Goal: Task Accomplishment & Management: Manage account settings

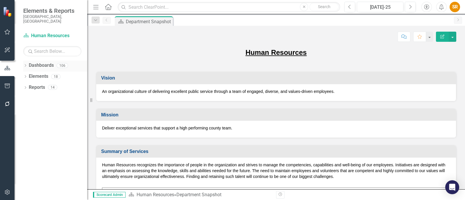
click at [32, 62] on link "Dashboards" at bounding box center [41, 65] width 25 height 7
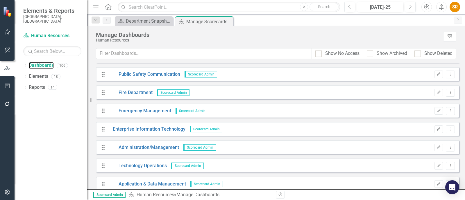
scroll to position [109, 0]
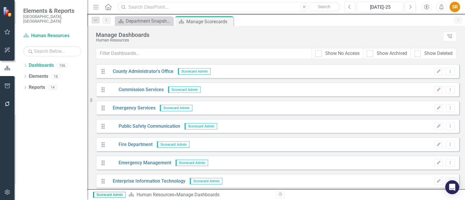
click at [212, 6] on input "text" at bounding box center [229, 7] width 222 height 10
type input "success"
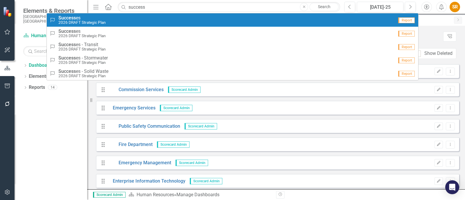
click at [121, 21] on div "Success Success es 2026 DRAFT Strategic Plan" at bounding box center [222, 20] width 344 height 10
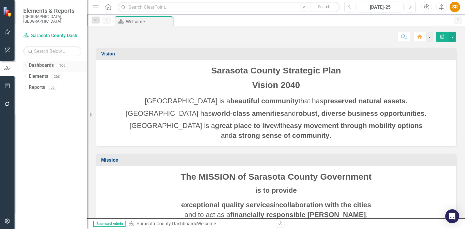
click at [25, 65] on icon "Dropdown" at bounding box center [25, 66] width 4 height 3
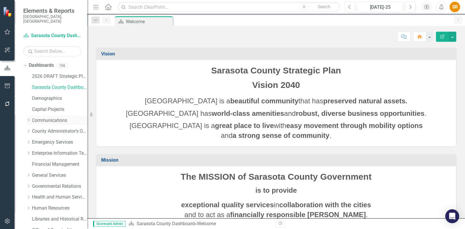
click at [53, 117] on link "Communications" at bounding box center [59, 120] width 55 height 7
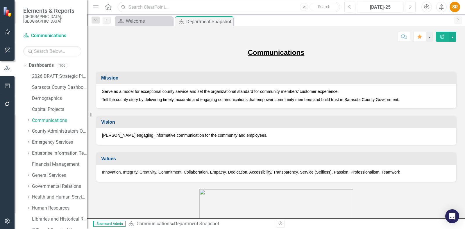
click at [141, 4] on input "text" at bounding box center [229, 7] width 222 height 10
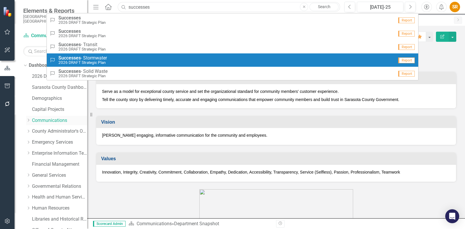
type input "successes"
click at [29, 118] on div "Dropdown Communications" at bounding box center [56, 121] width 61 height 10
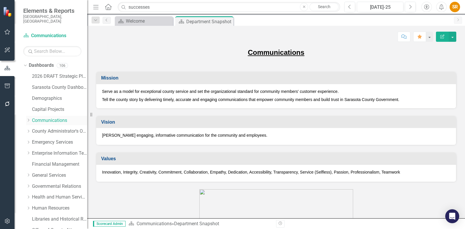
click at [28, 119] on icon at bounding box center [28, 120] width 1 height 3
click at [55, 128] on link "Internal Comm Projects" at bounding box center [62, 131] width 49 height 7
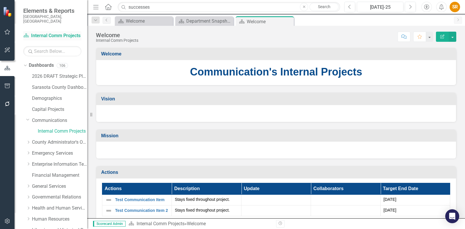
click at [53, 33] on link "Dashboard Internal Comm Projects" at bounding box center [52, 36] width 58 height 7
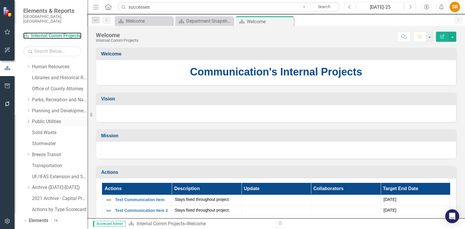
scroll to position [157, 0]
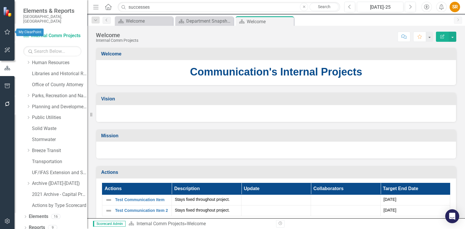
click at [9, 33] on icon "button" at bounding box center [8, 31] width 6 height 5
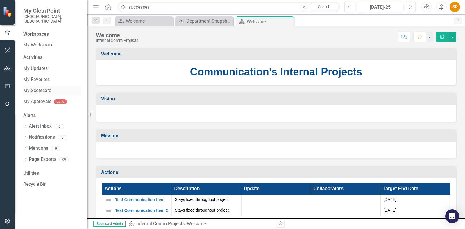
click at [37, 87] on link "My Scorecard" at bounding box center [52, 90] width 58 height 7
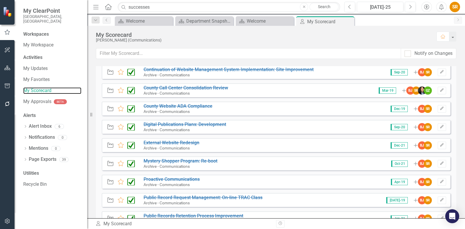
scroll to position [1344, 0]
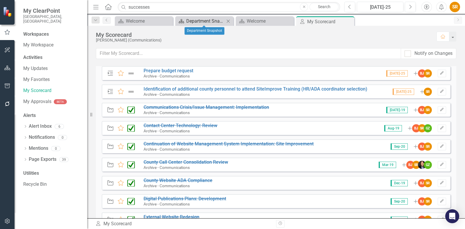
click at [206, 22] on div "Department Snapshot" at bounding box center [205, 20] width 38 height 7
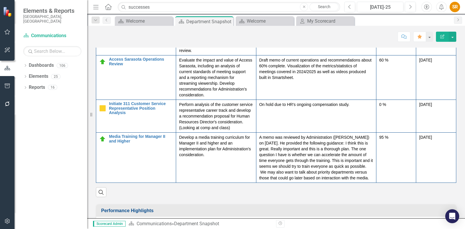
scroll to position [726, 0]
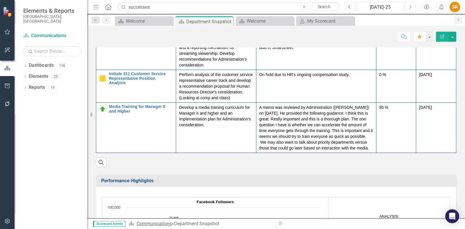
click at [158, 223] on link "Communications" at bounding box center [154, 224] width 35 height 6
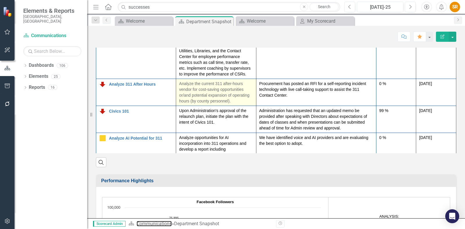
scroll to position [57, 0]
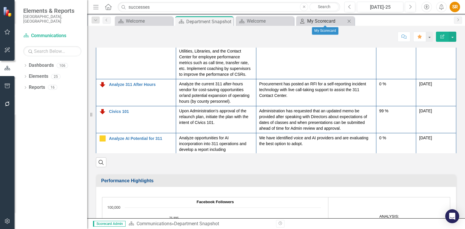
click at [318, 20] on div "My Scorecard" at bounding box center [326, 20] width 38 height 7
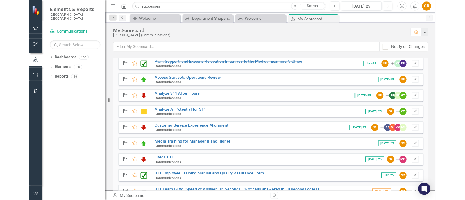
scroll to position [436, 0]
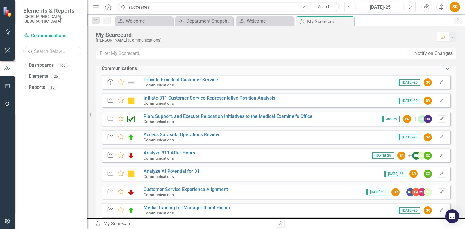
click at [57, 47] on input "text" at bounding box center [52, 51] width 58 height 10
type input "successes"
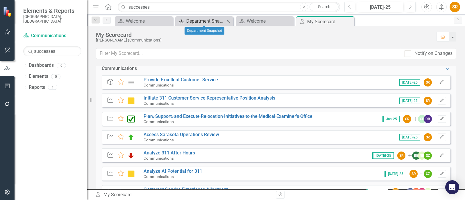
click at [199, 20] on div "Department Snapshot" at bounding box center [205, 20] width 38 height 7
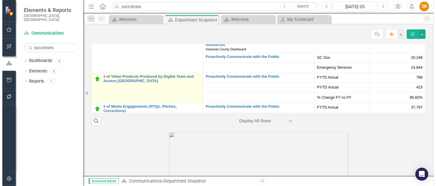
scroll to position [53, 0]
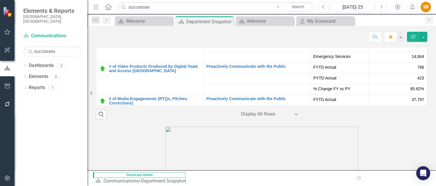
drag, startPoint x: 418, startPoint y: 68, endPoint x: 421, endPoint y: 101, distance: 33.3
click at [421, 101] on div "Measures Goals Series Name Series Status Calls to 311 Edit Edit Measure Link Op…" at bounding box center [261, 34] width 331 height 139
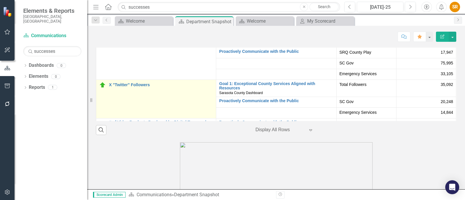
scroll to position [0, 0]
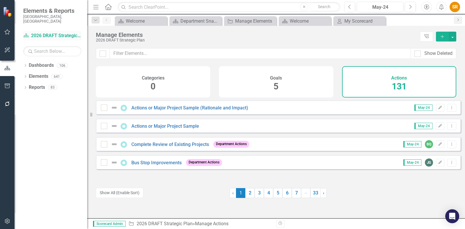
click at [69, 33] on link "Dashboard 2026 DRAFT Strategic Plan" at bounding box center [52, 36] width 58 height 7
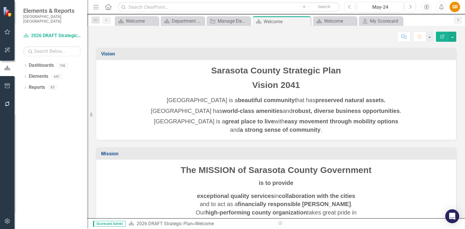
click at [458, 21] on icon "Next" at bounding box center [458, 19] width 5 height 3
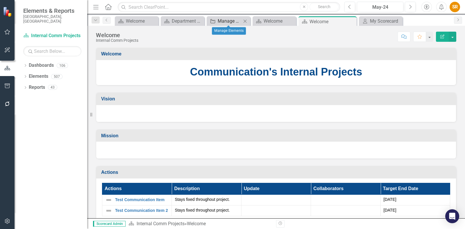
click at [231, 20] on div "Manage Elements" at bounding box center [230, 20] width 24 height 7
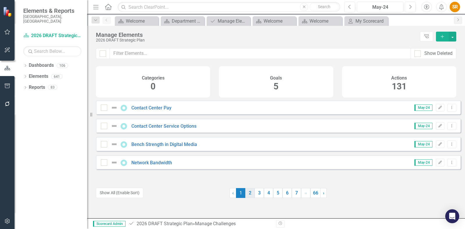
click at [248, 193] on link "2" at bounding box center [249, 193] width 9 height 10
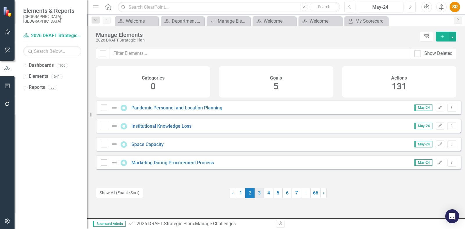
click at [257, 194] on link "3" at bounding box center [259, 193] width 9 height 10
click at [26, 65] on icon "Dropdown" at bounding box center [25, 66] width 4 height 3
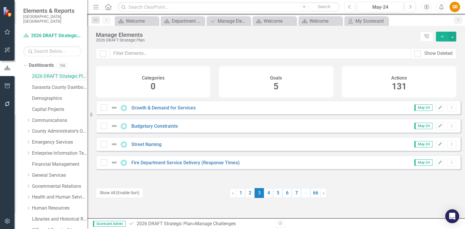
click at [55, 73] on link "2026 DRAFT Strategic Plan" at bounding box center [59, 76] width 55 height 7
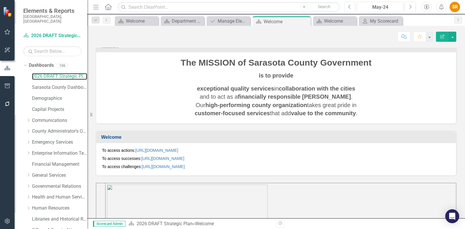
scroll to position [145, 0]
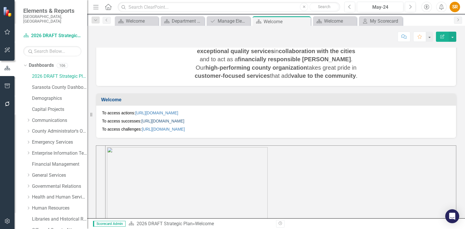
click at [184, 120] on link "[URL][DOMAIN_NAME]" at bounding box center [162, 121] width 43 height 5
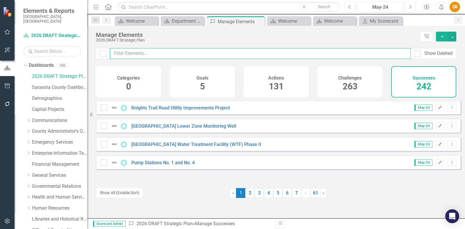
click at [120, 54] on input "text" at bounding box center [260, 53] width 301 height 11
click at [101, 54] on input "checkbox" at bounding box center [102, 53] width 4 height 4
checkbox input "true"
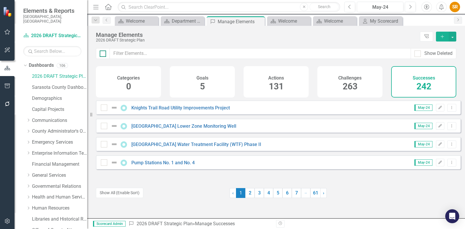
checkbox input "true"
click at [104, 54] on div at bounding box center [103, 54] width 6 height 6
click at [103, 54] on input "checkbox" at bounding box center [102, 53] width 4 height 4
checkbox input "false"
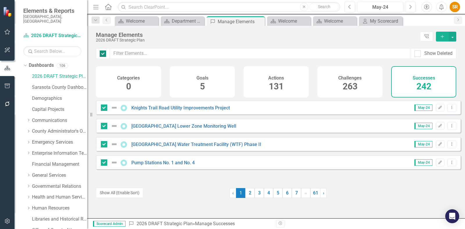
checkbox input "false"
click at [313, 194] on link "61" at bounding box center [315, 193] width 10 height 10
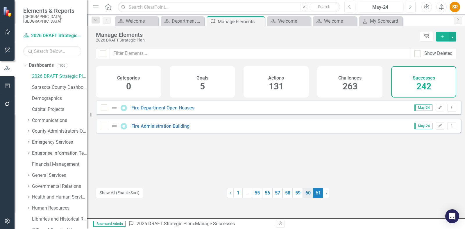
click at [305, 193] on link "60" at bounding box center [308, 193] width 10 height 10
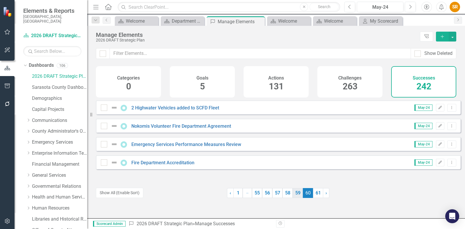
click at [296, 195] on link "59" at bounding box center [298, 193] width 10 height 10
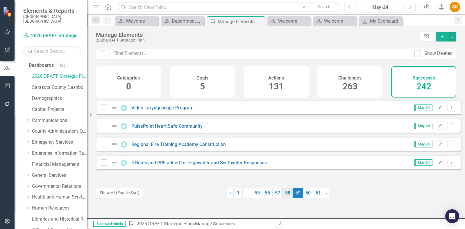
click at [284, 195] on link "58" at bounding box center [287, 193] width 10 height 10
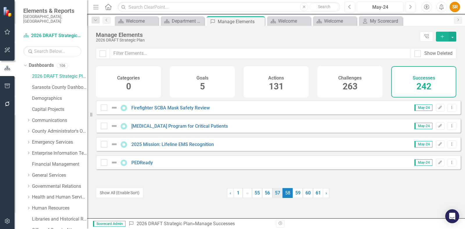
click at [273, 195] on link "57" at bounding box center [277, 193] width 10 height 10
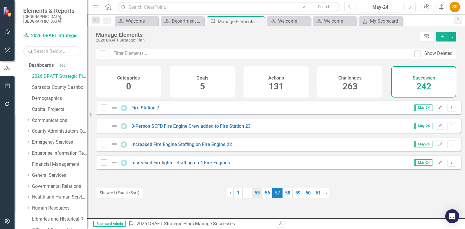
click at [266, 196] on link "56" at bounding box center [267, 193] width 10 height 10
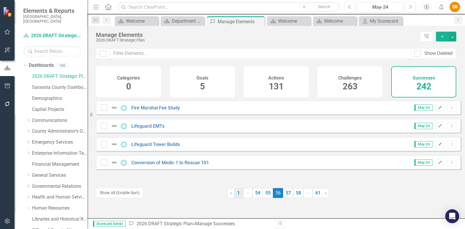
click at [238, 194] on link "1" at bounding box center [238, 193] width 9 height 10
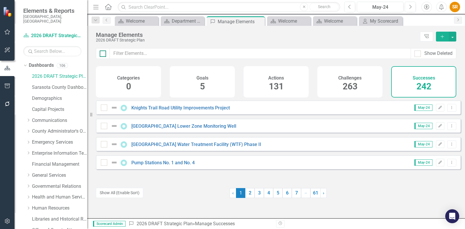
click at [102, 54] on input "checkbox" at bounding box center [102, 53] width 4 height 4
checkbox input "true"
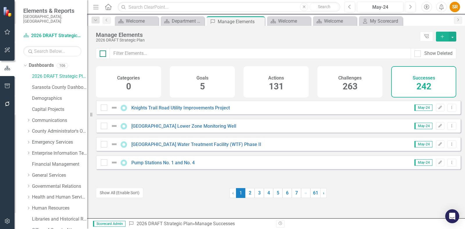
checkbox input "true"
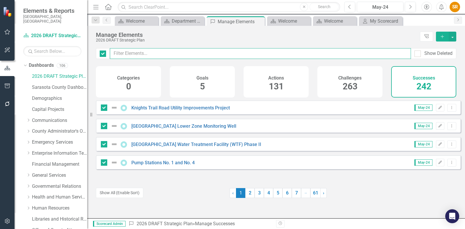
click at [128, 53] on input "text" at bounding box center [260, 53] width 301 height 11
type input "c"
checkbox input "false"
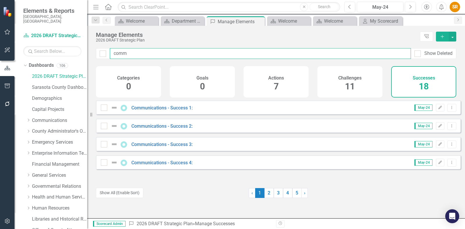
type input "comm"
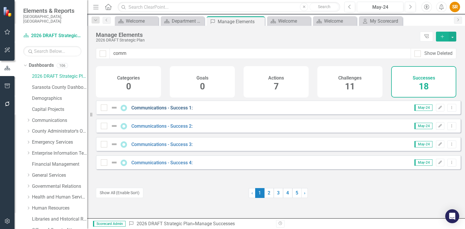
click at [178, 111] on link "Communications - Success 1:" at bounding box center [161, 108] width 61 height 6
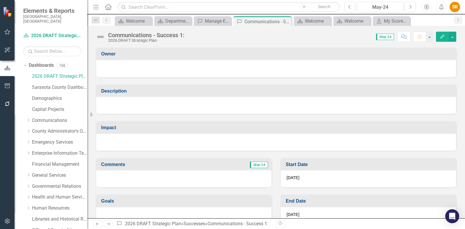
click at [134, 66] on div at bounding box center [276, 68] width 348 height 7
click at [135, 70] on div at bounding box center [276, 68] width 348 height 7
click at [156, 68] on div at bounding box center [276, 68] width 348 height 7
click at [445, 35] on button "Edit" at bounding box center [442, 37] width 13 height 10
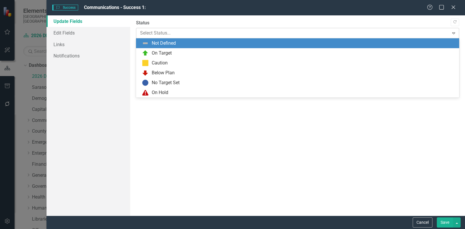
click at [184, 33] on div at bounding box center [292, 33] width 305 height 8
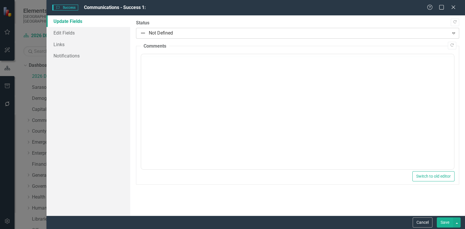
click at [183, 33] on div at bounding box center [292, 33] width 305 height 8
click at [454, 9] on icon "Close" at bounding box center [452, 7] width 7 height 6
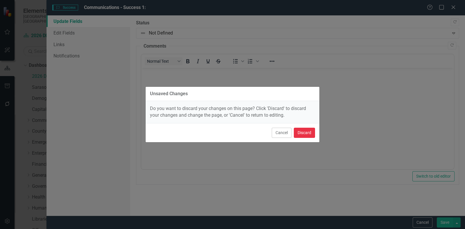
click at [307, 132] on button "Discard" at bounding box center [304, 133] width 21 height 10
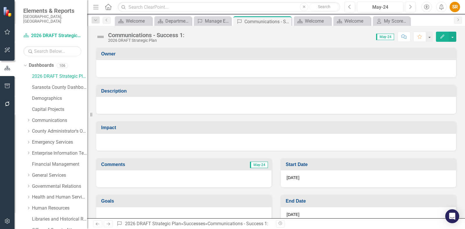
click at [383, 36] on span "May-24" at bounding box center [385, 37] width 18 height 6
drag, startPoint x: 127, startPoint y: 112, endPoint x: 128, endPoint y: 110, distance: 3.0
click at [127, 111] on div at bounding box center [276, 105] width 360 height 17
click at [129, 107] on div at bounding box center [276, 105] width 360 height 17
click at [110, 58] on td "Owner" at bounding box center [277, 55] width 352 height 10
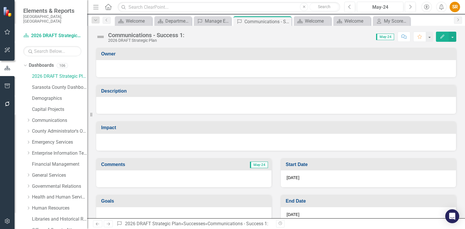
click at [442, 36] on icon "Edit" at bounding box center [442, 37] width 5 height 4
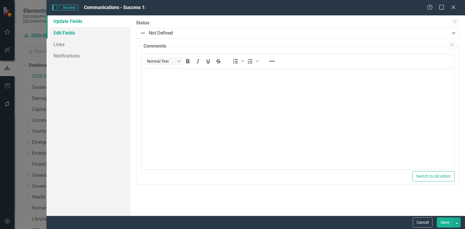
click at [71, 33] on link "Edit Fields" at bounding box center [88, 33] width 84 height 12
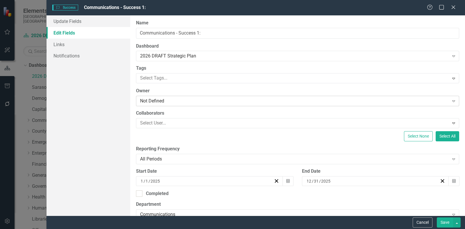
click at [173, 101] on div "Not Defined" at bounding box center [294, 101] width 309 height 7
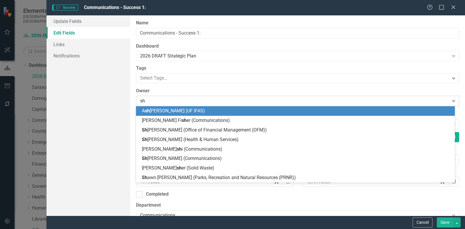
type input "she"
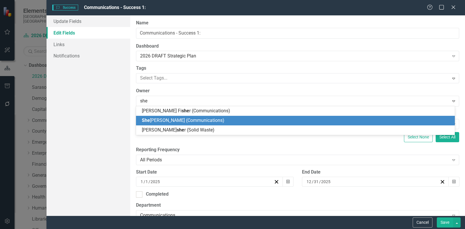
click at [182, 121] on span "She lia Roberson (Communications)" at bounding box center [183, 121] width 83 height 6
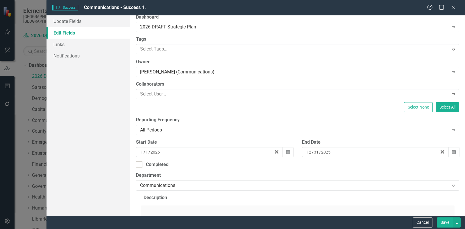
scroll to position [36, 0]
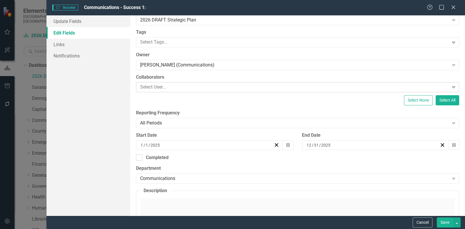
click at [180, 86] on div at bounding box center [293, 87] width 311 height 8
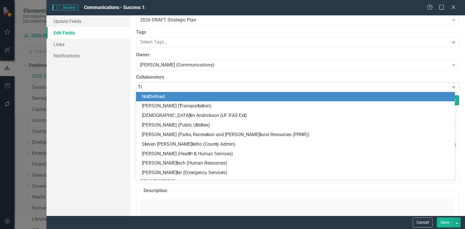
type input "Tim"
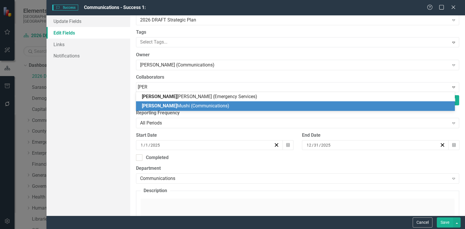
click at [180, 106] on span "Tim Mushi (Communications)" at bounding box center [185, 106] width 87 height 6
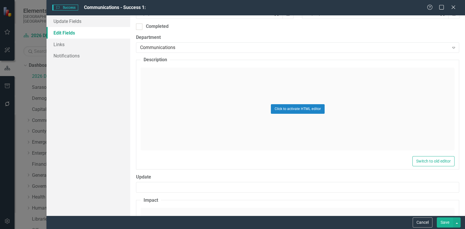
scroll to position [109, 0]
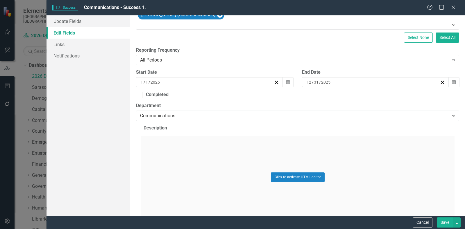
click at [175, 150] on div "Click to activate HTML editor" at bounding box center [298, 177] width 314 height 83
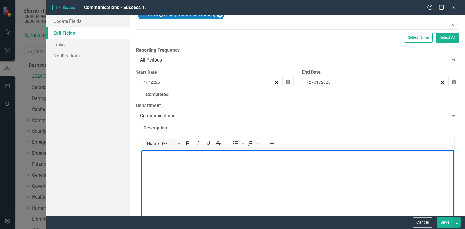
click at [177, 166] on body "Rich Text Area. Press ALT-0 for help." at bounding box center [297, 193] width 313 height 87
paste body "Rich Text Area. Press ALT-0 for help."
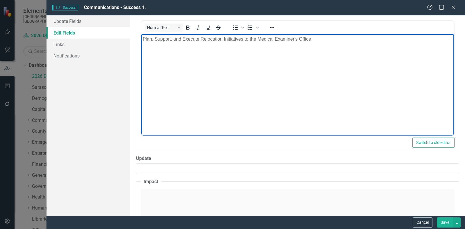
scroll to position [254, 0]
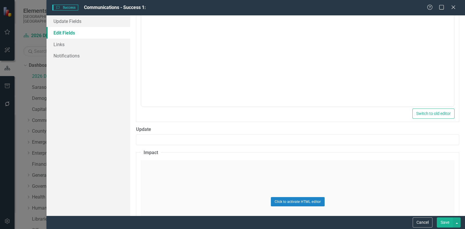
click at [194, 179] on div "Click to activate HTML editor" at bounding box center [298, 201] width 314 height 83
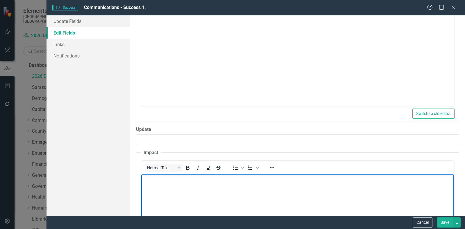
click at [185, 187] on body "Rich Text Area. Press ALT-0 for help." at bounding box center [297, 218] width 313 height 87
paste body "Rich Text Area. Press ALT-0 for help."
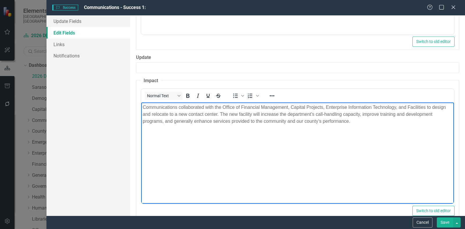
scroll to position [327, 0]
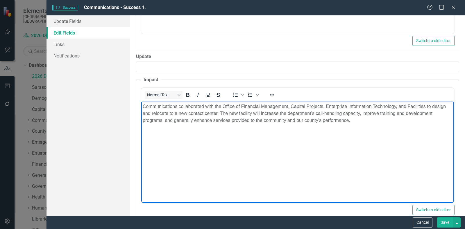
drag, startPoint x: 188, startPoint y: 112, endPoint x: 207, endPoint y: 112, distance: 19.2
click at [189, 112] on p "Communications collaborated with the Office of Financial Management, Capital Pr…" at bounding box center [298, 113] width 310 height 21
click at [377, 131] on body "Communications collaborated with the Office of Financial Management, Capital Pr…" at bounding box center [297, 145] width 313 height 87
click at [112, 133] on div "Update Fields Edit Fields Links Notifications" at bounding box center [88, 115] width 84 height 200
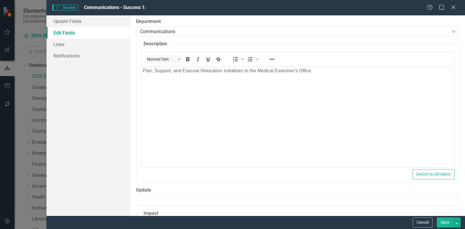
scroll to position [155, 0]
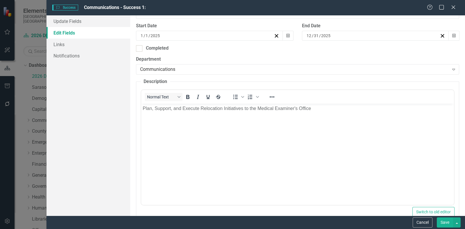
click at [274, 133] on body "Plan, Support, and Execute Relocation Initiatives to the Medical Examiner's Off…" at bounding box center [297, 146] width 313 height 87
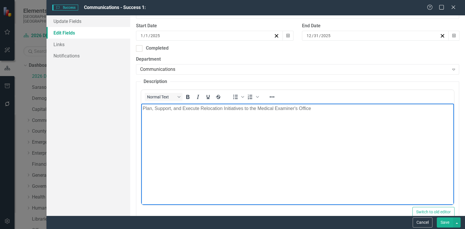
click at [244, 108] on p "Plan, Support, and Execute Relocation Initiatives to the Medical Examiner's Off…" at bounding box center [298, 108] width 310 height 7
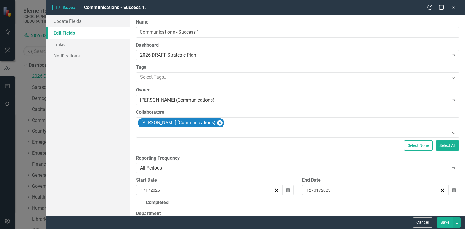
scroll to position [0, 0]
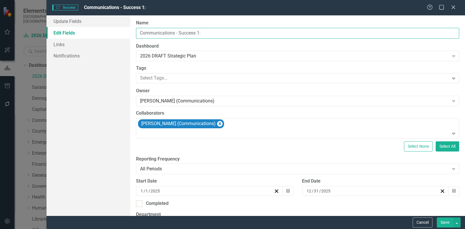
drag, startPoint x: 213, startPoint y: 31, endPoint x: 125, endPoint y: 33, distance: 87.8
click at [125, 33] on div "Update Fields Edit Fields Links Notifications "Update" fields in ClearPoint are…" at bounding box center [255, 115] width 418 height 200
type input "311 Contact Center Operations"
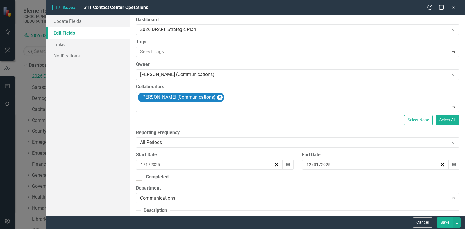
click at [447, 221] on button "Save" at bounding box center [445, 223] width 16 height 10
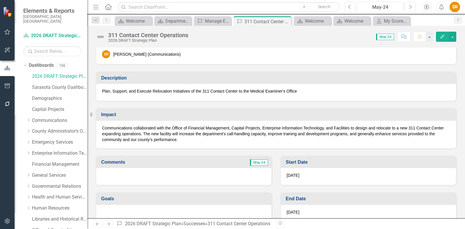
scroll to position [22, 0]
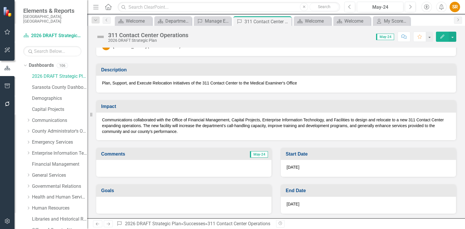
click at [440, 35] on icon "Edit" at bounding box center [442, 37] width 5 height 4
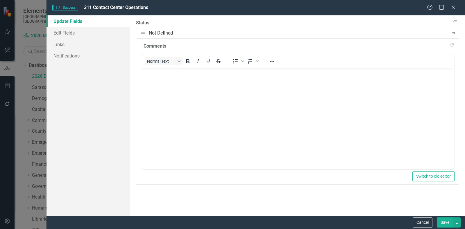
scroll to position [0, 0]
click at [71, 33] on link "Edit Fields" at bounding box center [88, 33] width 84 height 12
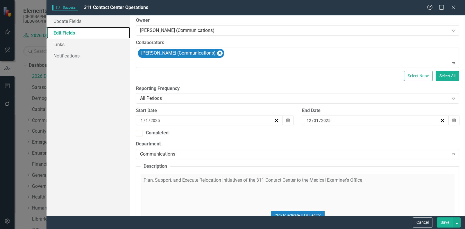
scroll to position [72, 0]
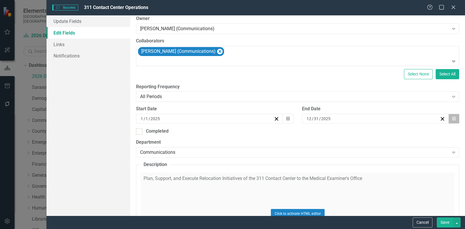
click at [452, 117] on icon "Calendar" at bounding box center [453, 119] width 3 height 4
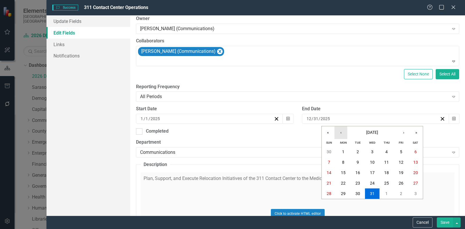
click at [339, 133] on button "‹" at bounding box center [340, 132] width 13 height 13
click at [340, 132] on button "‹" at bounding box center [340, 132] width 13 height 13
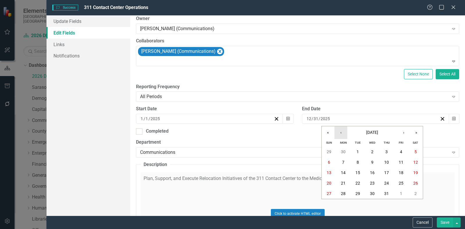
click at [341, 132] on button "‹" at bounding box center [340, 132] width 13 height 13
click at [344, 193] on abbr "30" at bounding box center [343, 193] width 5 height 5
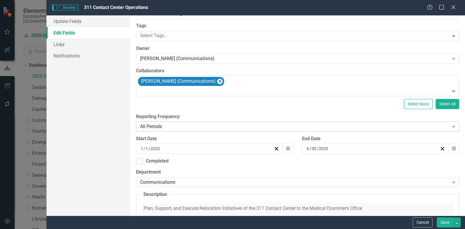
scroll to position [109, 0]
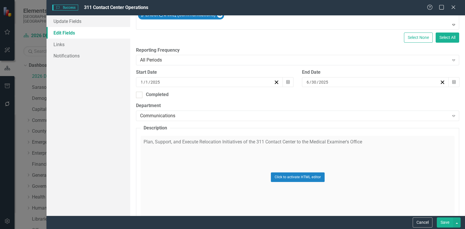
click at [446, 221] on button "Save" at bounding box center [445, 223] width 16 height 10
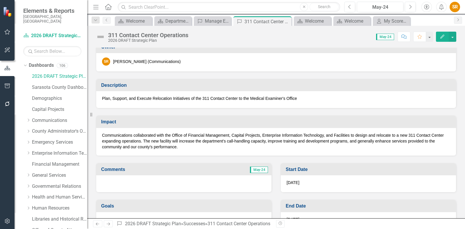
scroll to position [0, 0]
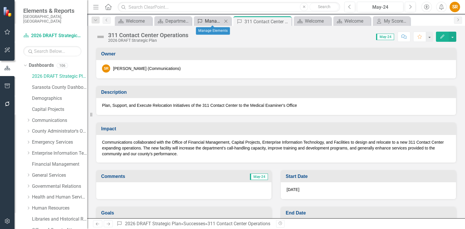
click at [214, 21] on div "Manage Elements" at bounding box center [213, 20] width 17 height 7
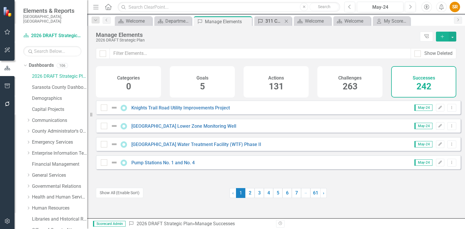
click at [264, 20] on link "Success 311 Contact Center Operations" at bounding box center [269, 20] width 27 height 7
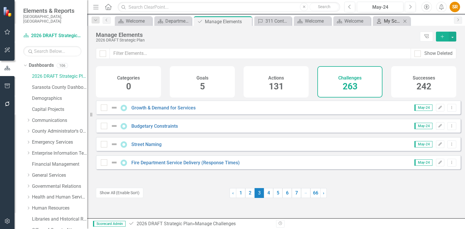
click at [382, 18] on link "My Scorecard My Scorecard" at bounding box center [387, 20] width 27 height 7
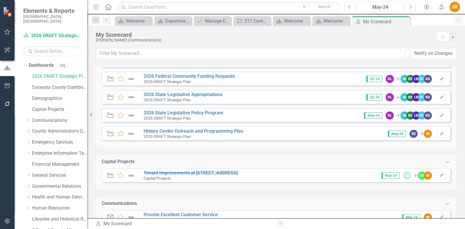
scroll to position [290, 0]
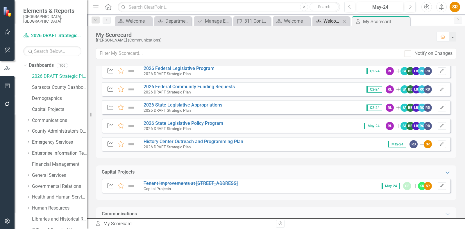
click at [323, 19] on link "Dashboard Welcome" at bounding box center [327, 20] width 27 height 7
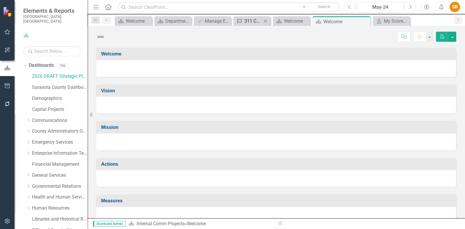
click at [248, 22] on div "311 Contact Center Operations" at bounding box center [252, 20] width 17 height 7
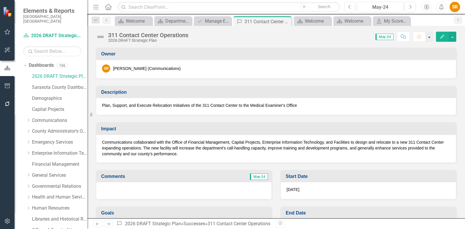
click at [430, 37] on button "button" at bounding box center [429, 37] width 8 height 10
click at [430, 36] on button "button" at bounding box center [429, 37] width 8 height 10
click at [138, 36] on div "311 Contact Center Operations" at bounding box center [148, 35] width 80 height 6
click at [454, 18] on link "Next" at bounding box center [458, 20] width 8 height 7
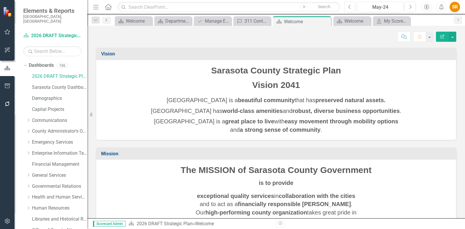
click at [107, 21] on icon "Previous" at bounding box center [106, 19] width 5 height 3
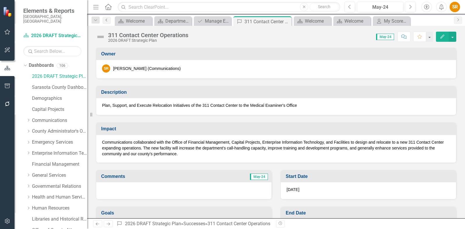
click at [106, 21] on icon "Previous" at bounding box center [106, 19] width 5 height 3
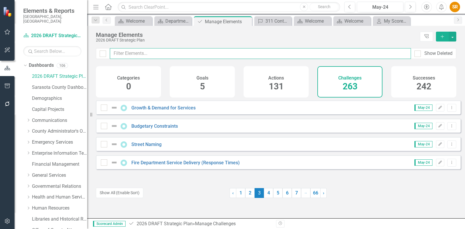
click at [166, 53] on input "text" at bounding box center [260, 53] width 301 height 11
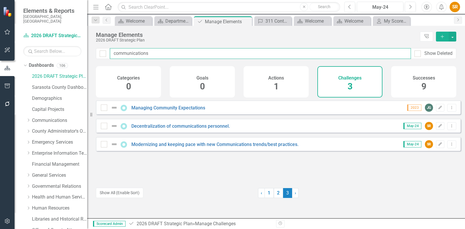
type input "communications"
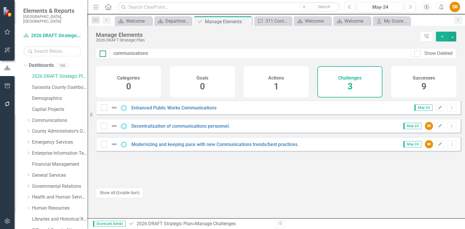
click at [105, 53] on div at bounding box center [103, 54] width 6 height 6
click at [103, 53] on input "checkbox" at bounding box center [102, 53] width 4 height 4
checkbox input "true"
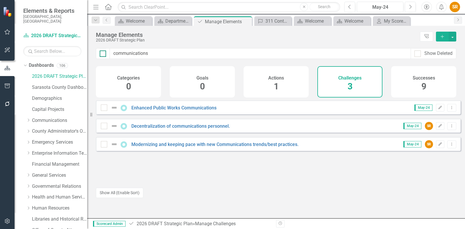
checkbox input "true"
click at [103, 54] on div at bounding box center [103, 54] width 6 height 6
click at [103, 54] on input "checkbox" at bounding box center [102, 53] width 4 height 4
checkbox input "false"
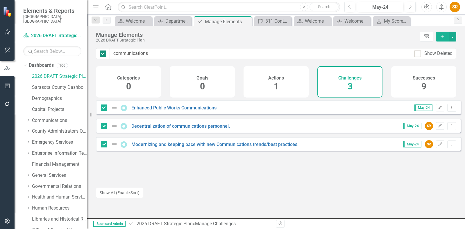
checkbox input "false"
click at [206, 129] on link "Decentralization of communications personnel." at bounding box center [180, 126] width 98 height 6
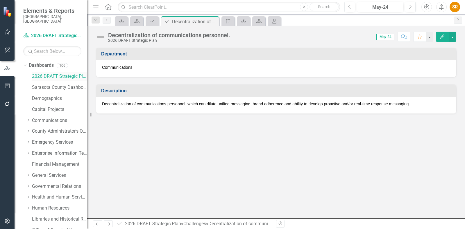
drag, startPoint x: 64, startPoint y: 73, endPoint x: 67, endPoint y: 73, distance: 2.9
click at [64, 73] on link "2026 DRAFT Strategic Plan" at bounding box center [59, 76] width 55 height 7
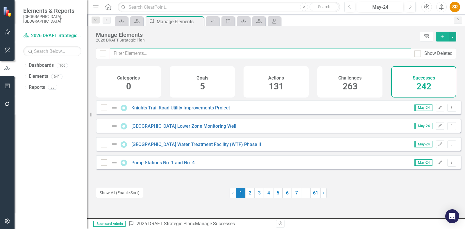
click at [139, 54] on input "text" at bounding box center [260, 53] width 301 height 11
click at [102, 55] on div at bounding box center [103, 54] width 6 height 6
click at [102, 54] on input "checkbox" at bounding box center [102, 53] width 4 height 4
checkbox input "true"
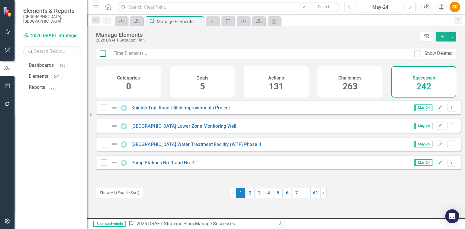
checkbox input "true"
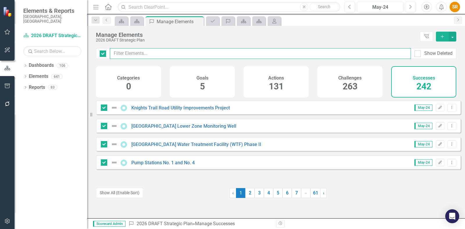
click at [122, 53] on input "text" at bounding box center [260, 53] width 301 height 11
type input "c"
checkbox input "false"
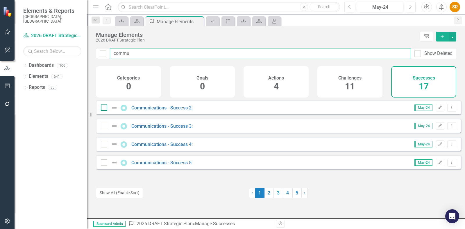
type input "commu"
click at [104, 111] on div at bounding box center [104, 108] width 6 height 6
click at [104, 108] on input "checkbox" at bounding box center [103, 107] width 4 height 4
checkbox input "true"
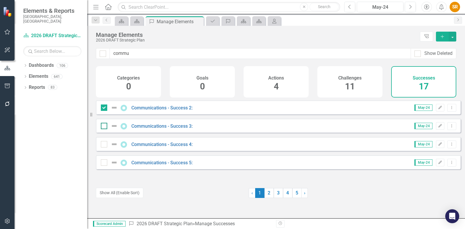
click at [105, 129] on div at bounding box center [104, 126] width 6 height 6
click at [105, 127] on input "checkbox" at bounding box center [103, 125] width 4 height 4
checkbox input "true"
click at [104, 145] on input "checkbox" at bounding box center [103, 143] width 4 height 4
checkbox input "true"
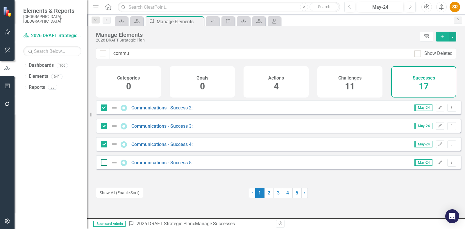
click at [102, 166] on div at bounding box center [104, 163] width 6 height 6
click at [102, 163] on input "checkbox" at bounding box center [103, 162] width 4 height 4
checkbox input "true"
click at [438, 110] on icon "Edit" at bounding box center [440, 107] width 4 height 3
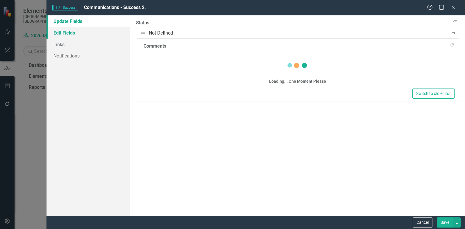
click at [73, 34] on link "Edit Fields" at bounding box center [88, 33] width 84 height 12
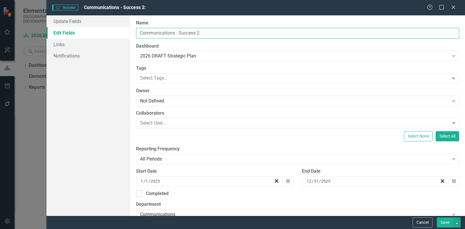
drag, startPoint x: 223, startPoint y: 34, endPoint x: 103, endPoint y: 33, distance: 119.7
click at [103, 33] on div "Update Fields Edit Fields Links Notifications "Update" fields in ClearPoint are…" at bounding box center [255, 115] width 418 height 200
paste input "National Hurricane Center Webinar"
type input "National Hurricane Center Webinar"
click at [205, 53] on div "2026 DRAFT Strategic Plan" at bounding box center [294, 56] width 309 height 7
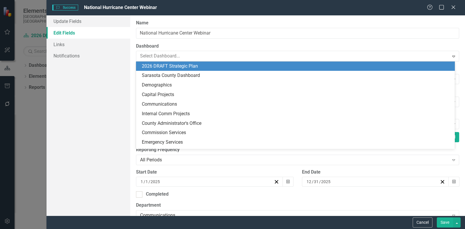
click at [162, 67] on div "2026 DRAFT Strategic Plan" at bounding box center [296, 66] width 309 height 7
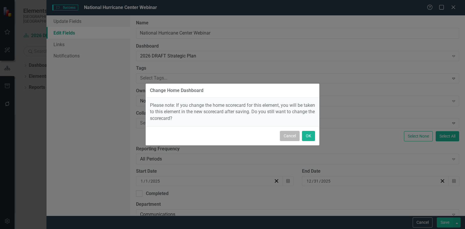
click at [290, 133] on button "Cancel" at bounding box center [290, 136] width 20 height 10
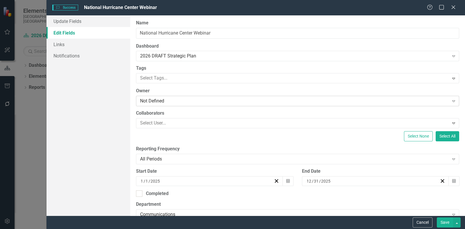
click at [164, 100] on div "Not Defined" at bounding box center [294, 101] width 309 height 7
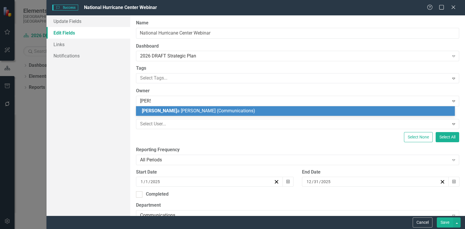
type input "[PERSON_NAME]"
click at [228, 112] on div "[PERSON_NAME] (Communications)" at bounding box center [296, 111] width 309 height 7
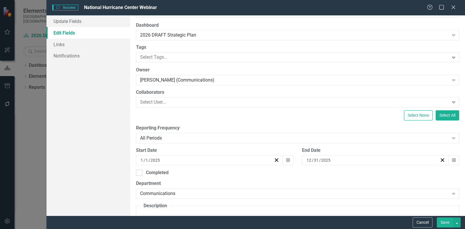
scroll to position [36, 0]
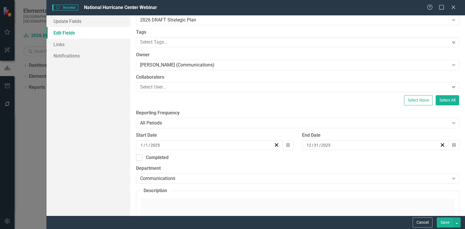
click at [368, 144] on div "[DATE]" at bounding box center [373, 145] width 134 height 6
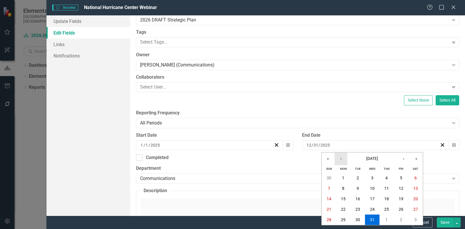
click at [340, 158] on button "‹" at bounding box center [340, 159] width 13 height 13
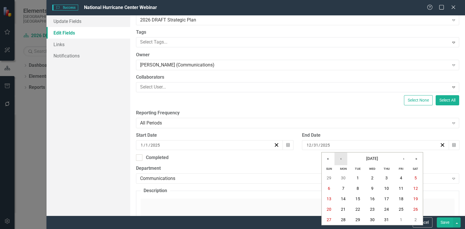
drag, startPoint x: 339, startPoint y: 160, endPoint x: 353, endPoint y: 165, distance: 15.1
click at [339, 160] on button "‹" at bounding box center [340, 159] width 13 height 13
click at [345, 221] on abbr "30" at bounding box center [343, 220] width 5 height 5
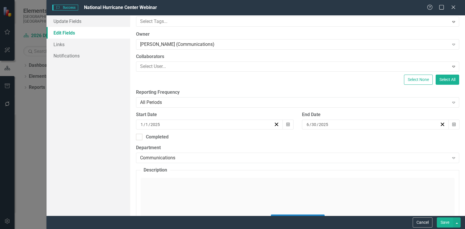
scroll to position [109, 0]
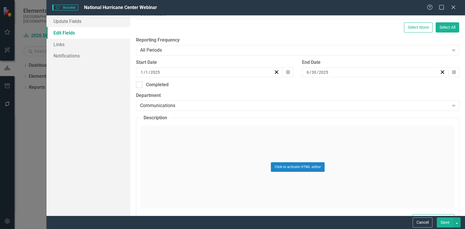
click at [178, 141] on div "Click to activate HTML editor" at bounding box center [298, 167] width 314 height 83
click at [176, 149] on body "Rich Text Area. Press ALT-0 for help." at bounding box center [297, 183] width 313 height 87
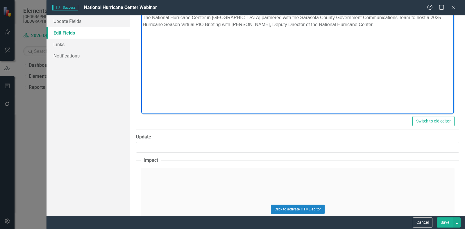
scroll to position [290, 0]
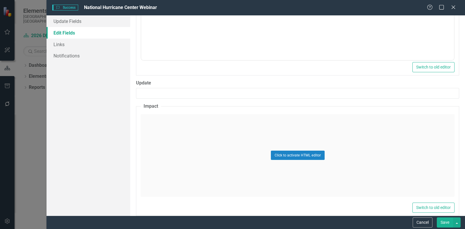
click at [187, 137] on div "Click to activate HTML editor" at bounding box center [298, 155] width 314 height 83
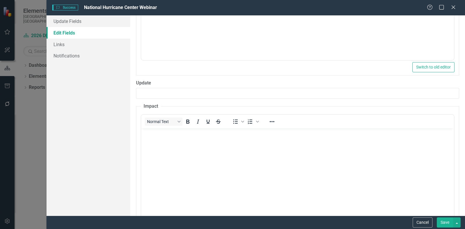
scroll to position [0, 0]
click at [181, 142] on body "Rich Text Area. Press ALT-0 for help." at bounding box center [297, 171] width 313 height 87
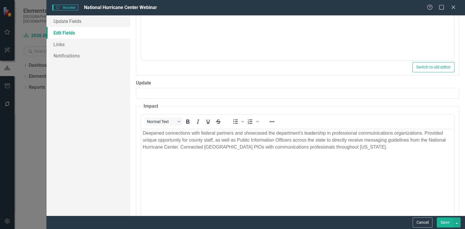
scroll to position [327, 0]
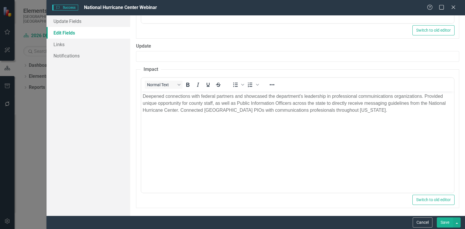
click at [448, 222] on button "Save" at bounding box center [445, 223] width 16 height 10
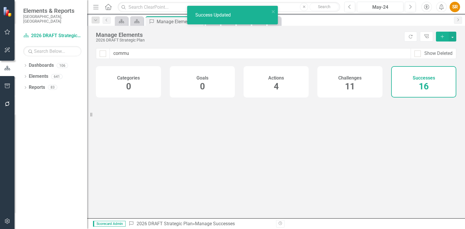
checkbox input "false"
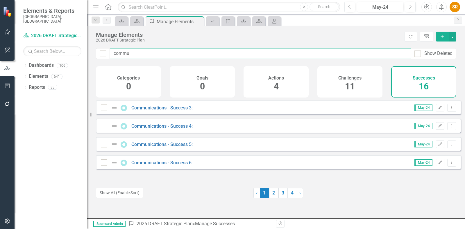
click at [149, 51] on input "commu" at bounding box center [260, 53] width 301 height 11
type input "communications"
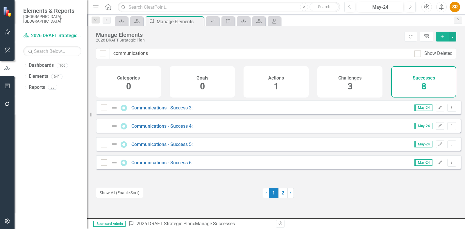
click at [106, 53] on div at bounding box center [103, 53] width 14 height 11
click at [103, 54] on div at bounding box center [103, 54] width 6 height 6
click at [103, 54] on input "checkbox" at bounding box center [102, 53] width 4 height 4
checkbox input "true"
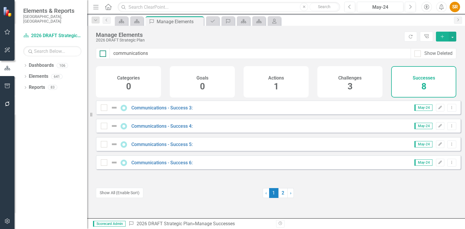
checkbox input "true"
click at [104, 54] on div at bounding box center [103, 54] width 6 height 6
click at [103, 54] on input "checkbox" at bounding box center [102, 53] width 4 height 4
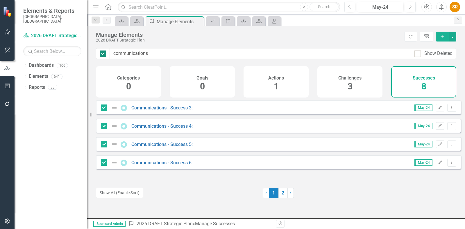
checkbox input "false"
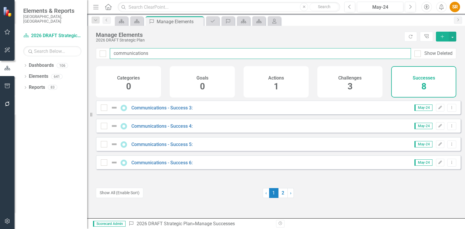
drag, startPoint x: 158, startPoint y: 53, endPoint x: 99, endPoint y: 50, distance: 59.4
click at [99, 50] on div "communications Show Deleted" at bounding box center [276, 53] width 360 height 11
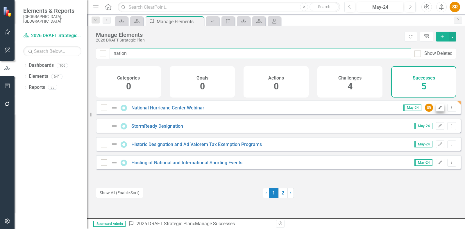
type input "nation"
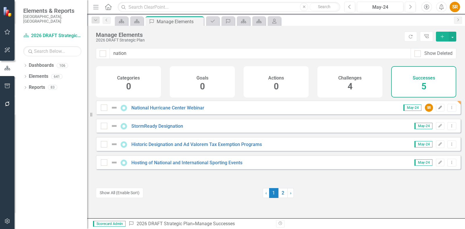
click at [438, 110] on icon "Edit" at bounding box center [440, 107] width 4 height 3
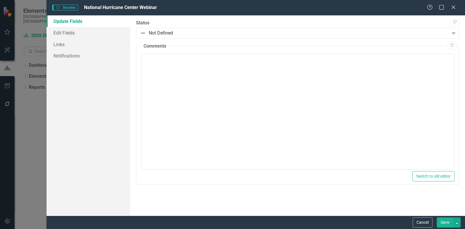
scroll to position [0, 0]
click at [71, 32] on link "Edit Fields" at bounding box center [88, 33] width 84 height 12
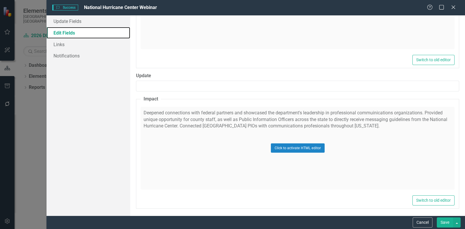
scroll to position [269, 0]
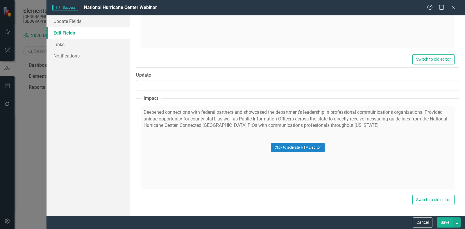
click at [284, 118] on div "Click to activate HTML editor" at bounding box center [298, 147] width 314 height 83
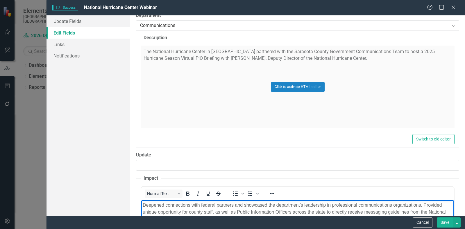
scroll to position [117, 0]
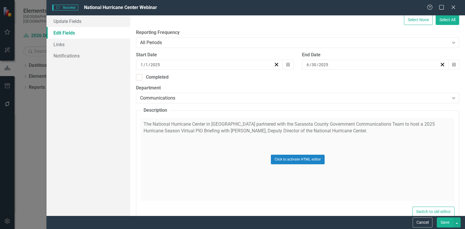
click at [358, 126] on div "Click to activate HTML editor" at bounding box center [298, 159] width 314 height 83
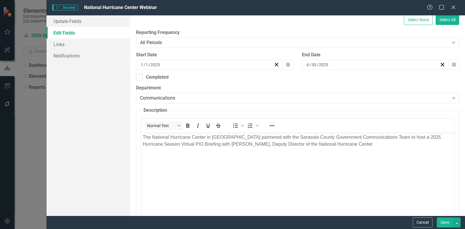
scroll to position [0, 0]
click at [355, 141] on p "The National Hurricane Center in [GEOGRAPHIC_DATA] partnered with the Sarasota …" at bounding box center [298, 141] width 310 height 14
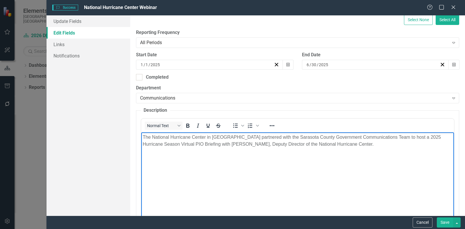
scroll to position [327, 0]
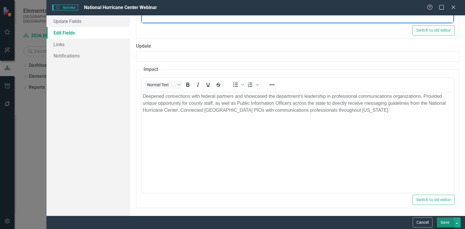
click at [449, 224] on button "Save" at bounding box center [445, 223] width 16 height 10
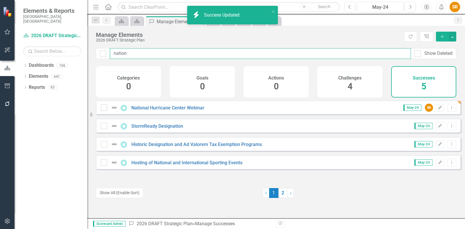
drag, startPoint x: 132, startPoint y: 53, endPoint x: 82, endPoint y: 53, distance: 49.7
click at [82, 53] on div "Elements & Reports [GEOGRAPHIC_DATA], [GEOGRAPHIC_DATA] Dashboard 2026 DRAFT St…" at bounding box center [232, 114] width 465 height 229
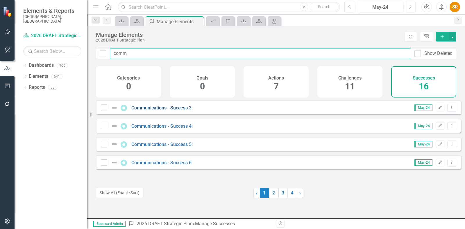
type input "comm"
click at [150, 111] on link "Communications - Success 3:" at bounding box center [161, 108] width 61 height 6
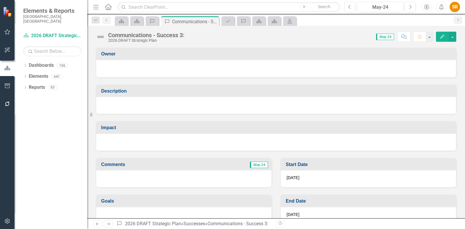
click at [139, 101] on div at bounding box center [276, 105] width 360 height 17
click at [139, 105] on div at bounding box center [276, 105] width 360 height 17
click at [134, 37] on div "Communications - Success 3:" at bounding box center [146, 35] width 76 height 6
click at [440, 35] on icon "Edit" at bounding box center [442, 37] width 5 height 4
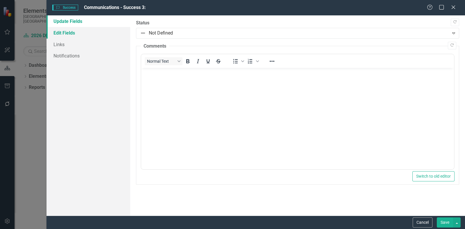
click at [68, 33] on link "Edit Fields" at bounding box center [88, 33] width 84 height 12
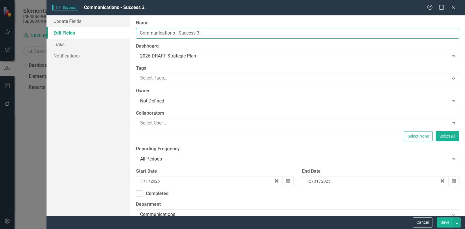
click at [180, 33] on input "Communications - Success 3:" at bounding box center [297, 33] width 323 height 11
drag, startPoint x: 208, startPoint y: 33, endPoint x: 95, endPoint y: 37, distance: 113.1
click at [95, 37] on div "Update Fields Edit Fields Links Notifications "Update" fields in ClearPoint are…" at bounding box center [255, 115] width 418 height 200
paste input "FEMA IPAWS Virtual Tabletop Exercise"
type input "FEMA IPAWS Virtual Tabletop Exercise"
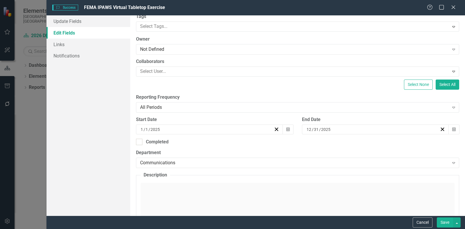
scroll to position [145, 0]
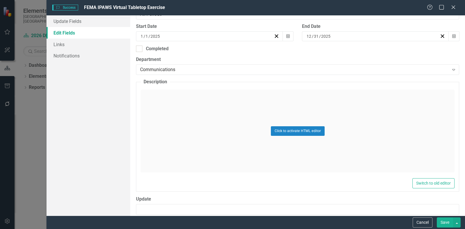
click at [171, 115] on div "Click to activate HTML editor" at bounding box center [298, 131] width 314 height 83
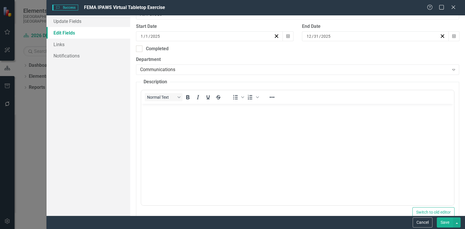
scroll to position [0, 0]
click at [171, 120] on body "Rich Text Area. Press ALT-0 for help." at bounding box center [297, 147] width 313 height 87
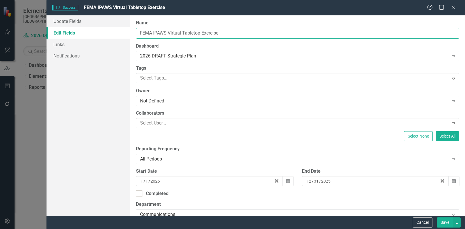
click at [153, 33] on input "FEMA IPAWS Virtual Tabletop Exercise" at bounding box center [297, 33] width 323 height 11
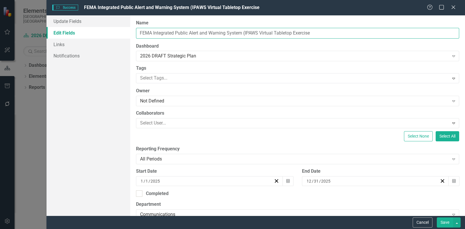
drag, startPoint x: 259, startPoint y: 31, endPoint x: 278, endPoint y: 33, distance: 19.9
click at [259, 31] on input "FEMA Integrated Public Alert and Warning System (IPAWS Virtual Tabletop Exercise" at bounding box center [297, 33] width 323 height 11
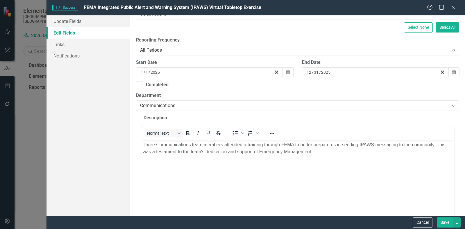
scroll to position [145, 0]
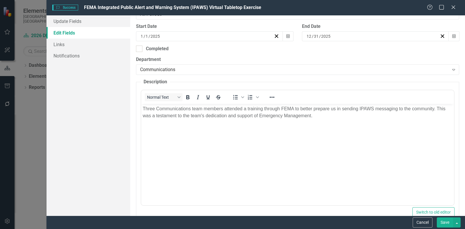
type input "FEMA Integrated Public Alert and Warning System (IPAWS) Virtual Tabletop Exerci…"
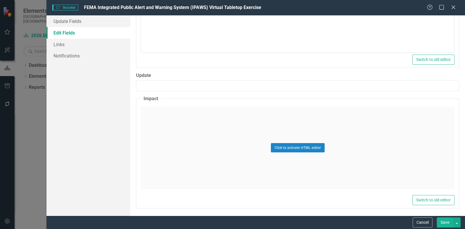
scroll to position [298, 0]
click at [195, 131] on div "Click to activate HTML editor" at bounding box center [298, 147] width 314 height 83
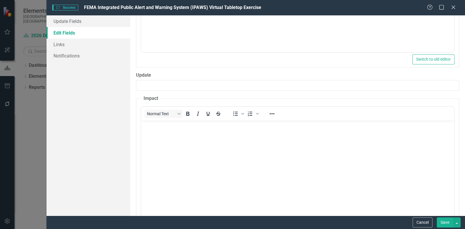
scroll to position [0, 0]
click at [197, 131] on body "Rich Text Area. Press ALT-0 for help." at bounding box center [297, 163] width 313 height 87
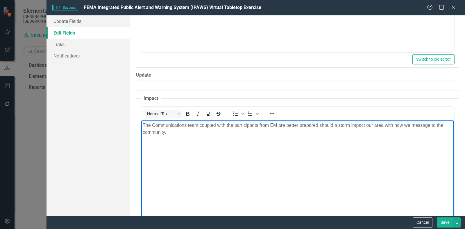
click at [445, 224] on button "Save" at bounding box center [445, 223] width 16 height 10
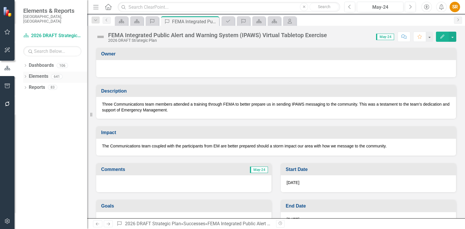
click at [37, 73] on link "Elements" at bounding box center [38, 76] width 19 height 7
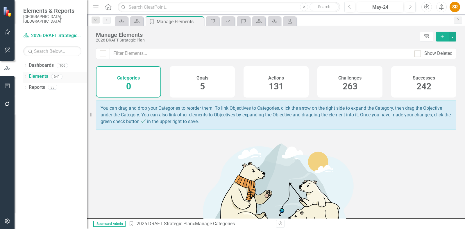
click at [25, 76] on icon "Dropdown" at bounding box center [25, 77] width 4 height 3
click at [414, 78] on h4 "Successes" at bounding box center [424, 78] width 22 height 5
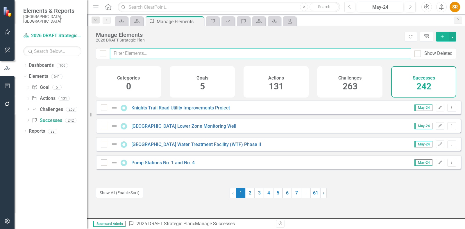
click at [131, 52] on input "text" at bounding box center [260, 53] width 301 height 11
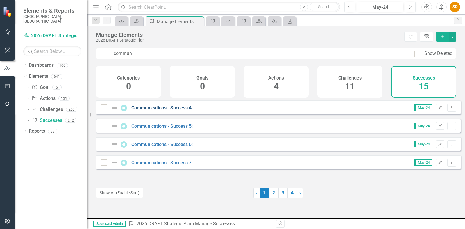
type input "commun"
click at [146, 111] on link "Communications - Success 4:" at bounding box center [161, 108] width 61 height 6
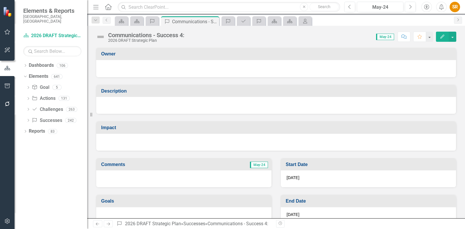
click at [442, 36] on icon "Edit" at bounding box center [442, 37] width 5 height 4
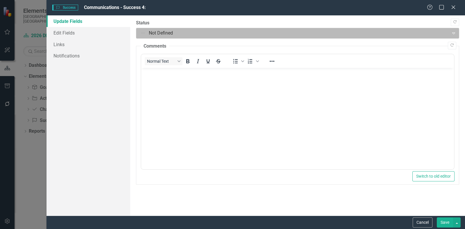
click at [167, 35] on div at bounding box center [292, 33] width 305 height 8
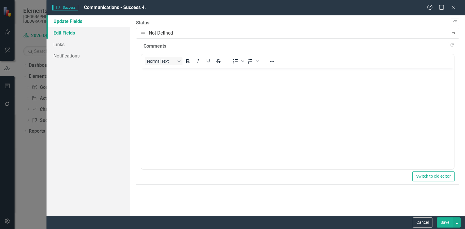
click at [68, 37] on link "Edit Fields" at bounding box center [88, 33] width 84 height 12
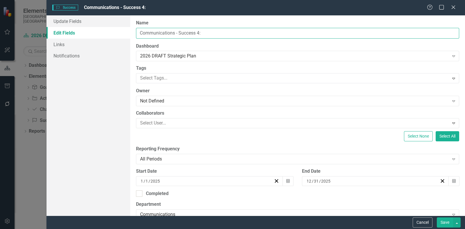
drag, startPoint x: 206, startPoint y: 35, endPoint x: 122, endPoint y: 35, distance: 84.6
click at [88, 30] on div "Update Fields Edit Fields Links Notifications "Update" fields in ClearPoint are…" at bounding box center [255, 115] width 418 height 200
paste input "National Association of Government Communicators Blue Pencil and Gold Screen Aw…"
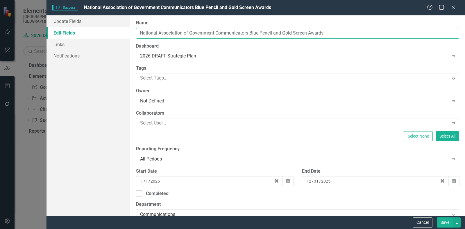
type input "National Association of Government Communicators Blue Pencil and Gold Screen Aw…"
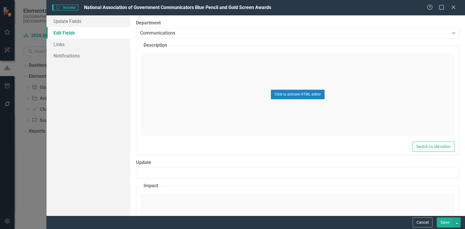
click at [194, 93] on div "Click to activate HTML editor" at bounding box center [298, 94] width 314 height 83
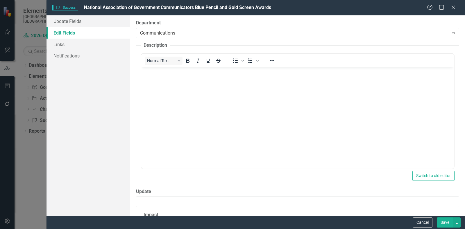
scroll to position [0, 0]
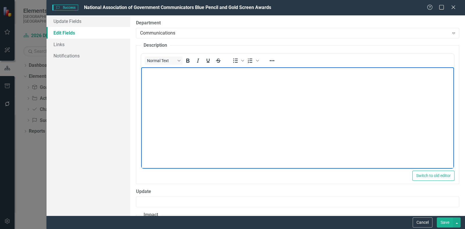
click at [192, 91] on body "Rich Text Area. Press ALT-0 for help." at bounding box center [297, 110] width 313 height 87
paste body "Rich Text Area. Press ALT-0 for help."
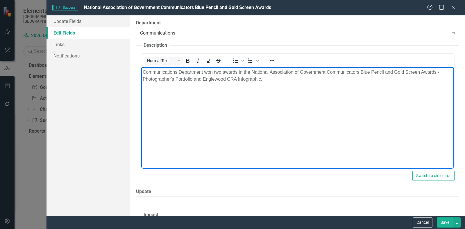
scroll to position [298, 0]
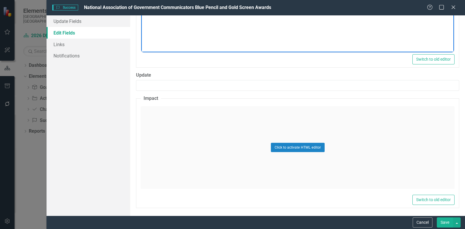
click at [177, 137] on div "Click to activate HTML editor" at bounding box center [298, 147] width 314 height 83
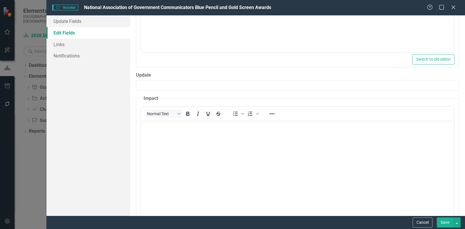
scroll to position [0, 0]
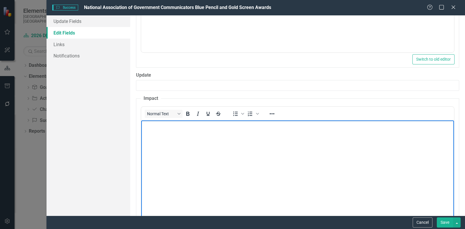
click at [180, 137] on body "Rich Text Area. Press ALT-0 for help." at bounding box center [297, 163] width 313 height 87
paste body "Rich Text Area. Press ALT-0 for help."
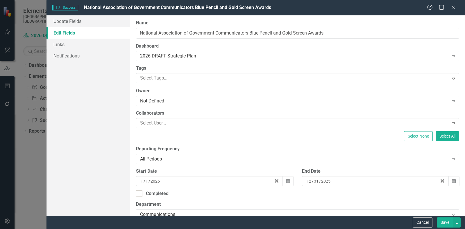
click at [446, 224] on button "Save" at bounding box center [445, 223] width 16 height 10
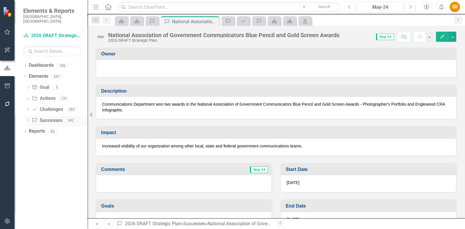
click at [53, 117] on link "Success Successes" at bounding box center [47, 120] width 30 height 7
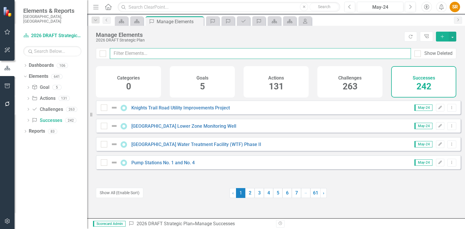
click at [157, 55] on input "text" at bounding box center [260, 53] width 301 height 11
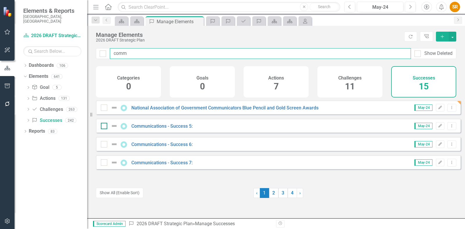
type input "comm"
click at [106, 129] on div at bounding box center [104, 126] width 6 height 6
click at [105, 127] on input "checkbox" at bounding box center [103, 125] width 4 height 4
checkbox input "true"
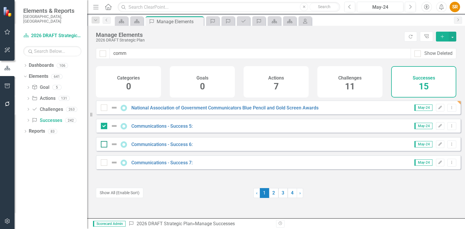
click at [104, 148] on div at bounding box center [104, 144] width 6 height 6
click at [104, 145] on input "checkbox" at bounding box center [103, 143] width 4 height 4
checkbox input "true"
click at [105, 163] on div "Communications - Success 7: May-24 Edit Dropdown Menu" at bounding box center [278, 162] width 365 height 14
click at [105, 166] on div at bounding box center [104, 163] width 6 height 6
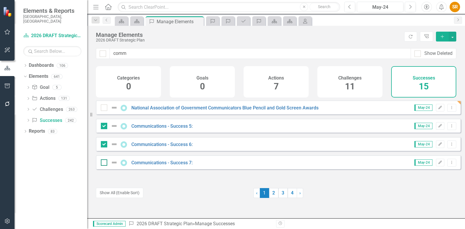
click at [105, 163] on input "checkbox" at bounding box center [103, 162] width 4 height 4
checkbox input "true"
click at [438, 128] on icon "Edit" at bounding box center [440, 125] width 4 height 3
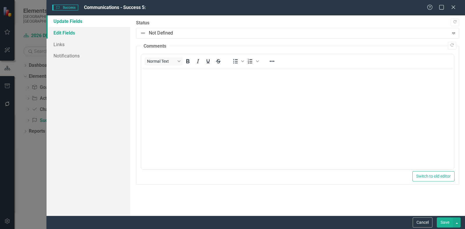
drag, startPoint x: 84, startPoint y: 31, endPoint x: 87, endPoint y: 33, distance: 3.0
click at [84, 31] on link "Edit Fields" at bounding box center [88, 33] width 84 height 12
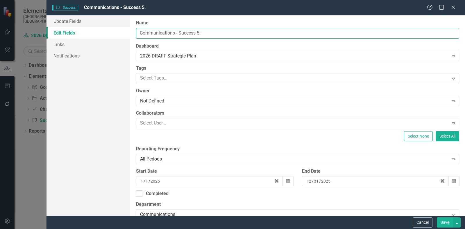
click at [214, 34] on input "Communications - Success 5:" at bounding box center [297, 33] width 323 height 11
drag, startPoint x: 216, startPoint y: 32, endPoint x: 127, endPoint y: 33, distance: 89.8
click at [127, 33] on div "Update Fields Edit Fields Links Notifications "Update" fields in ClearPoint are…" at bounding box center [255, 115] width 418 height 200
paste input "Hurricane Preparedness Community Conversations Event"
type input "Hurricane Preparedness Community Conversations Event"
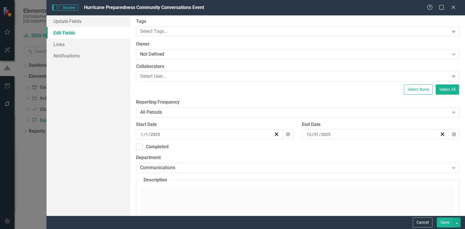
scroll to position [145, 0]
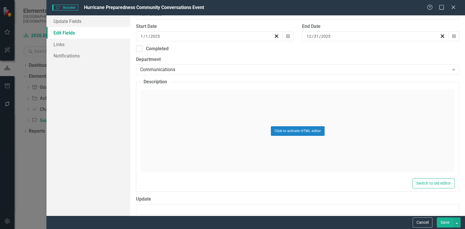
click at [194, 122] on div "Click to activate HTML editor" at bounding box center [298, 131] width 314 height 83
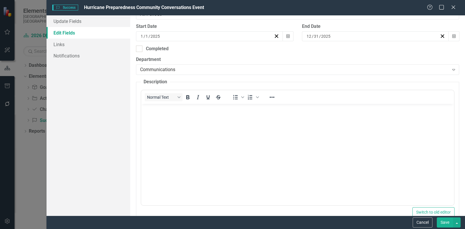
scroll to position [0, 0]
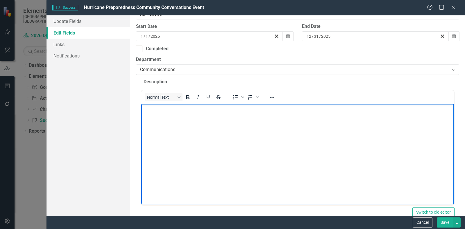
click at [193, 122] on body "Rich Text Area. Press ALT-0 for help." at bounding box center [297, 147] width 313 height 87
paste body "Rich Text Area. Press ALT-0 for help."
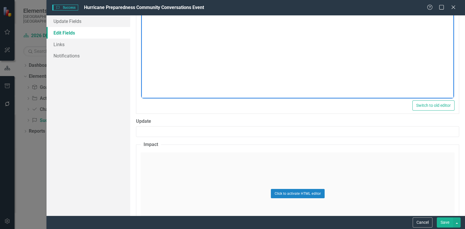
scroll to position [290, 0]
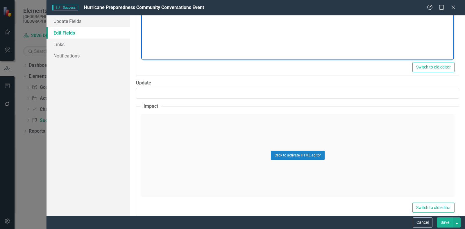
click at [184, 144] on div "Click to activate HTML editor" at bounding box center [298, 155] width 314 height 83
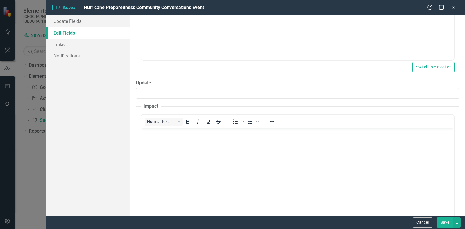
scroll to position [0, 0]
click at [184, 144] on body "Rich Text Area. Press ALT-0 for help." at bounding box center [297, 171] width 313 height 87
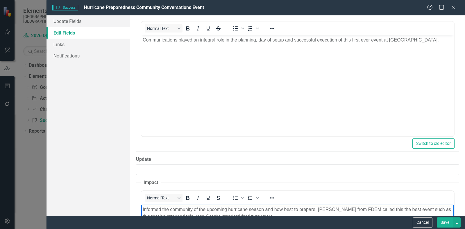
scroll to position [182, 0]
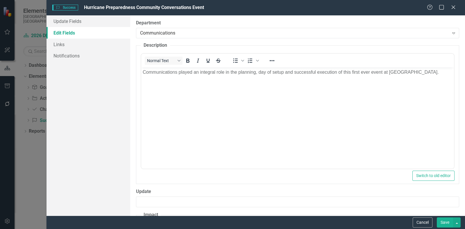
click at [420, 74] on p "Communications played an integral role in the planning, day of setup and succes…" at bounding box center [298, 72] width 310 height 7
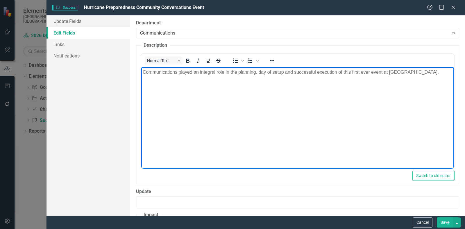
scroll to position [290, 0]
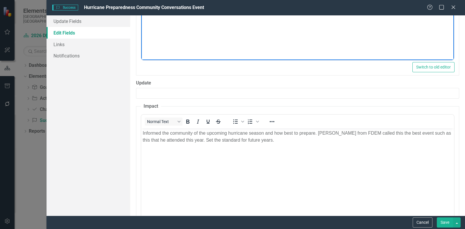
click at [209, 140] on p "Informed the community of the upcoming hurricane season and how best to prepare…" at bounding box center [298, 137] width 310 height 14
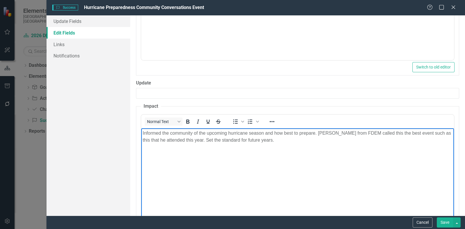
click at [207, 142] on p "Informed the community of the upcoming hurricane season and how best to prepare…" at bounding box center [298, 137] width 310 height 14
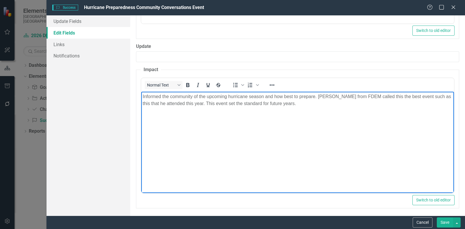
scroll to position [327, 0]
click at [448, 223] on button "Save" at bounding box center [445, 223] width 16 height 10
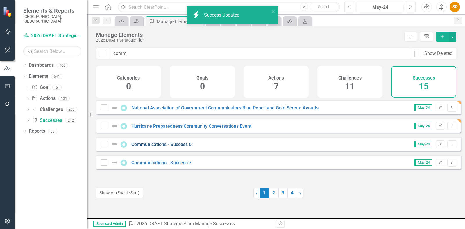
click at [153, 147] on link "Communications - Success 6:" at bounding box center [161, 145] width 61 height 6
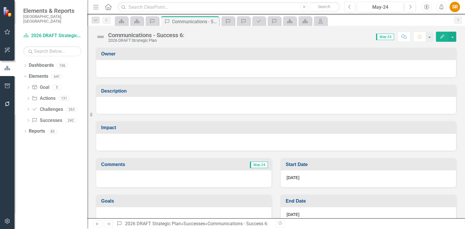
click at [439, 35] on button "Edit" at bounding box center [442, 37] width 13 height 10
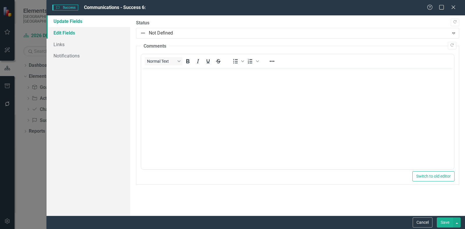
click at [67, 34] on link "Edit Fields" at bounding box center [88, 33] width 84 height 12
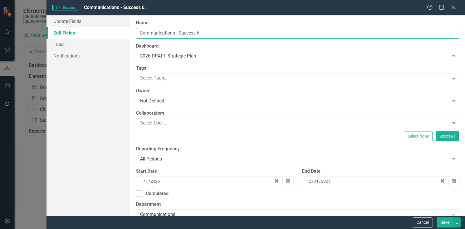
drag, startPoint x: 195, startPoint y: 32, endPoint x: 101, endPoint y: 33, distance: 94.4
click at [101, 33] on div "Update Fields Edit Fields Links Notifications "Update" fields in ClearPoint are…" at bounding box center [255, 115] width 418 height 200
paste input "2025 National Association of Counties Achievement Award"
type input "2025 National Association of Counties Achievement Award"
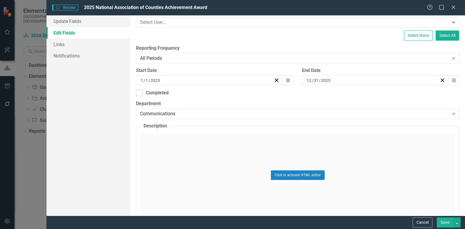
scroll to position [109, 0]
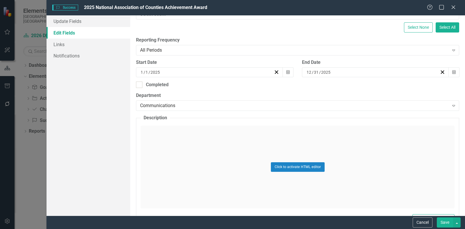
click at [193, 138] on div "Click to activate HTML editor" at bounding box center [298, 167] width 314 height 83
click at [192, 148] on p "Rich Text Area. Press ALT-0 for help." at bounding box center [298, 144] width 310 height 7
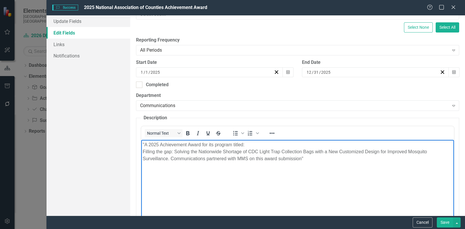
scroll to position [145, 0]
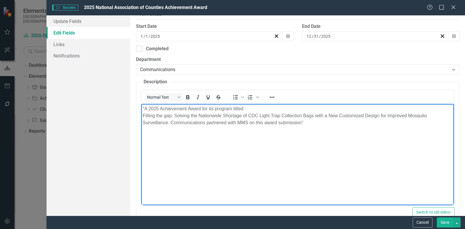
click at [143, 115] on p ""A 2025 Achievement Award for its program titled: Filling the gap: Solving the …" at bounding box center [298, 115] width 310 height 21
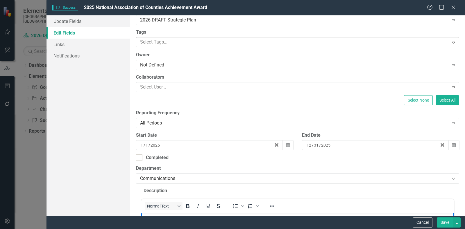
scroll to position [0, 0]
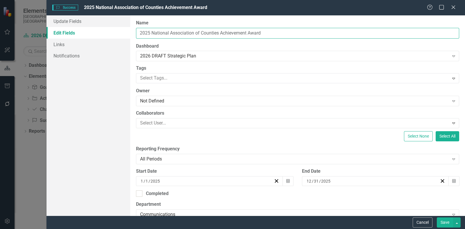
drag, startPoint x: 279, startPoint y: 32, endPoint x: 106, endPoint y: 31, distance: 172.6
click at [106, 31] on div "Update Fields Edit Fields Links Notifications "Update" fields in ClearPoint are…" at bounding box center [255, 115] width 418 height 200
type input "3CMA Savvy Award Finalist"
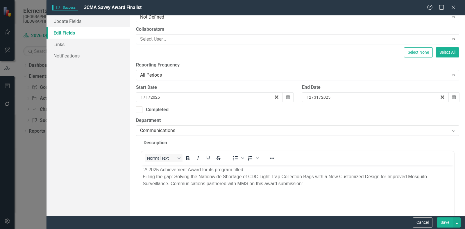
scroll to position [109, 0]
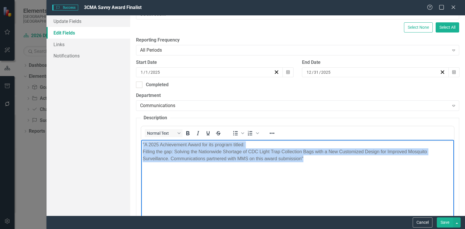
drag, startPoint x: 313, startPoint y: 161, endPoint x: 128, endPoint y: 141, distance: 186.2
click at [141, 141] on html ""A 2025 Achievement Award for its program titled: Filling the gap: Solving the …" at bounding box center [297, 183] width 313 height 87
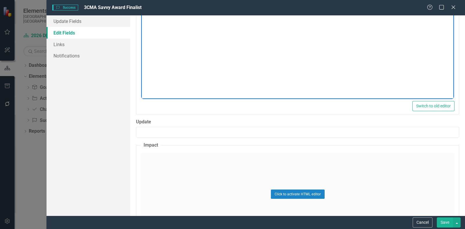
scroll to position [254, 0]
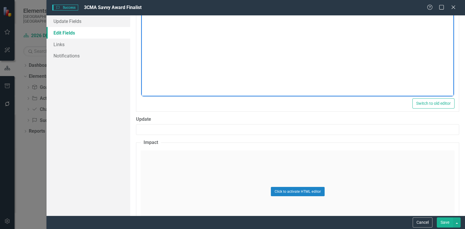
click at [176, 163] on div "Click to activate HTML editor" at bounding box center [298, 192] width 314 height 83
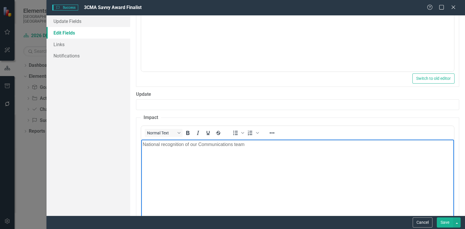
scroll to position [290, 0]
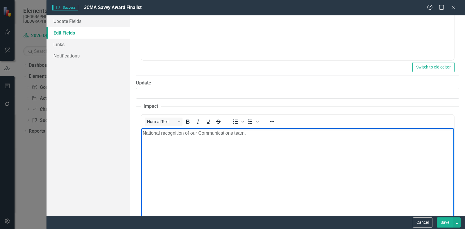
click at [198, 132] on p "National recognition of our Communications team." at bounding box center [298, 133] width 310 height 7
drag, startPoint x: 198, startPoint y: 132, endPoint x: 186, endPoint y: 132, distance: 12.8
click at [186, 132] on p "National recognition of our Communications team." at bounding box center [298, 133] width 310 height 7
drag, startPoint x: 246, startPoint y: 132, endPoint x: 257, endPoint y: 128, distance: 12.2
click at [246, 132] on p "National recognition for the Communications team." at bounding box center [298, 133] width 310 height 7
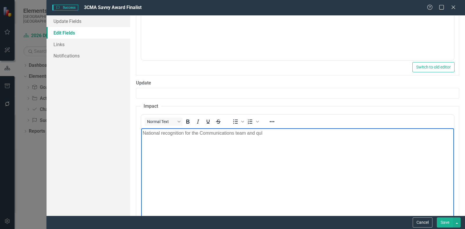
drag, startPoint x: 411, startPoint y: 253, endPoint x: 261, endPoint y: 132, distance: 193.4
drag, startPoint x: 261, startPoint y: 132, endPoint x: 248, endPoint y: 132, distance: 13.1
click at [248, 132] on p "National recognition for the Communications team and qul" at bounding box center [298, 133] width 310 height 7
drag, startPoint x: 316, startPoint y: 135, endPoint x: 118, endPoint y: 134, distance: 197.6
click at [141, 134] on html "National recognition for the Communications team showcasing quality of material…" at bounding box center [297, 171] width 313 height 87
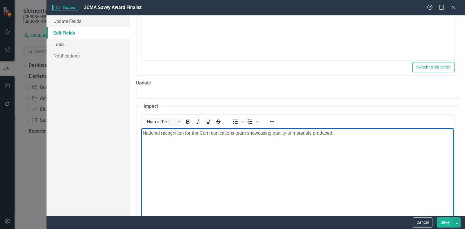
copy p "National recognition for the Communications team showcasing quality of material…"
click at [449, 224] on button "Save" at bounding box center [445, 223] width 16 height 10
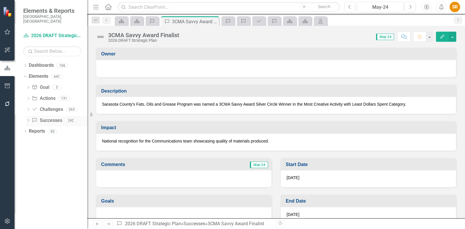
click at [52, 117] on link "Success Successes" at bounding box center [47, 120] width 30 height 7
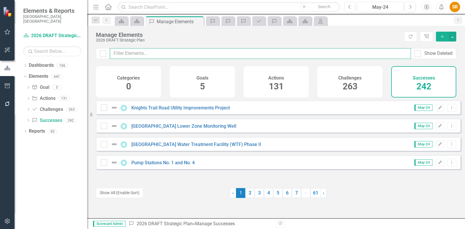
click at [128, 52] on input "text" at bounding box center [260, 53] width 301 height 11
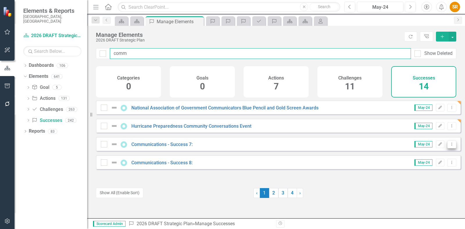
type input "comm"
click at [449, 146] on icon "Dropdown Menu" at bounding box center [451, 144] width 5 height 4
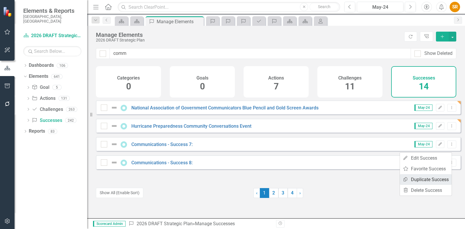
click at [443, 178] on link "Copy Duplicate Success" at bounding box center [426, 179] width 52 height 11
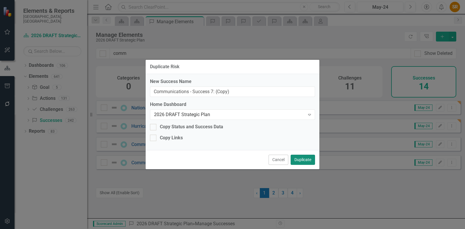
click at [304, 159] on button "Duplicate" at bounding box center [303, 160] width 24 height 10
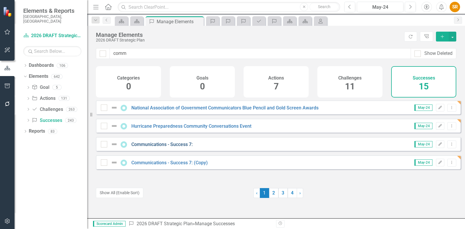
click at [165, 147] on link "Communications - Success 7:" at bounding box center [161, 145] width 61 height 6
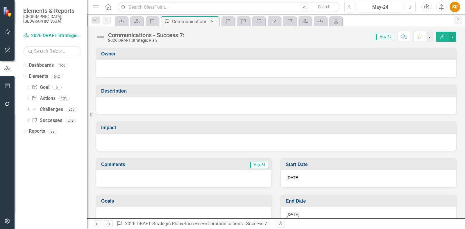
click at [159, 102] on div at bounding box center [276, 105] width 360 height 17
click at [155, 106] on div at bounding box center [276, 105] width 360 height 17
click at [438, 34] on button "Edit" at bounding box center [442, 37] width 13 height 10
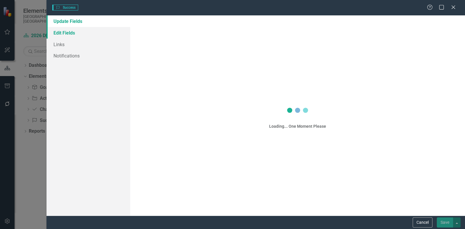
click at [74, 34] on link "Edit Fields" at bounding box center [88, 33] width 84 height 12
click at [71, 33] on link "Edit Fields" at bounding box center [88, 33] width 84 height 12
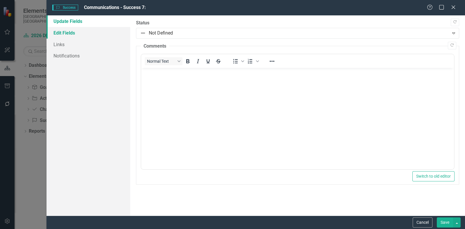
click at [68, 34] on link "Edit Fields" at bounding box center [88, 33] width 84 height 12
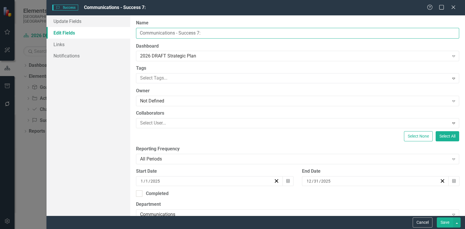
drag, startPoint x: 196, startPoint y: 33, endPoint x: 70, endPoint y: 29, distance: 126.4
click at [70, 29] on div "Update Fields Edit Fields Links Notifications "Update" fields in ClearPoint are…" at bounding box center [255, 115] width 418 height 200
paste input "RLA Commission [PERSON_NAME] A/V Renovation Project"
click at [200, 34] on input "RLA Commission [PERSON_NAME] A/V Renovation Project" at bounding box center [297, 33] width 323 height 11
type input "RLA Commission [PERSON_NAME] Broadcast A/V Renovation Project"
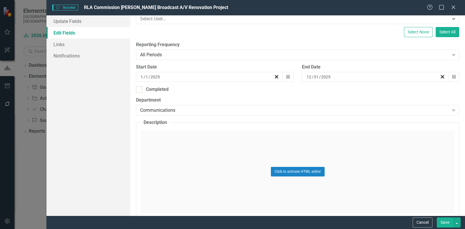
scroll to position [145, 0]
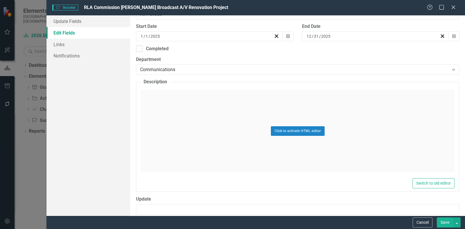
click at [173, 129] on div "Click to activate HTML editor" at bounding box center [298, 131] width 314 height 83
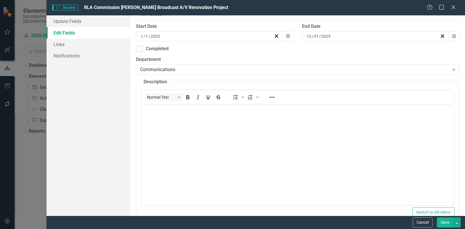
scroll to position [0, 0]
click at [176, 130] on body "Rich Text Area. Press ALT-0 for help." at bounding box center [297, 147] width 313 height 87
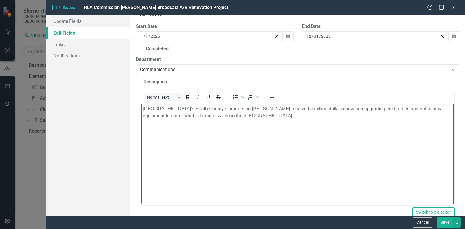
click at [311, 134] on body "[GEOGRAPHIC_DATA]'s South County Commission [PERSON_NAME] received a million do…" at bounding box center [297, 147] width 313 height 87
click at [311, 132] on body "[GEOGRAPHIC_DATA]'s South County Commission [PERSON_NAME] received a million do…" at bounding box center [297, 147] width 313 height 87
click at [143, 109] on p "[GEOGRAPHIC_DATA]'s South County Commission [PERSON_NAME] received a million do…" at bounding box center [298, 112] width 310 height 14
click at [286, 109] on p "[GEOGRAPHIC_DATA]'s South County Commission [PERSON_NAME] received a million do…" at bounding box center [298, 112] width 310 height 14
click at [261, 109] on p "[GEOGRAPHIC_DATA]'s South County Commission [PERSON_NAME] received a million do…" at bounding box center [298, 112] width 310 height 14
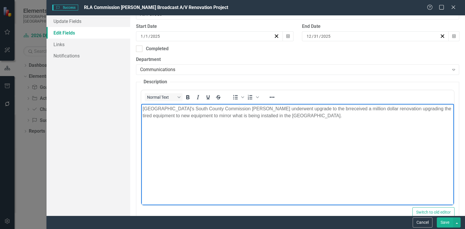
click at [144, 109] on p "[GEOGRAPHIC_DATA]'s South County Commission [PERSON_NAME] underwent upgrade to …" at bounding box center [298, 112] width 310 height 14
drag, startPoint x: 310, startPoint y: 109, endPoint x: 325, endPoint y: 107, distance: 15.2
click at [311, 109] on p "A recent upgrade to the [GEOGRAPHIC_DATA]'s South County Commission [PERSON_NAM…" at bounding box center [298, 112] width 310 height 14
click at [180, 108] on p "A recent upgrade to the [GEOGRAPHIC_DATA]'s South County Commission [PERSON_NAM…" at bounding box center [298, 112] width 310 height 14
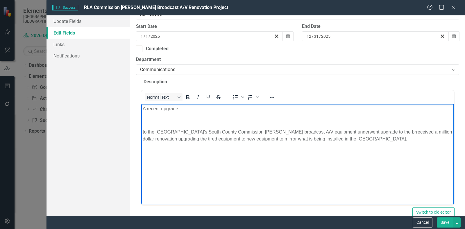
click at [183, 106] on p "A recent upgrade" at bounding box center [298, 108] width 310 height 7
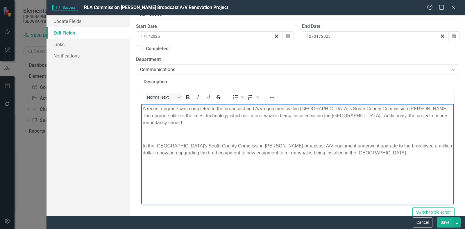
click at [375, 114] on p "A recent upgrade was completed to the broadcast and A/V equipment within [GEOGR…" at bounding box center [298, 115] width 310 height 21
drag, startPoint x: 202, startPoint y: 128, endPoint x: 199, endPoint y: 128, distance: 3.2
click at [203, 128] on body "A recent upgrade was completed to the broadcast and A/V equipment within [GEOGR…" at bounding box center [297, 147] width 313 height 87
click at [160, 123] on p "A recent upgrade was completed to the broadcast and A/V equipment within [GEOGR…" at bounding box center [298, 115] width 310 height 21
drag, startPoint x: 160, startPoint y: 123, endPoint x: 281, endPoint y: 227, distance: 159.7
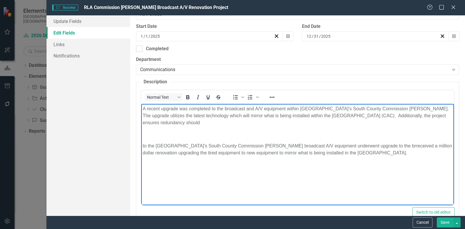
click at [141, 123] on html "A recent upgrade was completed to the broadcast and A/V equipment within [GEOGR…" at bounding box center [297, 147] width 313 height 87
click at [157, 125] on p "A recent upgrade was completed to the broadcast and A/V equipment within [GEOGR…" at bounding box center [298, 115] width 310 height 21
click at [158, 124] on p "A recent upgrade was completed to the broadcast and A/V equipment within [GEOGR…" at bounding box center [298, 115] width 310 height 21
drag, startPoint x: 156, startPoint y: 123, endPoint x: 164, endPoint y: 123, distance: 7.9
click at [156, 123] on p "A recent upgrade was completed to the broadcast and A/V equipment within [GEOGR…" at bounding box center [298, 115] width 310 height 21
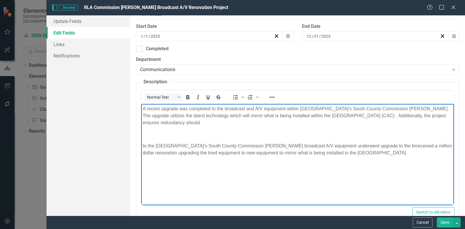
click at [186, 125] on p "A recent upgrade was completed to the broadcast and A/V equipment within [GEOGR…" at bounding box center [298, 115] width 310 height 21
click at [203, 122] on p "A recent upgrade was completed to the broadcast and A/V equipment within [GEOGR…" at bounding box center [298, 115] width 310 height 21
drag, startPoint x: 160, startPoint y: 122, endPoint x: 140, endPoint y: 122, distance: 20.6
click at [141, 122] on html "A recent upgrade was completed to the broadcast and A/V equipment within [GEOGR…" at bounding box center [297, 147] width 313 height 87
drag, startPoint x: 376, startPoint y: 152, endPoint x: 271, endPoint y: 244, distance: 140.0
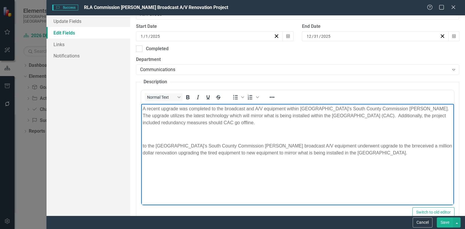
click at [141, 141] on html "A recent upgrade was completed to the broadcast and A/V equipment within [GEOGR…" at bounding box center [297, 147] width 313 height 87
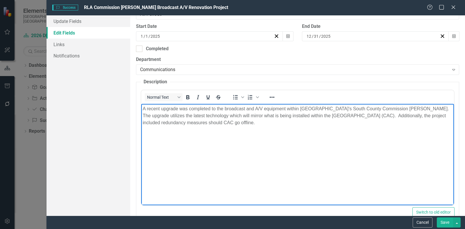
drag, startPoint x: 258, startPoint y: 123, endPoint x: 132, endPoint y: 108, distance: 127.3
click at [141, 108] on html "A recent upgrade was completed to the broadcast and A/V equipment within [GEOGR…" at bounding box center [297, 147] width 313 height 87
copy p "A recent upgrade was completed to the broadcast and A/V equipment within [GEOGR…"
click at [214, 141] on body "A recent upgrade was completed to the broadcast and A/V equipment within [GEOGR…" at bounding box center [297, 147] width 313 height 87
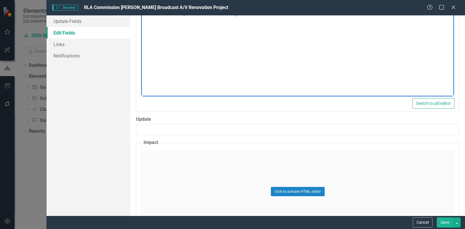
scroll to position [254, 0]
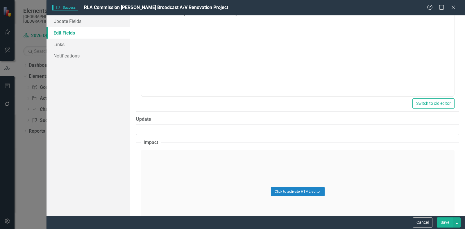
click at [186, 164] on div "Click to activate HTML editor" at bounding box center [298, 192] width 314 height 83
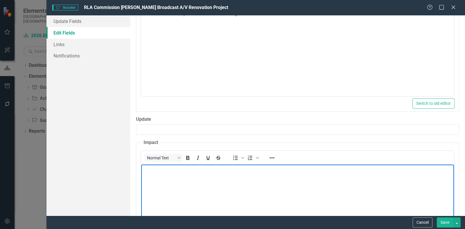
click at [186, 172] on p "Rich Text Area. Press ALT-0 for help." at bounding box center [298, 169] width 310 height 7
paste body "Rich Text Area. Press ALT-0 for help."
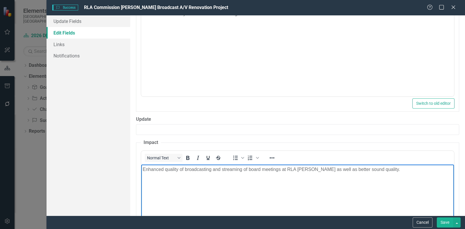
click at [395, 170] on p "Enhanced quality of broadcasting and streaming of board meetings at RLA [PERSON…" at bounding box center [298, 169] width 310 height 7
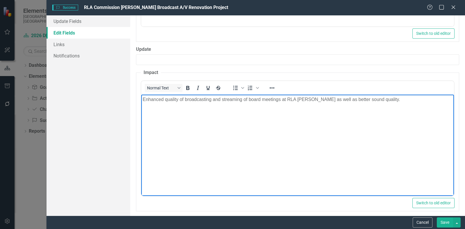
scroll to position [327, 0]
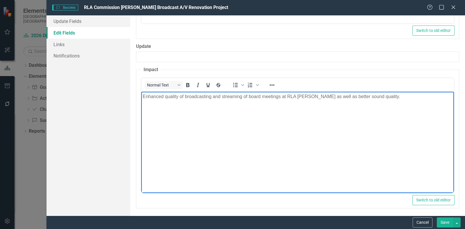
click at [390, 96] on p "Enhanced quality of broadcasting and streaming of board meetings at RLA [PERSON…" at bounding box center [298, 96] width 310 height 7
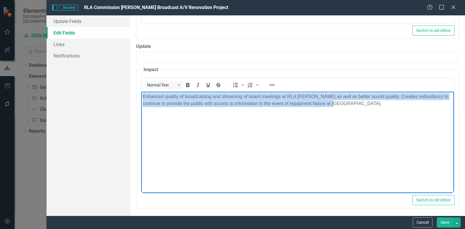
drag, startPoint x: 330, startPoint y: 107, endPoint x: 129, endPoint y: 94, distance: 201.5
click at [141, 94] on html "Enhanced quality of broadcasting and streaming of board meetings at RLA [PERSON…" at bounding box center [297, 135] width 313 height 87
copy p "Enhanced quality of broadcasting and streaming of board meetings at RLA [PERSON…"
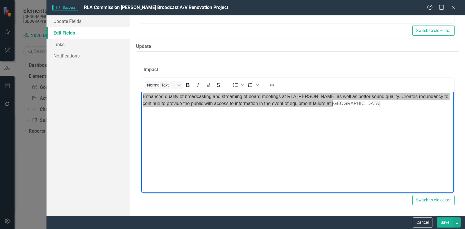
click at [446, 222] on button "Save" at bounding box center [445, 223] width 16 height 10
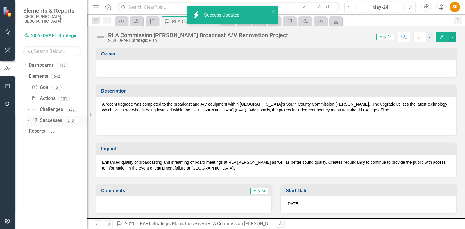
click at [54, 117] on link "Success Successes" at bounding box center [47, 120] width 30 height 7
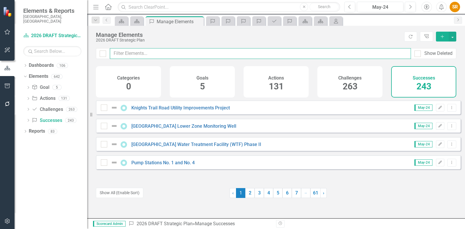
click at [138, 53] on input "text" at bounding box center [260, 53] width 301 height 11
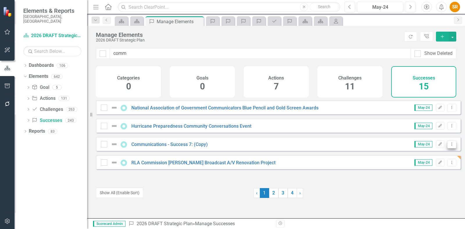
click at [449, 146] on icon "Dropdown Menu" at bounding box center [451, 144] width 5 height 4
click at [433, 178] on link "Copy Duplicate Success" at bounding box center [426, 179] width 52 height 11
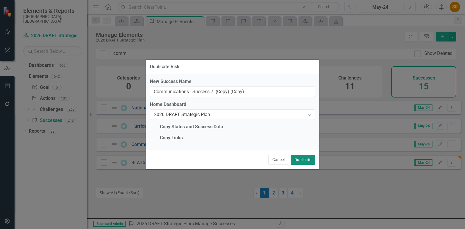
click at [305, 161] on button "Duplicate" at bounding box center [303, 160] width 24 height 10
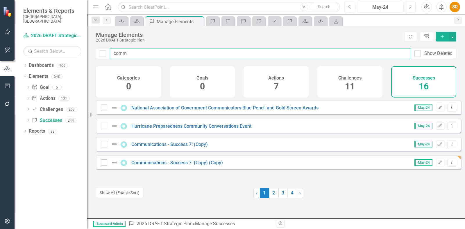
click at [139, 54] on input "comm" at bounding box center [260, 53] width 301 height 11
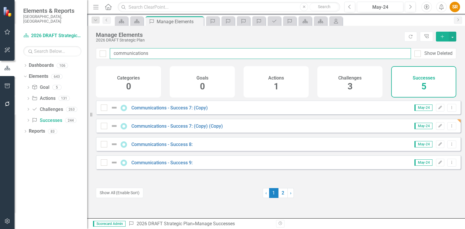
drag, startPoint x: 158, startPoint y: 53, endPoint x: 61, endPoint y: 49, distance: 97.1
click at [67, 51] on div "Elements & Reports [GEOGRAPHIC_DATA], [GEOGRAPHIC_DATA] Dashboard 2026 DRAFT St…" at bounding box center [232, 114] width 465 height 229
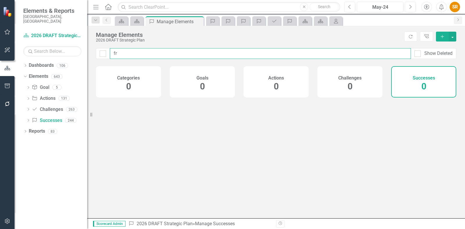
type input "f"
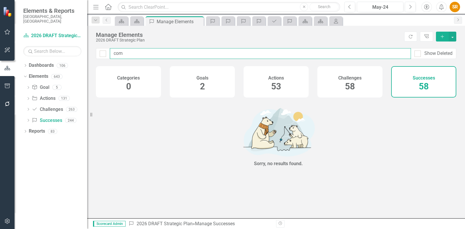
type input "comm"
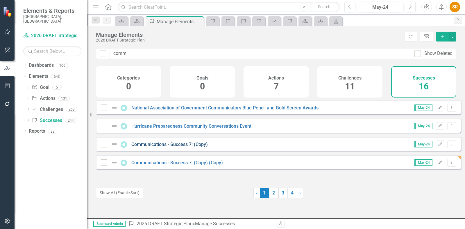
click at [171, 146] on link "Communications - Success 7: (Copy)" at bounding box center [169, 145] width 76 height 6
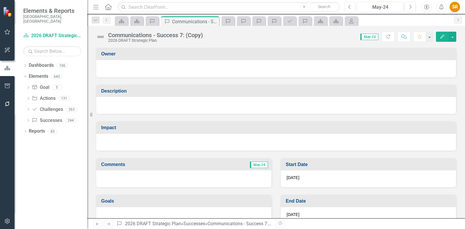
click at [441, 37] on icon "Edit" at bounding box center [442, 37] width 5 height 4
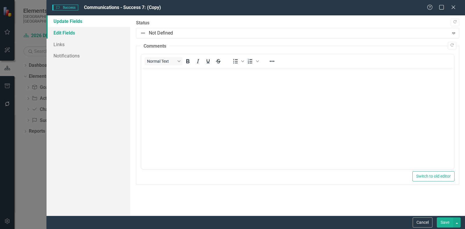
click at [76, 31] on link "Edit Fields" at bounding box center [88, 33] width 84 height 12
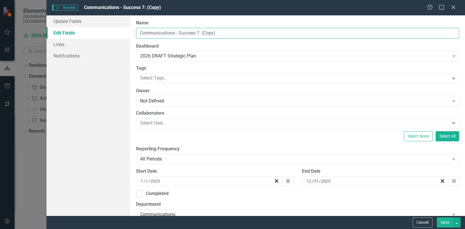
drag, startPoint x: 230, startPoint y: 35, endPoint x: 102, endPoint y: 28, distance: 128.0
click at [102, 28] on div "Update Fields Edit Fields Links Notifications "Update" fields in ClearPoint are…" at bounding box center [255, 115] width 418 height 200
paste input "Fresh Start With A Cart"
type input "Fresh Start With A Cart"
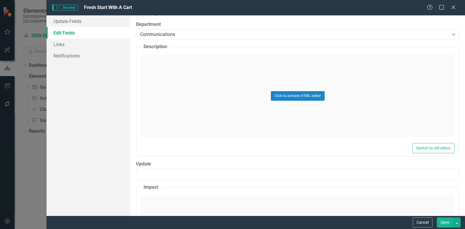
scroll to position [182, 0]
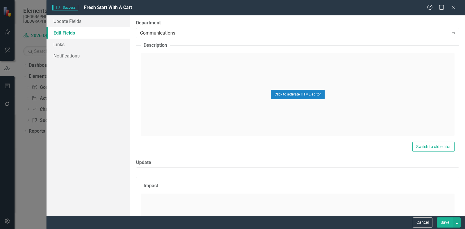
click at [194, 88] on div "Click to activate HTML editor" at bounding box center [298, 94] width 314 height 83
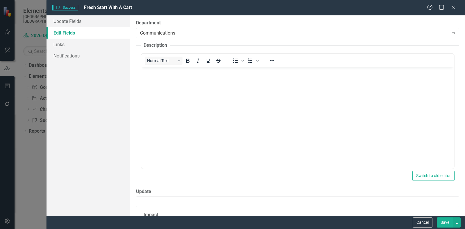
scroll to position [0, 0]
click at [193, 87] on body "Rich Text Area. Press ALT-0 for help." at bounding box center [297, 110] width 313 height 87
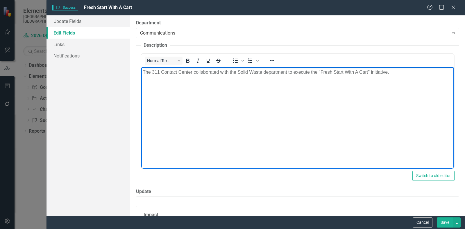
click at [404, 71] on p "The 311 Contact Center collaborated with the Solid Waste department to execute …" at bounding box center [298, 72] width 310 height 7
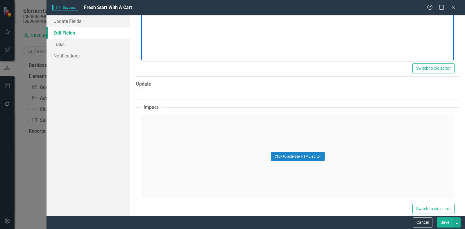
scroll to position [290, 0]
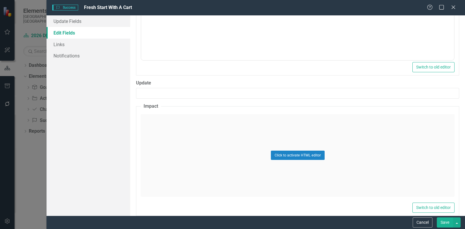
click at [173, 148] on div "Click to activate HTML editor" at bounding box center [298, 155] width 314 height 83
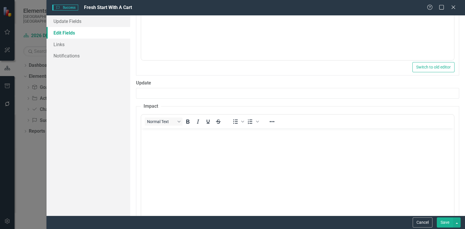
scroll to position [0, 0]
click at [173, 147] on body "Rich Text Area. Press ALT-0 for help." at bounding box center [297, 171] width 313 height 87
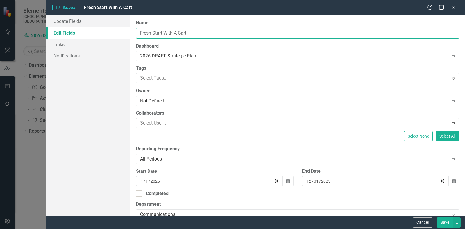
drag, startPoint x: 155, startPoint y: 28, endPoint x: 86, endPoint y: 29, distance: 69.2
click at [87, 29] on div "Update Fields Edit Fields Links Notifications "Update" fields in ClearPoint are…" at bounding box center [255, 115] width 418 height 200
type input "Customer Relationship Management"
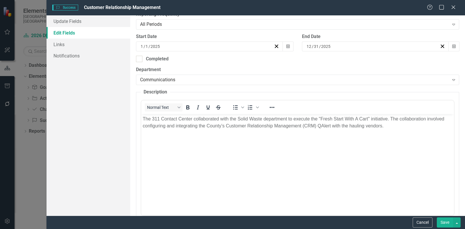
scroll to position [145, 0]
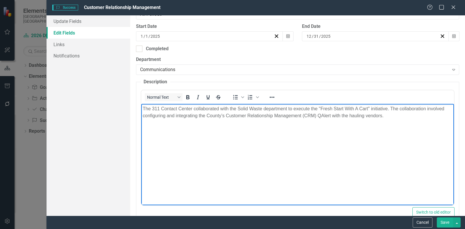
click at [384, 134] on body "The 311 Contact Center collaborated with the Solid Waste department to execute …" at bounding box center [297, 147] width 313 height 87
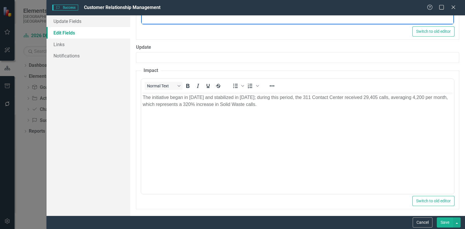
scroll to position [327, 0]
click at [447, 221] on button "Save" at bounding box center [445, 223] width 16 height 10
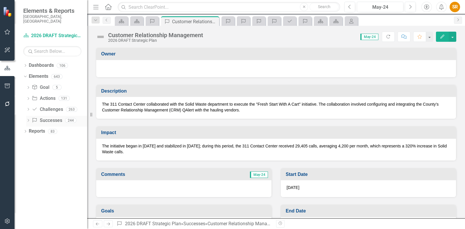
click at [54, 117] on link "Success Successes" at bounding box center [47, 120] width 30 height 7
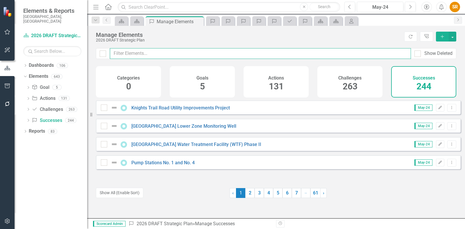
click at [162, 54] on input "text" at bounding box center [260, 53] width 301 height 11
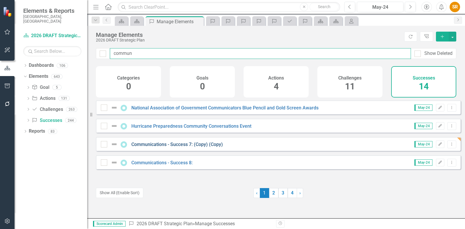
type input "commun"
click at [159, 147] on link "Communications - Success 7: (Copy) (Copy)" at bounding box center [177, 145] width 92 height 6
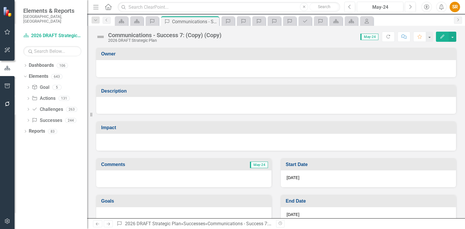
click at [443, 38] on icon "Edit" at bounding box center [442, 37] width 5 height 4
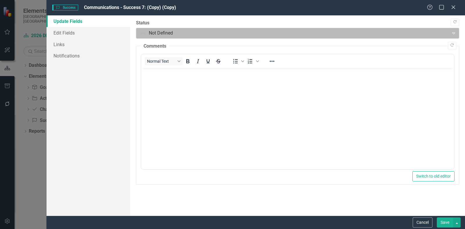
click at [216, 32] on div at bounding box center [292, 33] width 305 height 8
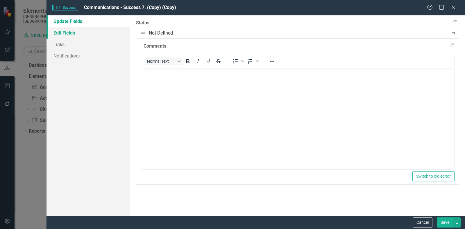
click at [71, 36] on link "Edit Fields" at bounding box center [88, 33] width 84 height 12
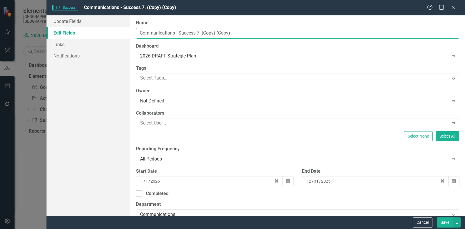
click at [151, 33] on input "Communications - Success 7: (Copy) (Copy)" at bounding box center [297, 33] width 323 height 11
drag, startPoint x: 237, startPoint y: 32, endPoint x: 174, endPoint y: 37, distance: 63.8
click at [174, 37] on input "Communications - Success 7: (Copy) (Copy)" at bounding box center [297, 33] width 323 height 11
click at [176, 33] on input "CommunicationsSupport -" at bounding box center [297, 33] width 323 height 11
click at [202, 32] on input "Communications Support -" at bounding box center [297, 33] width 323 height 11
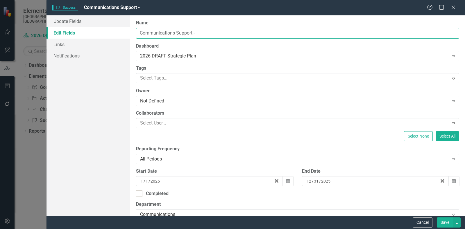
paste input "Summer Sandbag Operations Communications"
drag, startPoint x: 302, startPoint y: 31, endPoint x: 259, endPoint y: 33, distance: 42.7
click at [259, 33] on input "Communications Support - Summer Sandbag Operations Communications" at bounding box center [297, 33] width 323 height 11
type input "Communications Support - Summer Sandbag Operations"
click at [255, 69] on label "Tags" at bounding box center [297, 68] width 323 height 7
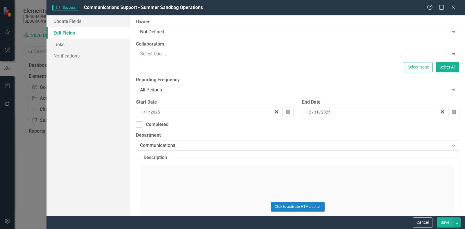
scroll to position [182, 0]
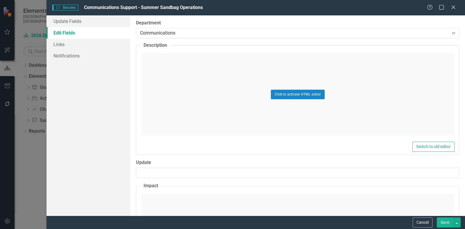
click at [177, 97] on div "Click to activate HTML editor" at bounding box center [298, 94] width 314 height 83
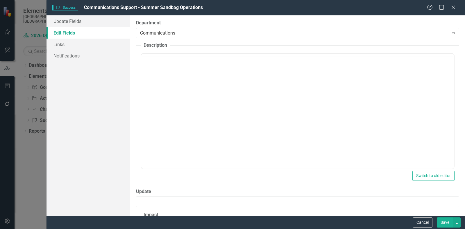
scroll to position [0, 0]
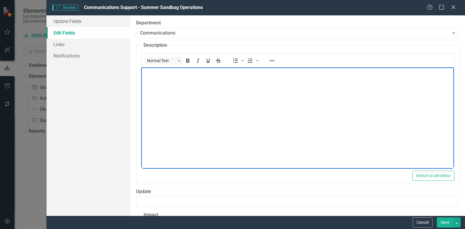
click at [178, 94] on body "Rich Text Area. Press ALT-0 for help." at bounding box center [297, 110] width 313 height 87
paste body "Rich Text Area. Press ALT-0 for help."
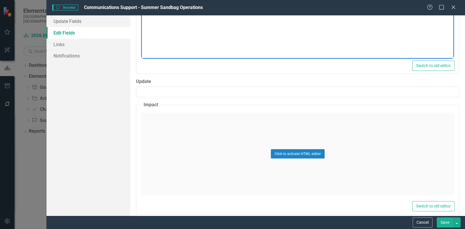
scroll to position [298, 0]
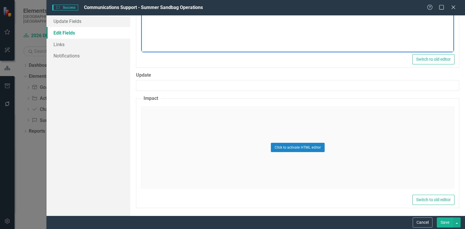
click at [205, 141] on div "Click to activate HTML editor" at bounding box center [298, 147] width 314 height 83
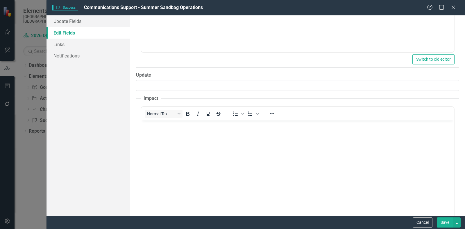
scroll to position [0, 0]
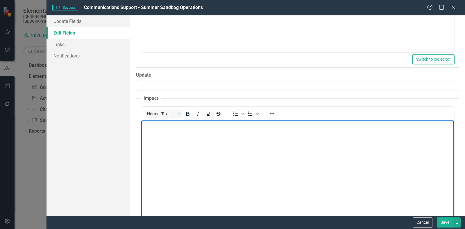
click at [206, 142] on body "Rich Text Area. Press ALT-0 for help." at bounding box center [297, 163] width 313 height 87
paste body "Rich Text Area. Press ALT-0 for help."
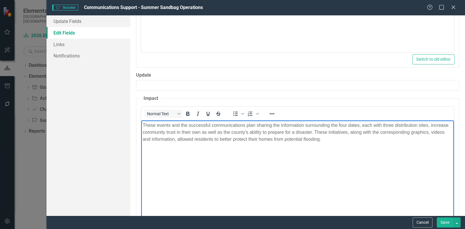
scroll to position [327, 0]
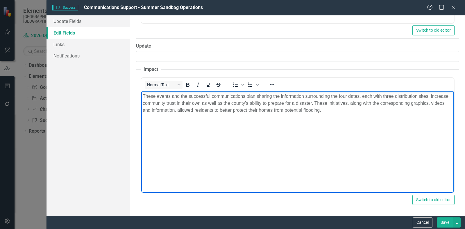
click at [443, 221] on button "Save" at bounding box center [445, 223] width 16 height 10
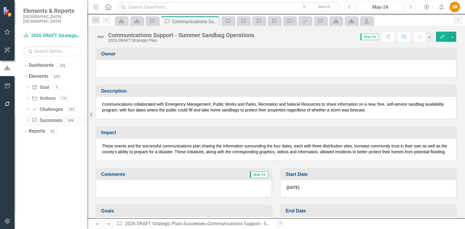
click at [52, 117] on link "Success Successes" at bounding box center [47, 120] width 30 height 7
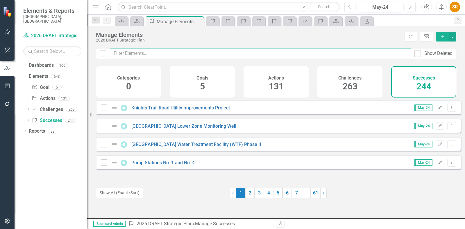
click at [148, 53] on input "text" at bounding box center [260, 53] width 301 height 11
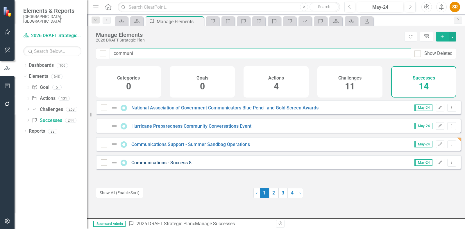
type input "communi"
click at [183, 166] on link "Communications - Success 8:" at bounding box center [161, 163] width 61 height 6
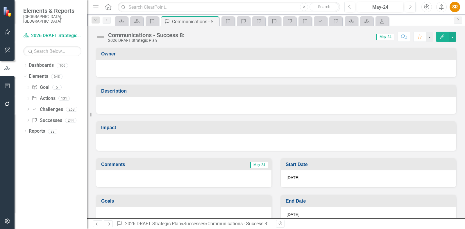
click at [443, 35] on icon "Edit" at bounding box center [442, 37] width 5 height 4
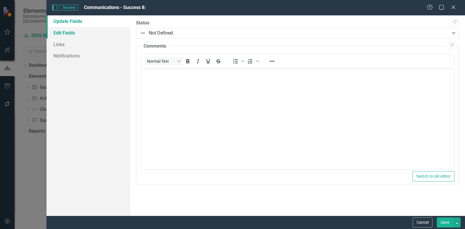
click at [64, 32] on link "Edit Fields" at bounding box center [88, 33] width 84 height 12
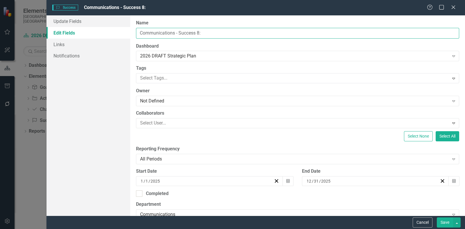
drag, startPoint x: 221, startPoint y: 31, endPoint x: 123, endPoint y: 35, distance: 97.7
click at [78, 32] on div "Update Fields Edit Fields Links Notifications "Update" fields in ClearPoint are…" at bounding box center [255, 115] width 418 height 200
paste input "Support - Stormwater"
type input "Communications Support - Stormwater"
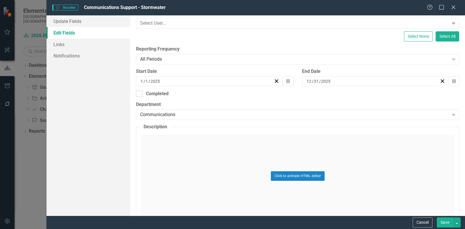
scroll to position [109, 0]
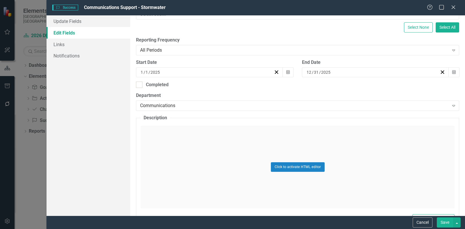
click at [174, 136] on div "Click to activate HTML editor" at bounding box center [298, 167] width 314 height 83
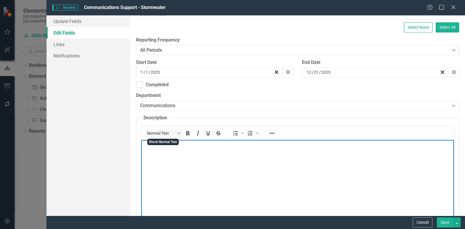
click at [178, 154] on body "Rich Text Area. Press ALT-0 for help." at bounding box center [297, 183] width 313 height 87
paste body "Rich Text Area. Press ALT-0 for help."
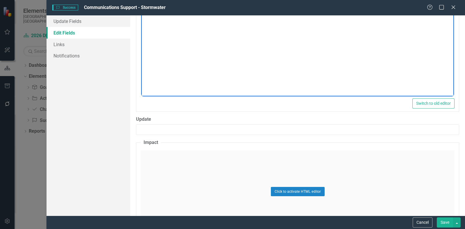
click at [202, 170] on div "Click to activate HTML editor" at bounding box center [298, 192] width 314 height 83
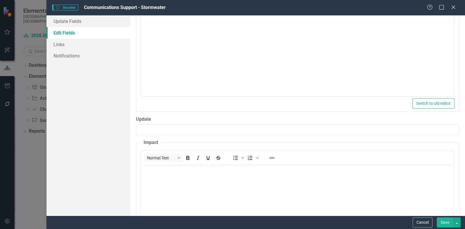
scroll to position [0, 0]
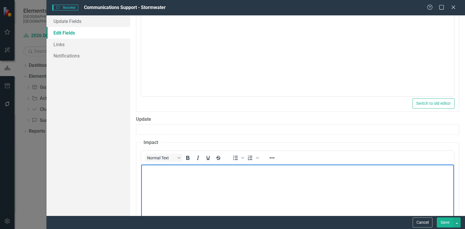
click at [201, 173] on body "Rich Text Area. Press ALT-0 for help." at bounding box center [297, 207] width 313 height 87
paste body "Rich Text Area. Press ALT-0 for help."
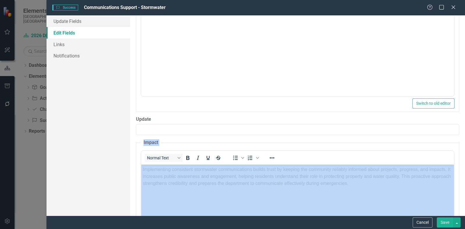
drag, startPoint x: 460, startPoint y: 127, endPoint x: 462, endPoint y: 203, distance: 76.1
click at [463, 195] on div "ClearPoint Can Do More! How ClearPoint Can Help Close Enterprise plans can auto…" at bounding box center [297, 115] width 335 height 200
click at [447, 222] on button "Save" at bounding box center [445, 223] width 16 height 10
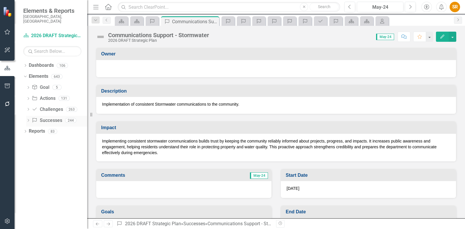
click at [54, 117] on link "Success Successes" at bounding box center [47, 120] width 30 height 7
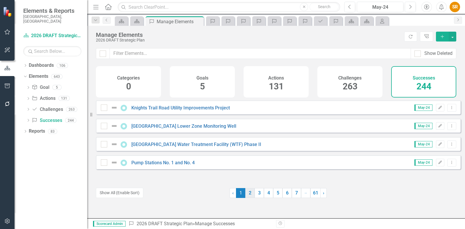
click at [248, 194] on link "2" at bounding box center [249, 193] width 9 height 10
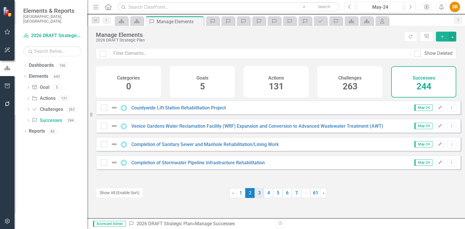
click at [259, 191] on link "3" at bounding box center [259, 193] width 9 height 10
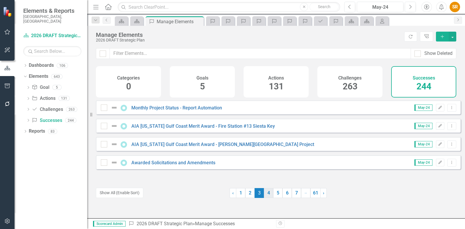
click at [267, 192] on link "4" at bounding box center [268, 193] width 9 height 10
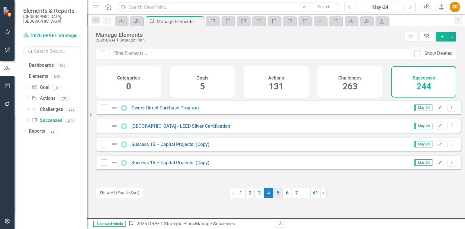
click at [276, 193] on link "5" at bounding box center [277, 193] width 9 height 10
click at [286, 194] on link "6" at bounding box center [286, 193] width 9 height 10
click at [294, 193] on link "8" at bounding box center [296, 193] width 9 height 10
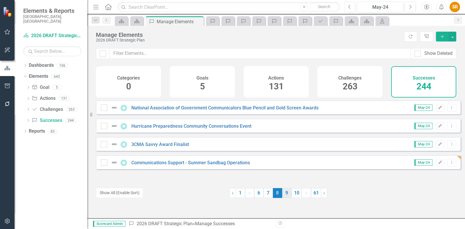
click at [284, 194] on link "9" at bounding box center [286, 193] width 9 height 10
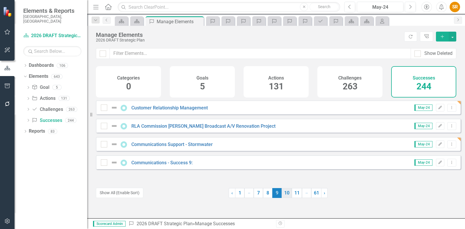
click at [284, 194] on link "10" at bounding box center [287, 193] width 10 height 10
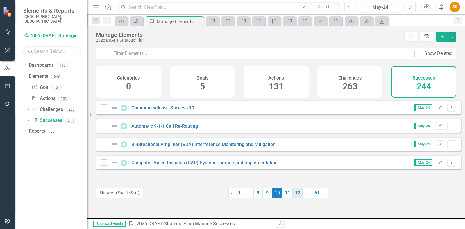
click at [294, 193] on link "12" at bounding box center [297, 193] width 10 height 10
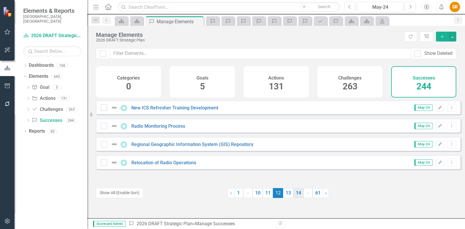
click at [297, 194] on link "14" at bounding box center [298, 193] width 10 height 10
click at [298, 194] on link "16" at bounding box center [298, 193] width 10 height 10
click at [325, 193] on span "›" at bounding box center [325, 193] width 1 height 6
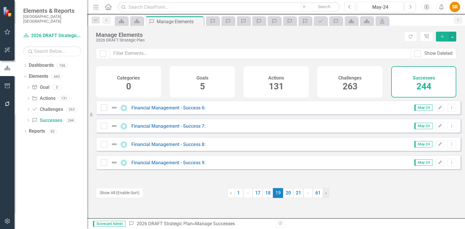
click at [325, 193] on span "›" at bounding box center [325, 193] width 1 height 6
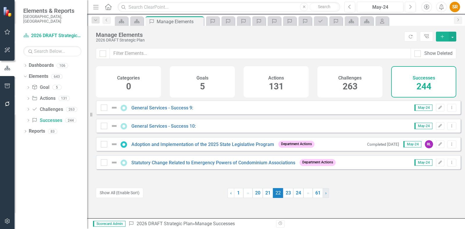
click at [325, 193] on span "›" at bounding box center [325, 193] width 1 height 6
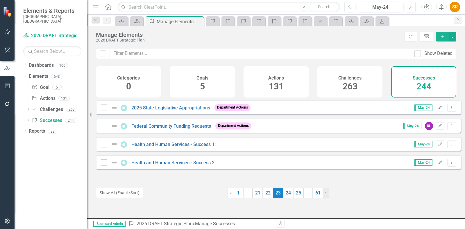
click at [325, 193] on span "›" at bounding box center [325, 193] width 1 height 6
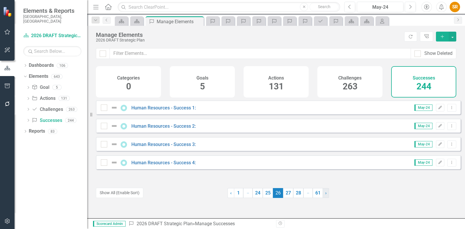
click at [325, 193] on span "›" at bounding box center [325, 193] width 1 height 6
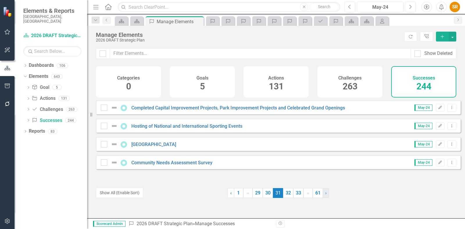
click at [325, 193] on span "›" at bounding box center [325, 193] width 1 height 6
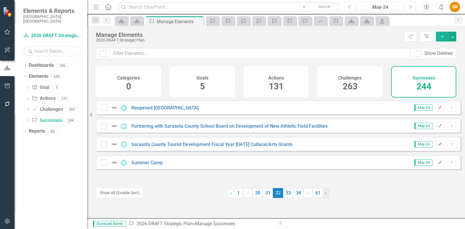
click at [325, 193] on span "›" at bounding box center [325, 193] width 1 height 6
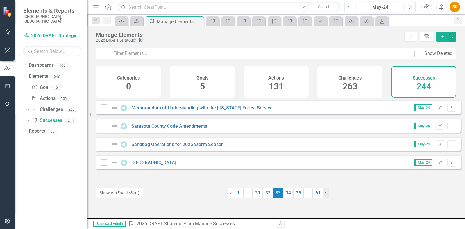
click at [325, 193] on span "›" at bounding box center [325, 193] width 1 height 6
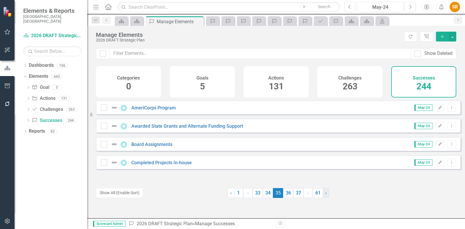
click at [325, 193] on span "›" at bounding box center [325, 193] width 1 height 6
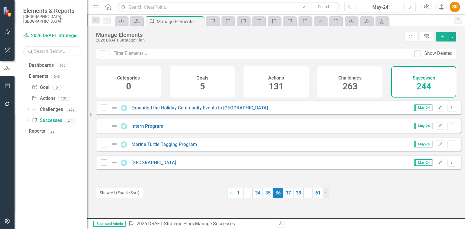
click at [325, 193] on span "›" at bounding box center [325, 193] width 1 height 6
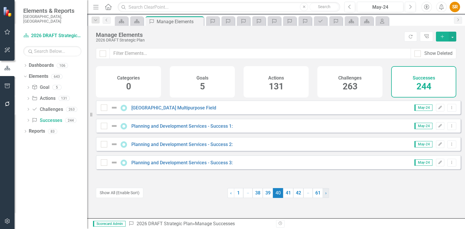
click at [325, 193] on span "›" at bounding box center [325, 193] width 1 height 6
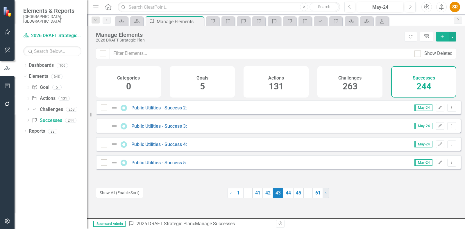
click at [325, 193] on span "›" at bounding box center [325, 193] width 1 height 6
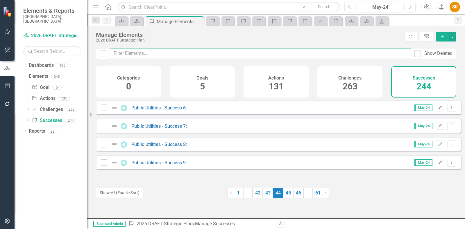
click at [141, 51] on input "text" at bounding box center [260, 53] width 301 height 11
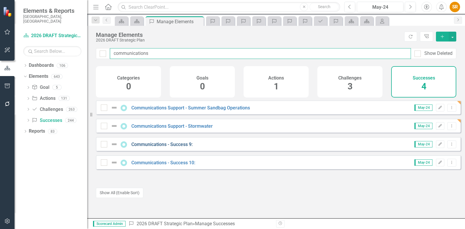
type input "communications"
click at [174, 147] on link "Communications - Success 9:" at bounding box center [161, 145] width 61 height 6
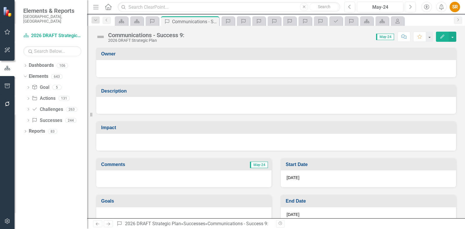
click at [444, 36] on icon "Edit" at bounding box center [442, 37] width 5 height 4
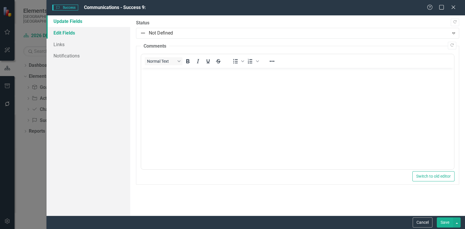
click at [65, 32] on link "Edit Fields" at bounding box center [88, 33] width 84 height 12
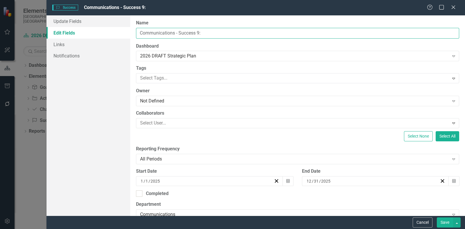
click at [169, 34] on input "Communications - Success 9:" at bounding box center [297, 33] width 323 height 11
drag, startPoint x: 203, startPoint y: 33, endPoint x: 179, endPoint y: 32, distance: 24.7
click at [179, 32] on input "Communications - Success 9:" at bounding box center [297, 33] width 323 height 11
click at [244, 27] on div "Name Communications -" at bounding box center [297, 29] width 323 height 19
click at [241, 33] on input "Communications -" at bounding box center [297, 33] width 323 height 11
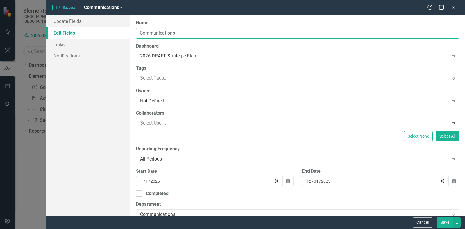
paste input "Staff Presentation at National Conference"
type input "Communications - Staff Presentation at National Conference"
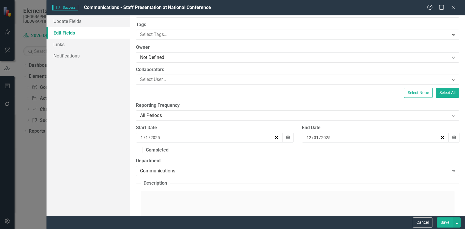
scroll to position [109, 0]
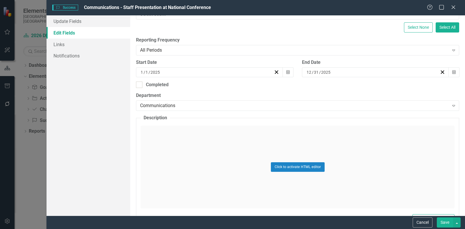
click at [185, 146] on div "Click to activate HTML editor" at bounding box center [298, 167] width 314 height 83
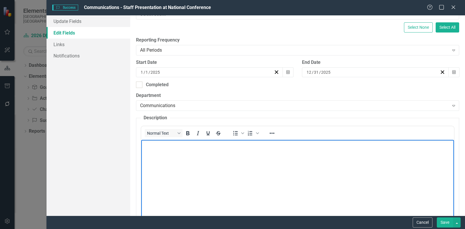
click at [184, 146] on p "Rich Text Area. Press ALT-0 for help." at bounding box center [298, 144] width 310 height 7
paste body "Rich Text Area. Press ALT-0 for help."
click at [174, 151] on body "Communications staff presented lessons learned and recommended best practices f…" at bounding box center [297, 183] width 313 height 87
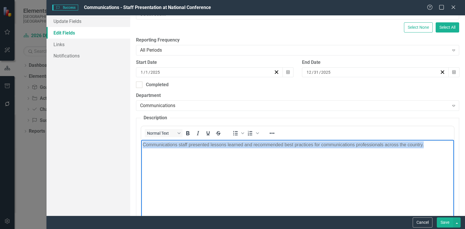
drag, startPoint x: 143, startPoint y: 146, endPoint x: 595, endPoint y: 283, distance: 472.3
click at [454, 144] on html "Communications staff presented lessons learned and recommended best practices f…" at bounding box center [297, 183] width 313 height 87
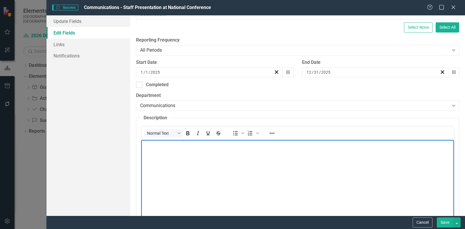
click at [291, 160] on body "Rich Text Area. Press ALT-0 for help." at bounding box center [297, 183] width 313 height 87
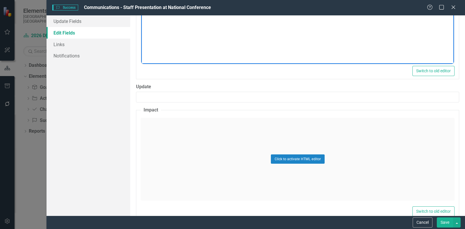
scroll to position [290, 0]
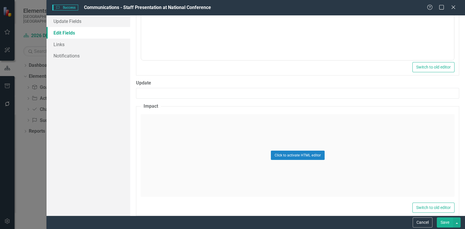
click at [185, 136] on div "Click to activate HTML editor" at bounding box center [298, 155] width 314 height 83
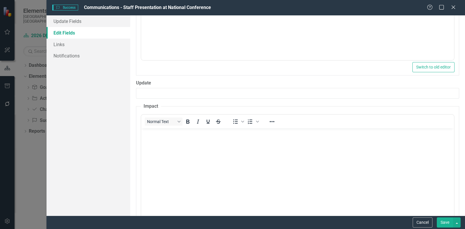
scroll to position [0, 0]
click at [184, 145] on body "Rich Text Area. Press ALT-0 for help." at bounding box center [297, 171] width 313 height 87
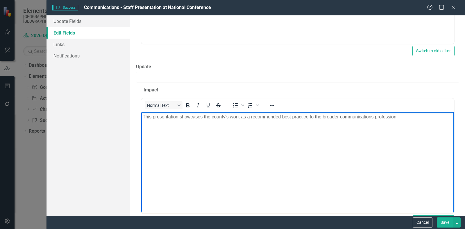
scroll to position [327, 0]
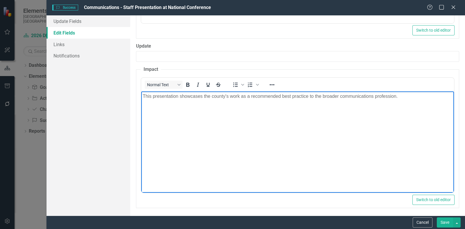
click at [447, 225] on button "Save" at bounding box center [445, 223] width 16 height 10
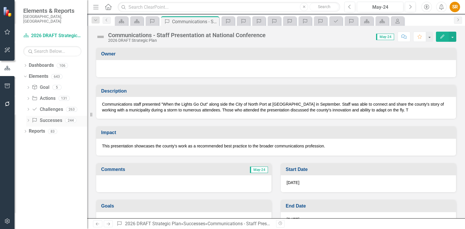
click at [52, 117] on link "Success Successes" at bounding box center [47, 120] width 30 height 7
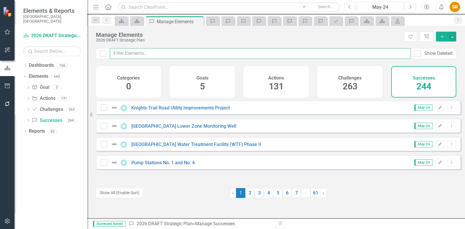
click at [192, 51] on input "text" at bounding box center [260, 53] width 301 height 11
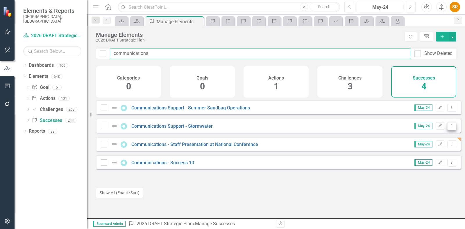
type input "communications"
click at [449, 128] on icon "Dropdown Menu" at bounding box center [451, 126] width 5 height 4
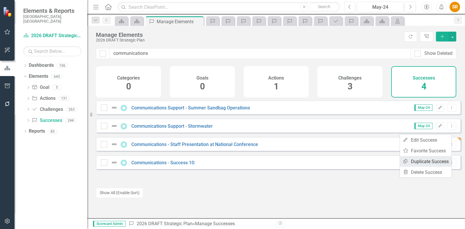
click at [433, 161] on link "Copy Duplicate Success" at bounding box center [426, 161] width 52 height 11
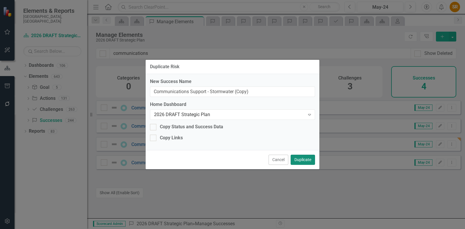
click at [306, 160] on button "Duplicate" at bounding box center [303, 160] width 24 height 10
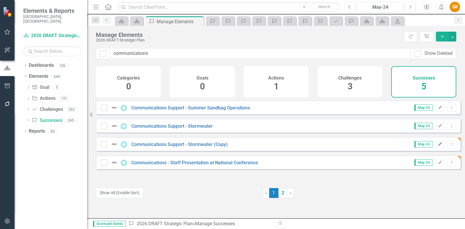
click at [438, 146] on icon "button" at bounding box center [439, 143] width 3 height 3
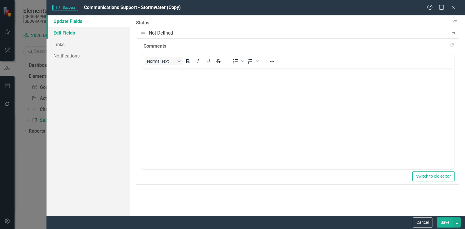
click at [68, 33] on link "Edit Fields" at bounding box center [88, 33] width 84 height 12
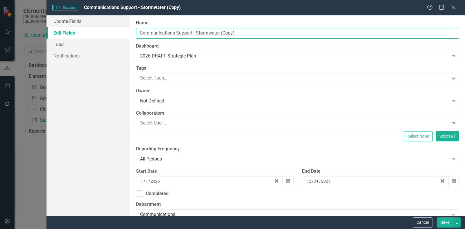
click at [194, 34] on input "Communications Support - Stormwater (Copy)" at bounding box center [297, 33] width 323 height 11
drag, startPoint x: 197, startPoint y: 33, endPoint x: 244, endPoint y: 32, distance: 46.5
click at [244, 32] on input "Communications Support - Stormwater (Copy)" at bounding box center [297, 33] width 323 height 11
type input "Communications Support - Solid Waste"
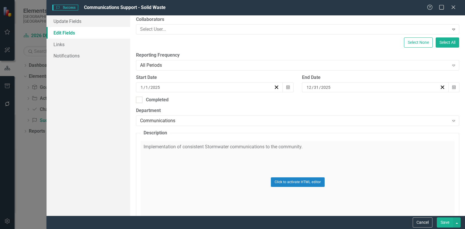
scroll to position [109, 0]
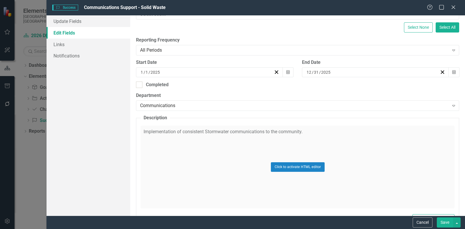
click at [226, 152] on div "Click to activate HTML editor" at bounding box center [298, 167] width 314 height 83
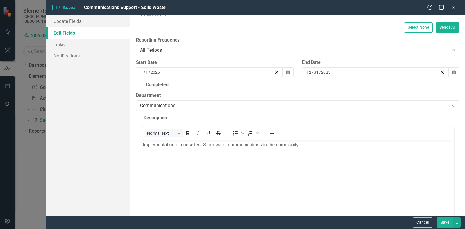
click at [143, 146] on p "Implementation of consistent Stormwater communications to the community." at bounding box center [298, 144] width 310 height 7
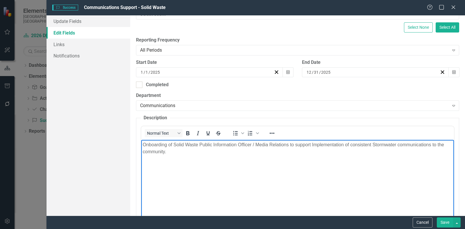
click at [383, 164] on body "Onboarding of Solid Waste Public Information Officer / Media Relations to suppo…" at bounding box center [297, 183] width 313 height 87
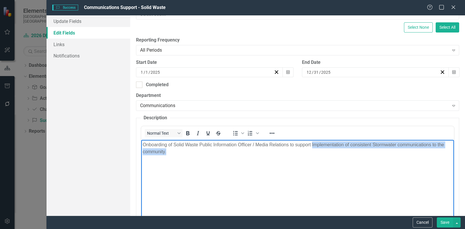
drag, startPoint x: 312, startPoint y: 146, endPoint x: 411, endPoint y: 163, distance: 100.7
click at [411, 163] on body "Onboarding of Solid Waste Public Information Officer / Media Relations to suppo…" at bounding box center [297, 183] width 313 height 87
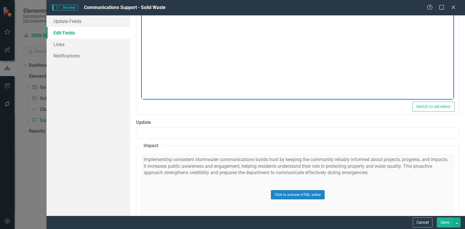
scroll to position [254, 0]
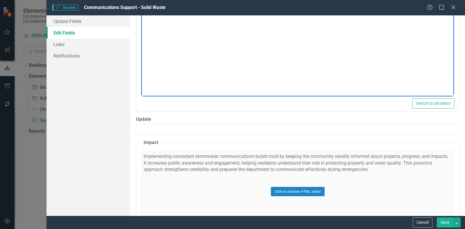
click at [246, 164] on div "Click to activate HTML editor" at bounding box center [298, 192] width 314 height 83
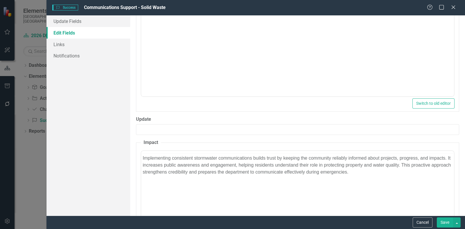
scroll to position [0, 0]
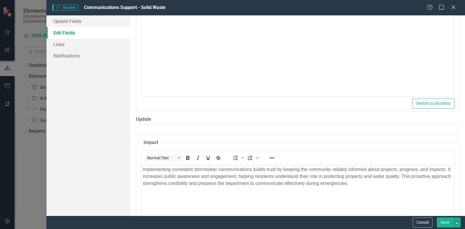
click at [190, 168] on p "Implementing consistent stormwater communications builds trust by keeping the c…" at bounding box center [298, 176] width 310 height 21
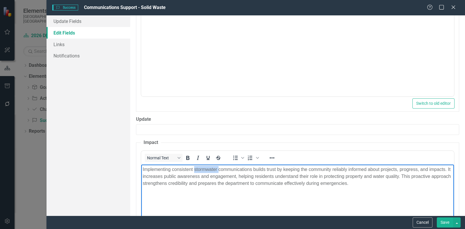
drag, startPoint x: 218, startPoint y: 168, endPoint x: 195, endPoint y: 169, distance: 22.7
click at [195, 169] on p "Implementing consistent stormwater communications builds trust by keeping the c…" at bounding box center [298, 176] width 310 height 21
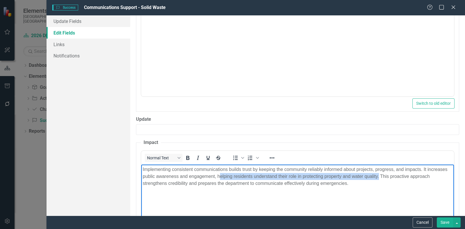
drag, startPoint x: 220, startPoint y: 175, endPoint x: 379, endPoint y: 178, distance: 159.0
click at [379, 178] on p "Implementing consistent communications builds trust by keeping the community re…" at bounding box center [298, 176] width 310 height 21
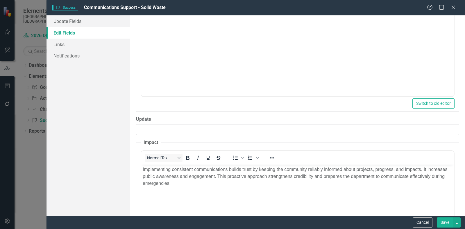
scroll to position [259, 0]
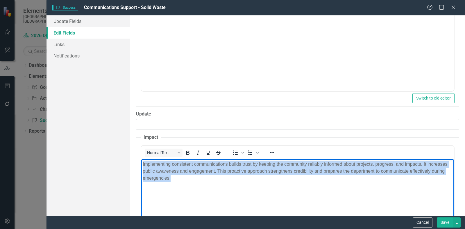
drag, startPoint x: 188, startPoint y: 180, endPoint x: 141, endPoint y: 162, distance: 49.6
click at [141, 163] on body "Implementing consistent communications builds trust by keeping the community re…" at bounding box center [297, 202] width 313 height 87
copy p "Implementing consistent communications builds trust by keeping the community re…"
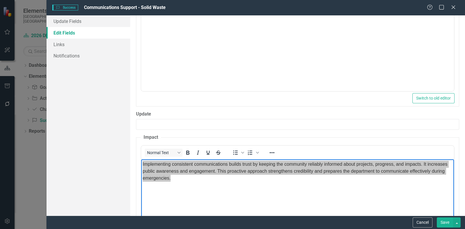
click at [153, 111] on label "Update" at bounding box center [297, 114] width 323 height 7
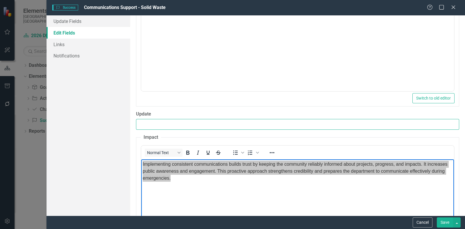
click at [153, 119] on input "Update" at bounding box center [297, 124] width 323 height 11
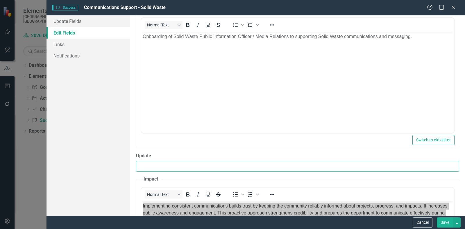
scroll to position [150, 0]
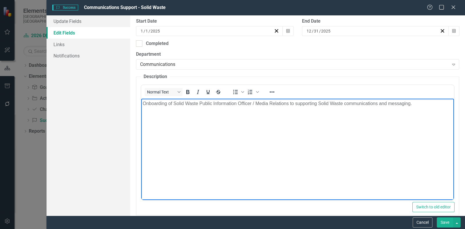
drag, startPoint x: 263, startPoint y: 109, endPoint x: 130, endPoint y: 111, distance: 133.1
click at [141, 111] on html "Onboarding of Solid Waste Public Information Officer / Media Relations to suppo…" at bounding box center [297, 142] width 313 height 87
copy p "Onboarding of Solid Waste Public Information Officer / Media Relations to suppo…"
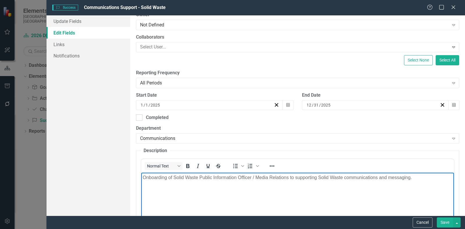
scroll to position [5, 0]
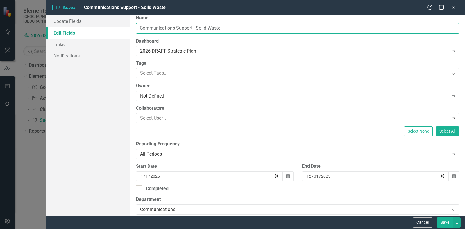
drag, startPoint x: 230, startPoint y: 28, endPoint x: 109, endPoint y: 28, distance: 121.2
click at [109, 28] on div "Update Fields Edit Fields Links Notifications "Update" fields in ClearPoint are…" at bounding box center [255, 115] width 418 height 200
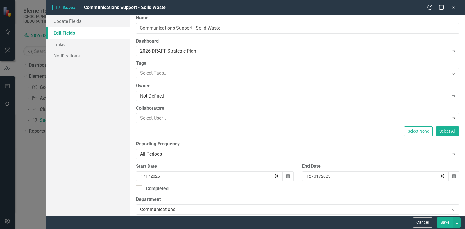
click at [446, 222] on button "Save" at bounding box center [445, 223] width 16 height 10
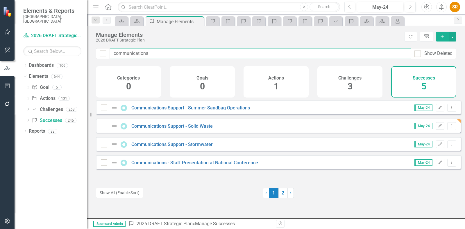
click at [160, 53] on input "communications" at bounding box center [260, 53] width 301 height 11
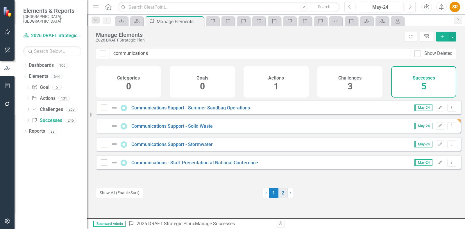
click at [281, 194] on link "2" at bounding box center [282, 193] width 9 height 10
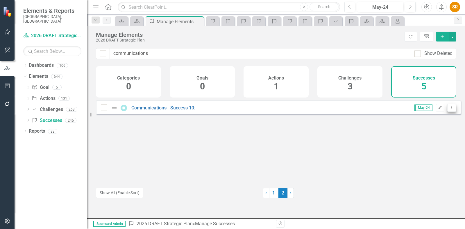
click at [449, 110] on icon "Dropdown Menu" at bounding box center [451, 108] width 5 height 4
click at [433, 143] on link "Copy Duplicate Success" at bounding box center [426, 143] width 52 height 11
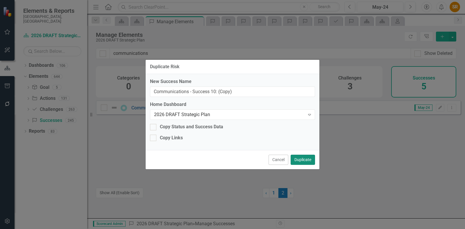
click at [308, 160] on button "Duplicate" at bounding box center [303, 160] width 24 height 10
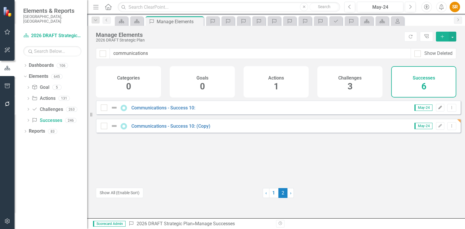
click at [438, 110] on icon "Edit" at bounding box center [440, 107] width 4 height 3
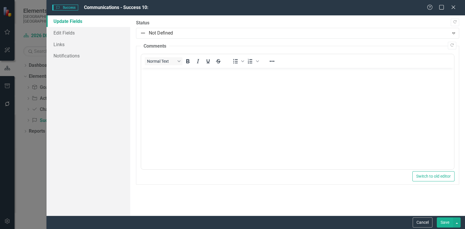
scroll to position [0, 0]
click at [62, 33] on link "Edit Fields" at bounding box center [88, 33] width 84 height 12
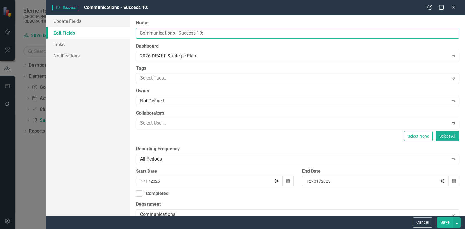
drag, startPoint x: 191, startPoint y: 32, endPoint x: 59, endPoint y: 30, distance: 131.9
click at [59, 30] on div "Update Fields Edit Fields Links Notifications "Update" fields in ClearPoint are…" at bounding box center [255, 115] width 418 height 200
type input "County Podcast - Beyond the Beach"
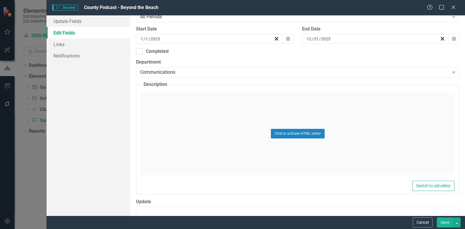
scroll to position [145, 0]
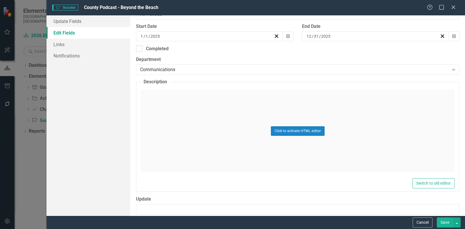
click at [171, 121] on div "Click to activate HTML editor" at bounding box center [298, 131] width 314 height 83
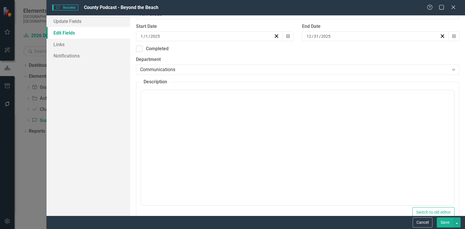
scroll to position [0, 0]
click at [173, 119] on body "Rich Text Area. Press ALT-0 for help." at bounding box center [297, 147] width 313 height 87
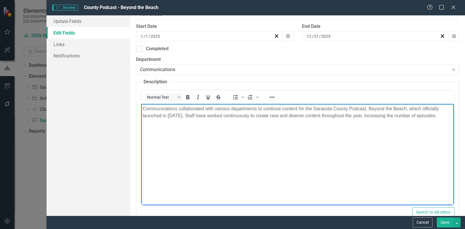
click at [207, 182] on body "Communications collaborated with various departments to continue content for th…" at bounding box center [297, 147] width 313 height 87
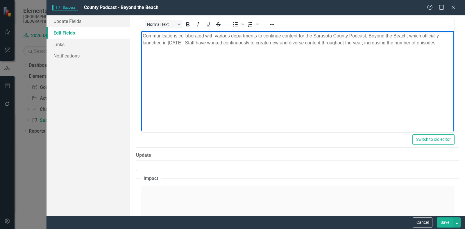
click at [185, 193] on div "Click to activate HTML editor" at bounding box center [298, 228] width 314 height 83
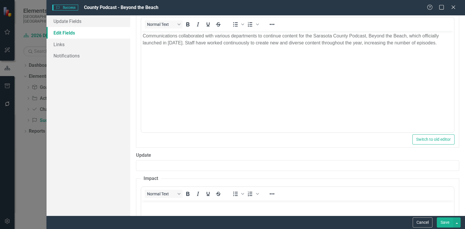
scroll to position [0, 0]
click at [187, 208] on p "Rich Text Area. Press ALT-0 for help." at bounding box center [298, 205] width 310 height 7
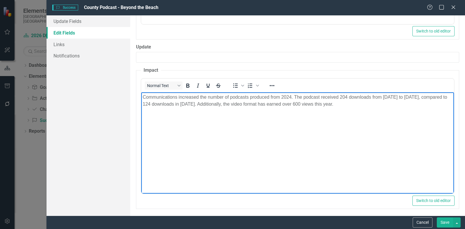
scroll to position [327, 0]
drag, startPoint x: 447, startPoint y: 221, endPoint x: 442, endPoint y: 219, distance: 6.1
click at [447, 221] on button "Save" at bounding box center [445, 223] width 16 height 10
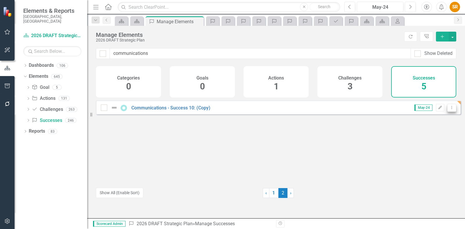
click at [449, 110] on icon "Dropdown Menu" at bounding box center [451, 108] width 5 height 4
click at [433, 142] on link "Copy Duplicate Success" at bounding box center [426, 143] width 52 height 11
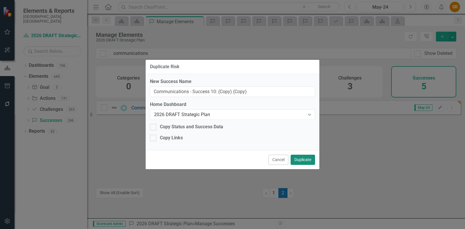
click at [309, 157] on button "Duplicate" at bounding box center [303, 160] width 24 height 10
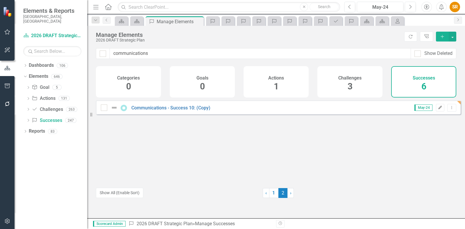
click at [438, 110] on icon "Edit" at bounding box center [440, 107] width 4 height 3
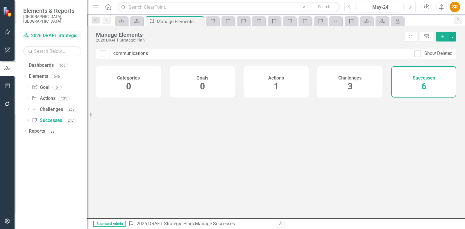
click at [72, 33] on link "Dashboard 2026 DRAFT Strategic Plan" at bounding box center [52, 36] width 58 height 7
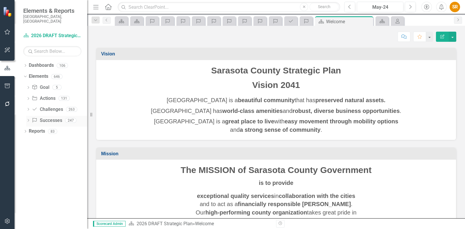
click at [48, 117] on link "Success Successes" at bounding box center [47, 120] width 30 height 7
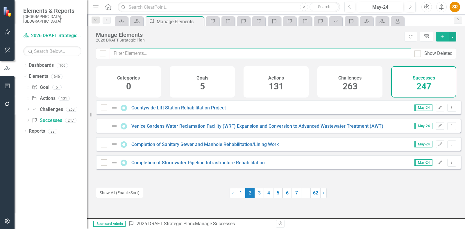
click at [137, 53] on input "text" at bounding box center [260, 53] width 301 height 11
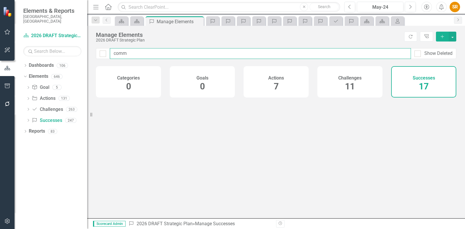
type input "commu"
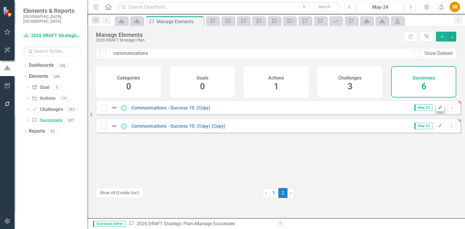
type input "communications"
click at [438, 110] on icon "Edit" at bounding box center [440, 107] width 4 height 3
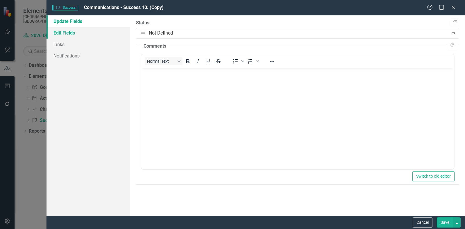
click at [73, 33] on link "Edit Fields" at bounding box center [88, 33] width 84 height 12
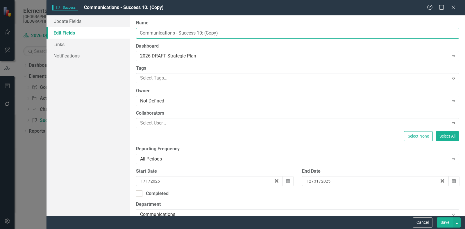
drag, startPoint x: 232, startPoint y: 32, endPoint x: 87, endPoint y: 30, distance: 145.0
click at [87, 30] on div "Update Fields Edit Fields Links Notifications "Update" fields in ClearPoint are…" at bounding box center [255, 115] width 418 height 200
paste input "Access Sarasota Live Stream"
type input "Access Sarasota Live Stream"
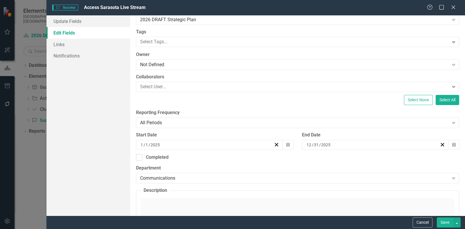
scroll to position [109, 0]
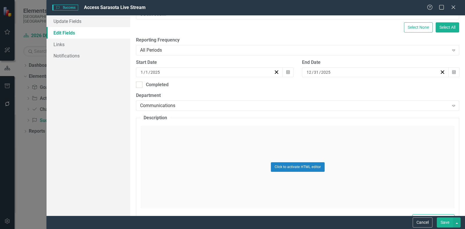
click at [180, 146] on div "Click to activate HTML editor" at bounding box center [298, 167] width 314 height 83
click at [178, 155] on body "Rich Text Area. Press ALT-0 for help." at bounding box center [297, 183] width 313 height 87
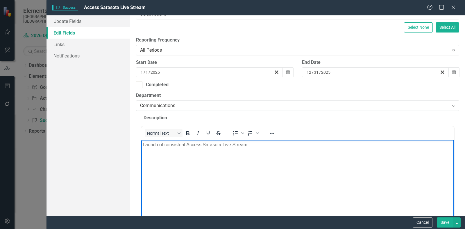
click at [214, 159] on body "Launch of consistent Access Sarasota Live Stream." at bounding box center [297, 183] width 313 height 87
click at [248, 144] on p "Launch of consistent Access Sarasota Live Stream." at bounding box center [298, 144] width 310 height 7
click at [288, 155] on body "Launch of consistent Access Sarasota Live Stream available through a variety of…" at bounding box center [297, 183] width 313 height 87
click at [287, 145] on p "Launch of consistent Access Sarasota Live Stream available through a variety of…" at bounding box center [298, 144] width 310 height 7
drag, startPoint x: 286, startPoint y: 144, endPoint x: 268, endPoint y: 145, distance: 18.3
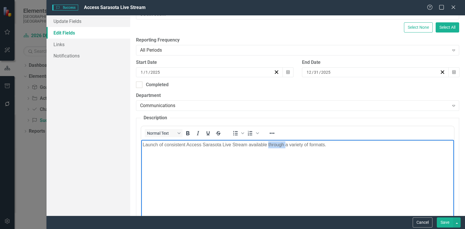
click at [268, 145] on p "Launch of consistent Access Sarasota Live Stream available through a variety of…" at bounding box center [298, 144] width 310 height 7
click at [171, 152] on body "Launch of consistent Access Sarasota Live Stream available from multiple applic…" at bounding box center [297, 183] width 313 height 87
drag, startPoint x: 186, startPoint y: 144, endPoint x: 165, endPoint y: 145, distance: 21.3
click at [165, 145] on p "Launch of consistent Access Sarasota Live Stream available from multiple applic…" at bounding box center [298, 144] width 310 height 7
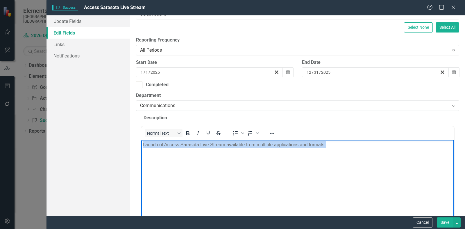
drag, startPoint x: 339, startPoint y: 142, endPoint x: 112, endPoint y: 143, distance: 226.9
click at [141, 143] on html "Launch of Access Sarasota Live Stream available from multiple applications and …" at bounding box center [297, 183] width 313 height 87
copy p "Launch of Access Sarasota Live Stream available from multiple applications and …"
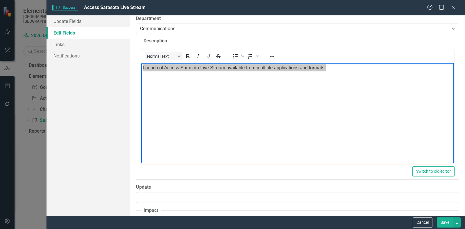
scroll to position [254, 0]
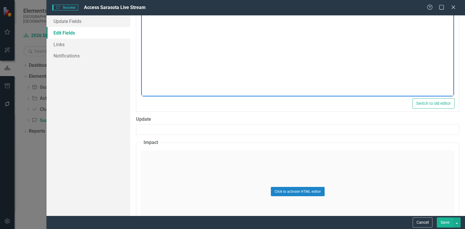
click at [195, 170] on div "Click to activate HTML editor" at bounding box center [298, 192] width 314 height 83
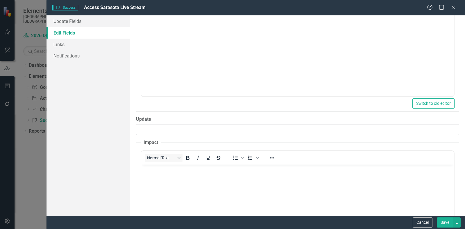
scroll to position [0, 0]
click at [187, 180] on body "Rich Text Area. Press ALT-0 for help." at bounding box center [297, 207] width 313 height 87
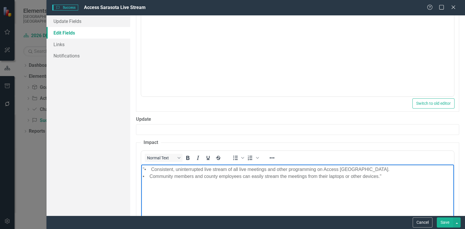
scroll to position [327, 0]
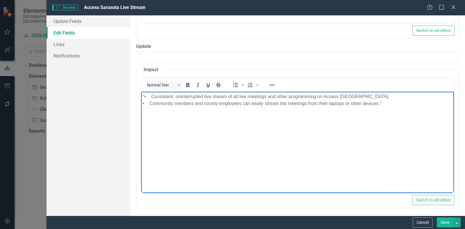
click at [153, 95] on p ""• Consistent, uninterrupted live stream of all live meetings and other program…" at bounding box center [298, 100] width 310 height 14
click at [151, 96] on p ""• Consistent, uninterrupted live stream of all live meetings and other program…" at bounding box center [298, 100] width 310 height 14
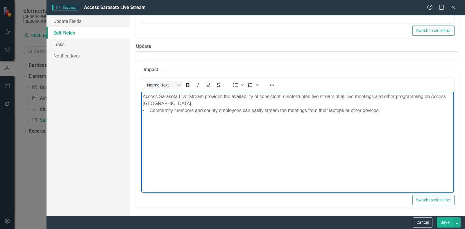
click at [330, 97] on p "Access Sarasota Live Stream provides the availability of consistent, uninterrup…" at bounding box center [298, 103] width 310 height 21
click at [409, 100] on p "Access Sarasota Live Stream provides the availability of consistent, uninterrup…" at bounding box center [298, 103] width 310 height 21
click at [426, 96] on p "Access Sarasota Live Stream provides the availability of consistent, uninterrup…" at bounding box center [298, 103] width 310 height 21
click at [425, 96] on p "Access Sarasota Live Stream provides the availability of consistent, uninterrup…" at bounding box center [298, 103] width 310 height 21
drag, startPoint x: 170, startPoint y: 121, endPoint x: 156, endPoint y: 117, distance: 14.9
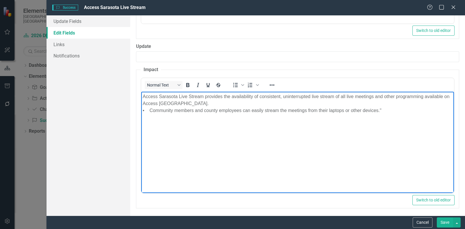
click at [169, 121] on body "Access Sarasota Live Stream provides the availability of consistent, uninterrup…" at bounding box center [297, 135] width 313 height 87
click at [151, 112] on p "Access Sarasota Live Stream provides the availability of consistent, uninterrup…" at bounding box center [298, 103] width 310 height 21
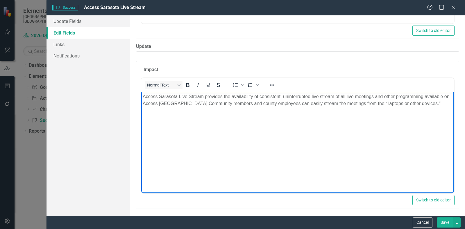
click at [223, 108] on body "Access Sarasota Live Stream provides the availability of consistent, uninterrup…" at bounding box center [297, 135] width 313 height 87
drag, startPoint x: 423, startPoint y: 101, endPoint x: 424, endPoint y: 105, distance: 4.2
click at [424, 105] on p "Access Sarasota Live Stream provides the availability of consistent, uninterrup…" at bounding box center [298, 100] width 310 height 14
click at [437, 147] on body "Access Sarasota Live Stream provides the availability of consistent, uninterrup…" at bounding box center [297, 135] width 313 height 87
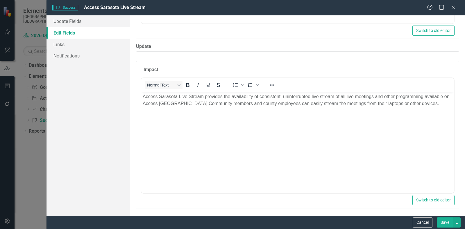
scroll to position [327, 0]
drag, startPoint x: 448, startPoint y: 223, endPoint x: 441, endPoint y: 200, distance: 23.5
click at [441, 208] on form "Success Success Access Sarasota Live Stream Help Maximize Close Update Fields E…" at bounding box center [255, 114] width 418 height 229
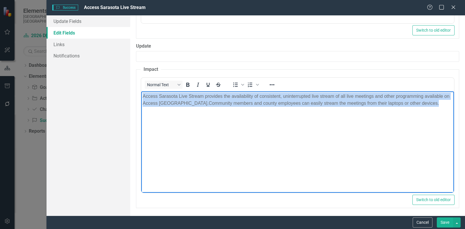
drag, startPoint x: 418, startPoint y: 105, endPoint x: 262, endPoint y: 186, distance: 175.7
click at [141, 95] on html "Access Sarasota Live Stream provides the availability of consistent, uninterrup…" at bounding box center [297, 134] width 313 height 87
copy p "Access Sarasota Live Stream provides the availability of consistent, uninterrup…"
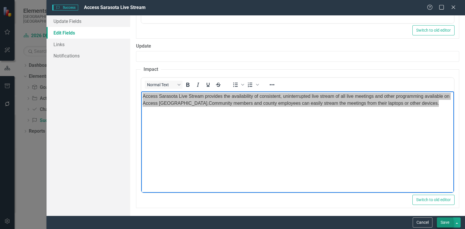
click at [446, 223] on button "Save" at bounding box center [445, 223] width 16 height 10
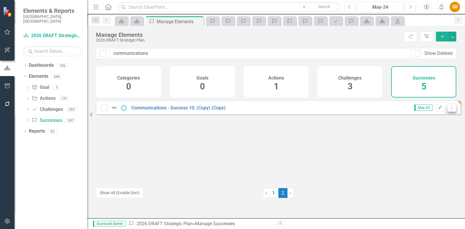
click at [449, 110] on icon "Dropdown Menu" at bounding box center [451, 108] width 5 height 4
click at [432, 142] on link "Copy Duplicate Success" at bounding box center [426, 143] width 52 height 11
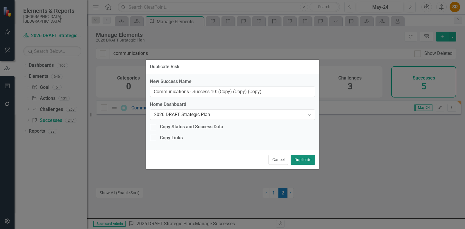
click at [303, 159] on button "Duplicate" at bounding box center [303, 160] width 24 height 10
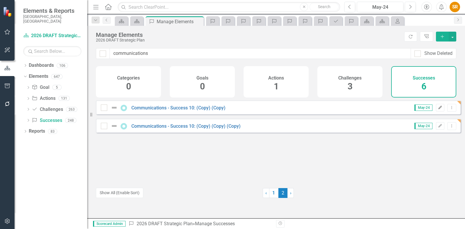
click at [438, 110] on icon "Edit" at bounding box center [440, 107] width 4 height 3
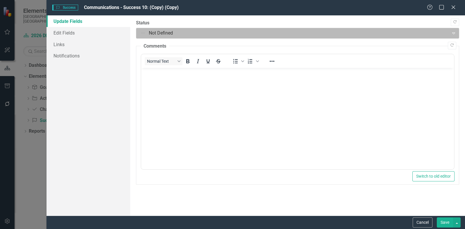
scroll to position [0, 0]
click at [173, 34] on div at bounding box center [292, 33] width 305 height 8
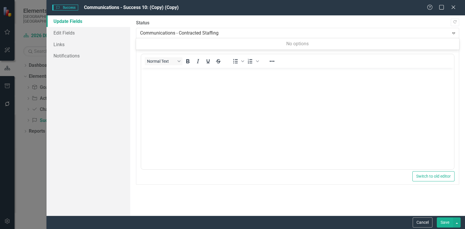
type input "Communications - Contracted Staffing"
click at [169, 77] on body "Rich Text Area. Press ALT-0 for help." at bounding box center [297, 111] width 313 height 87
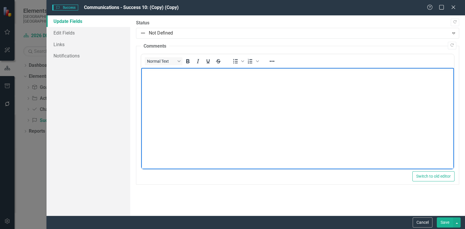
click at [166, 76] on p "Rich Text Area. Press ALT-0 for help." at bounding box center [298, 72] width 310 height 7
click at [286, 85] on body "Rich Text Area. Press ALT-0 for help." at bounding box center [297, 111] width 313 height 87
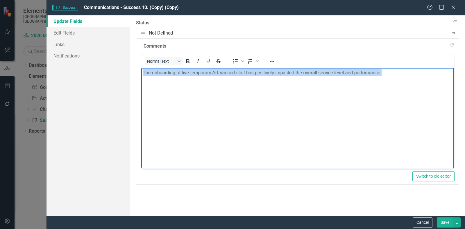
drag, startPoint x: 387, startPoint y: 74, endPoint x: 120, endPoint y: 74, distance: 267.0
click at [141, 74] on html "The onboarding of five temporary Ad-Vanced staff has positively impacted the ov…" at bounding box center [297, 111] width 313 height 87
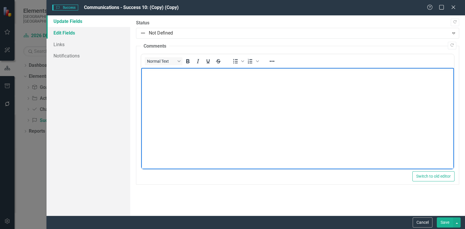
drag, startPoint x: 67, startPoint y: 32, endPoint x: 76, endPoint y: 37, distance: 10.5
click at [67, 32] on link "Edit Fields" at bounding box center [88, 33] width 84 height 12
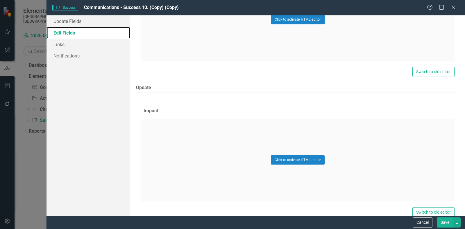
scroll to position [269, 0]
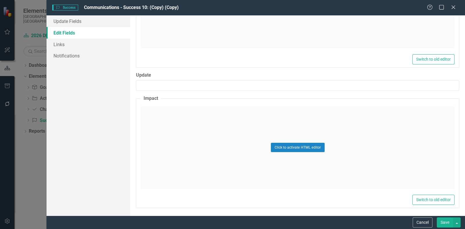
click at [172, 133] on div "Click to activate HTML editor" at bounding box center [298, 147] width 314 height 83
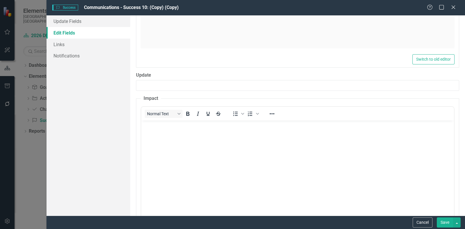
scroll to position [0, 0]
click at [172, 132] on body "Rich Text Area. Press ALT-0 for help." at bounding box center [297, 163] width 313 height 87
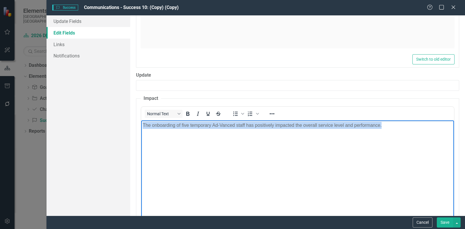
drag, startPoint x: 387, startPoint y: 126, endPoint x: 125, endPoint y: 130, distance: 262.4
click at [141, 130] on html "The onboarding of five temporary Ad-Vanced staff has positively impacted the ov…" at bounding box center [297, 163] width 313 height 87
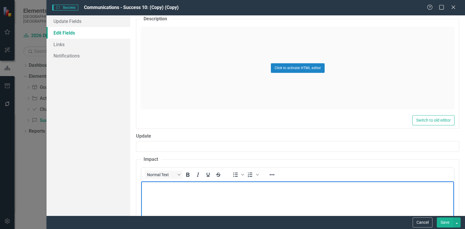
scroll to position [160, 0]
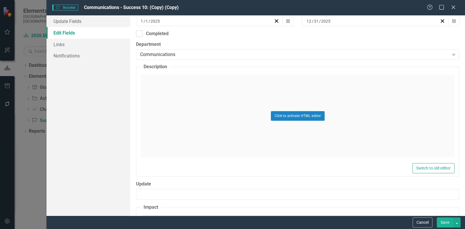
click at [172, 98] on div "Click to activate HTML editor" at bounding box center [298, 116] width 314 height 83
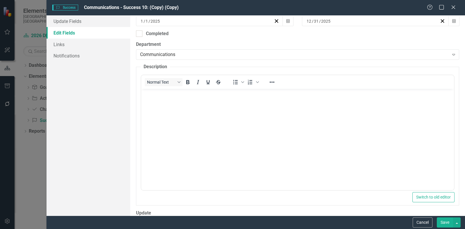
scroll to position [0, 0]
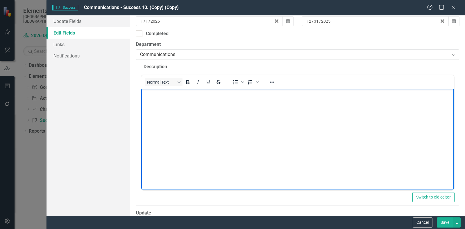
click at [172, 99] on body "Rich Text Area. Press ALT-0 for help." at bounding box center [297, 132] width 313 height 87
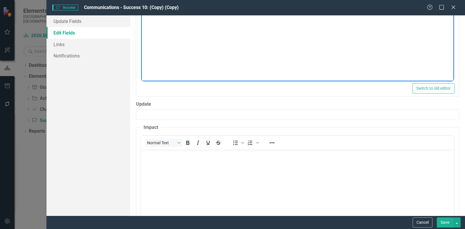
scroll to position [124, 0]
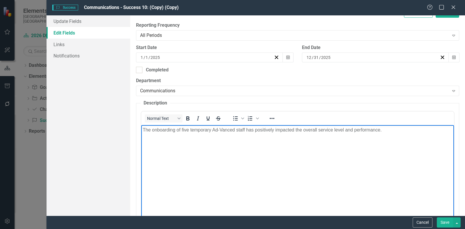
click at [216, 149] on body "The onboarding of five temporary Ad-Vanced staff has positively impacted the ov…" at bounding box center [297, 168] width 313 height 87
drag, startPoint x: 236, startPoint y: 131, endPoint x: 214, endPoint y: 130, distance: 21.5
click at [212, 130] on p "The onboarding of five temporary Ad-Vanced staff has positively impacted the ov…" at bounding box center [298, 130] width 310 height 7
click at [344, 137] on body "The onboarding of five temporary contract staff positions has positively impact…" at bounding box center [297, 168] width 313 height 87
drag, startPoint x: 394, startPoint y: 130, endPoint x: 549, endPoint y: 249, distance: 195.8
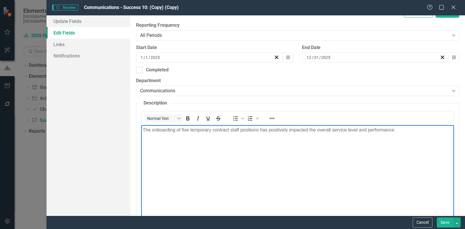
click at [394, 130] on p "The onboarding of five temporary contract staff positions has positively impact…" at bounding box center [298, 130] width 310 height 7
click at [249, 162] on body "The onboarding of five temporary contract staff positions has positively impact…" at bounding box center [297, 168] width 313 height 87
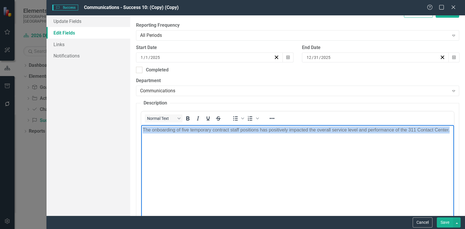
drag, startPoint x: 169, startPoint y: 141, endPoint x: 132, endPoint y: 128, distance: 39.6
click at [141, 128] on html "The onboarding of five temporary contract staff positions has positively impact…" at bounding box center [297, 168] width 313 height 87
copy p "The onboarding of five temporary contract staff positions has positively impact…"
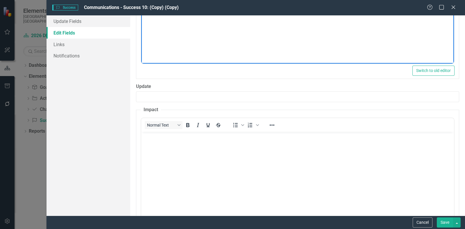
scroll to position [305, 0]
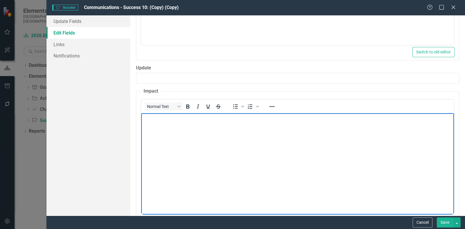
click at [190, 141] on body "Rich Text Area. Press ALT-0 for help." at bounding box center [297, 156] width 313 height 87
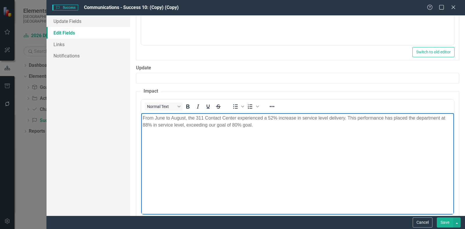
click at [254, 140] on body "From June to August, the 311 Contact Center experienced a 52% increase in servi…" at bounding box center [297, 156] width 313 height 87
click at [212, 166] on body "From June to August, the 311 Contact Center experienced a 52% increase in servi…" at bounding box center [297, 156] width 313 height 87
drag, startPoint x: 102, startPoint y: 144, endPoint x: 106, endPoint y: 142, distance: 4.3
click at [102, 143] on div "Update Fields Edit Fields Links Notifications" at bounding box center [88, 115] width 84 height 200
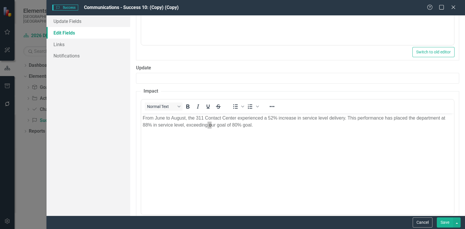
scroll to position [327, 0]
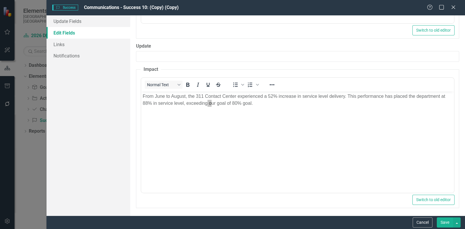
click at [443, 221] on button "Save" at bounding box center [445, 223] width 16 height 10
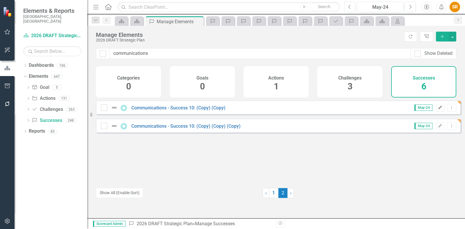
click at [438, 110] on icon "Edit" at bounding box center [440, 107] width 4 height 3
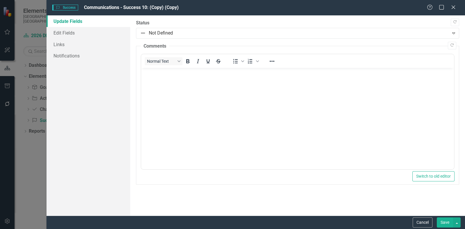
scroll to position [0, 0]
click at [72, 33] on link "Edit Fields" at bounding box center [88, 33] width 84 height 12
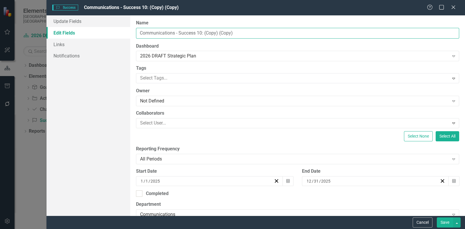
click at [196, 30] on input "Communications - Success 10: (Copy) (Copy)" at bounding box center [297, 33] width 323 height 11
drag, startPoint x: 179, startPoint y: 33, endPoint x: 262, endPoint y: 27, distance: 83.0
click at [262, 27] on div "Name Communications - Success 10: (Copy) (Copy)" at bounding box center [297, 29] width 323 height 19
click at [240, 32] on input "Communications - Success 10: (Copy) (Copy)" at bounding box center [297, 33] width 323 height 11
drag, startPoint x: 225, startPoint y: 31, endPoint x: 125, endPoint y: 33, distance: 100.6
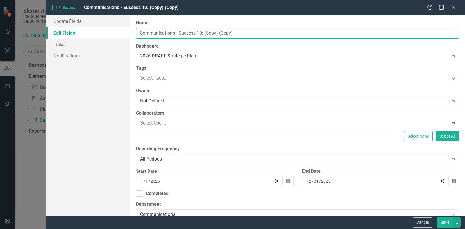
click at [126, 33] on div "Update Fields Edit Fields Links Notifications "Update" fields in ClearPoint are…" at bounding box center [255, 115] width 418 height 200
type input "Customer Relationship Management"
click at [446, 221] on button "Save" at bounding box center [445, 223] width 16 height 10
